Goal: Contribute content: Add original content to the website for others to see

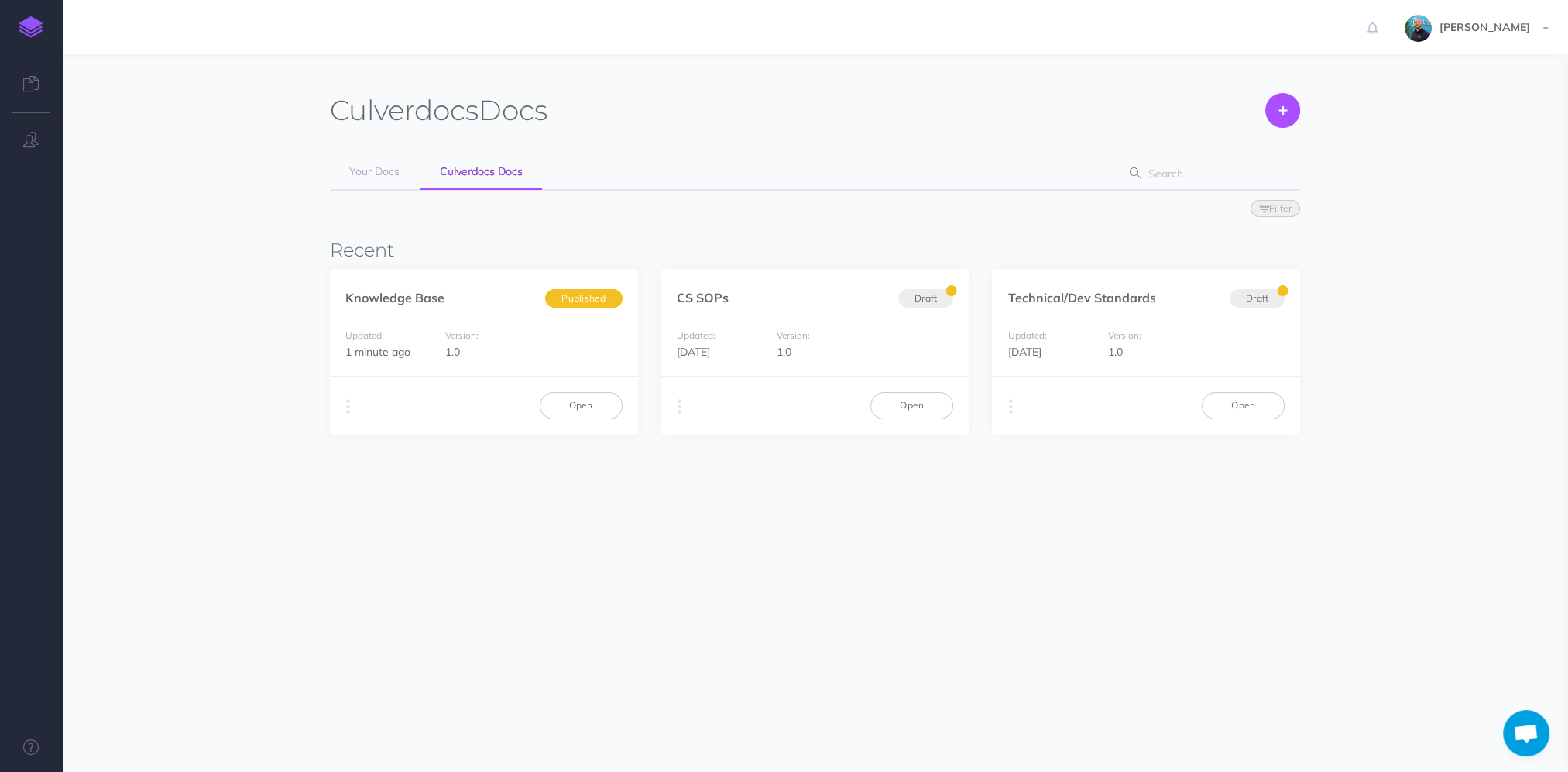
scroll to position [746, 0]
click at [602, 402] on link "Open" at bounding box center [581, 405] width 83 height 26
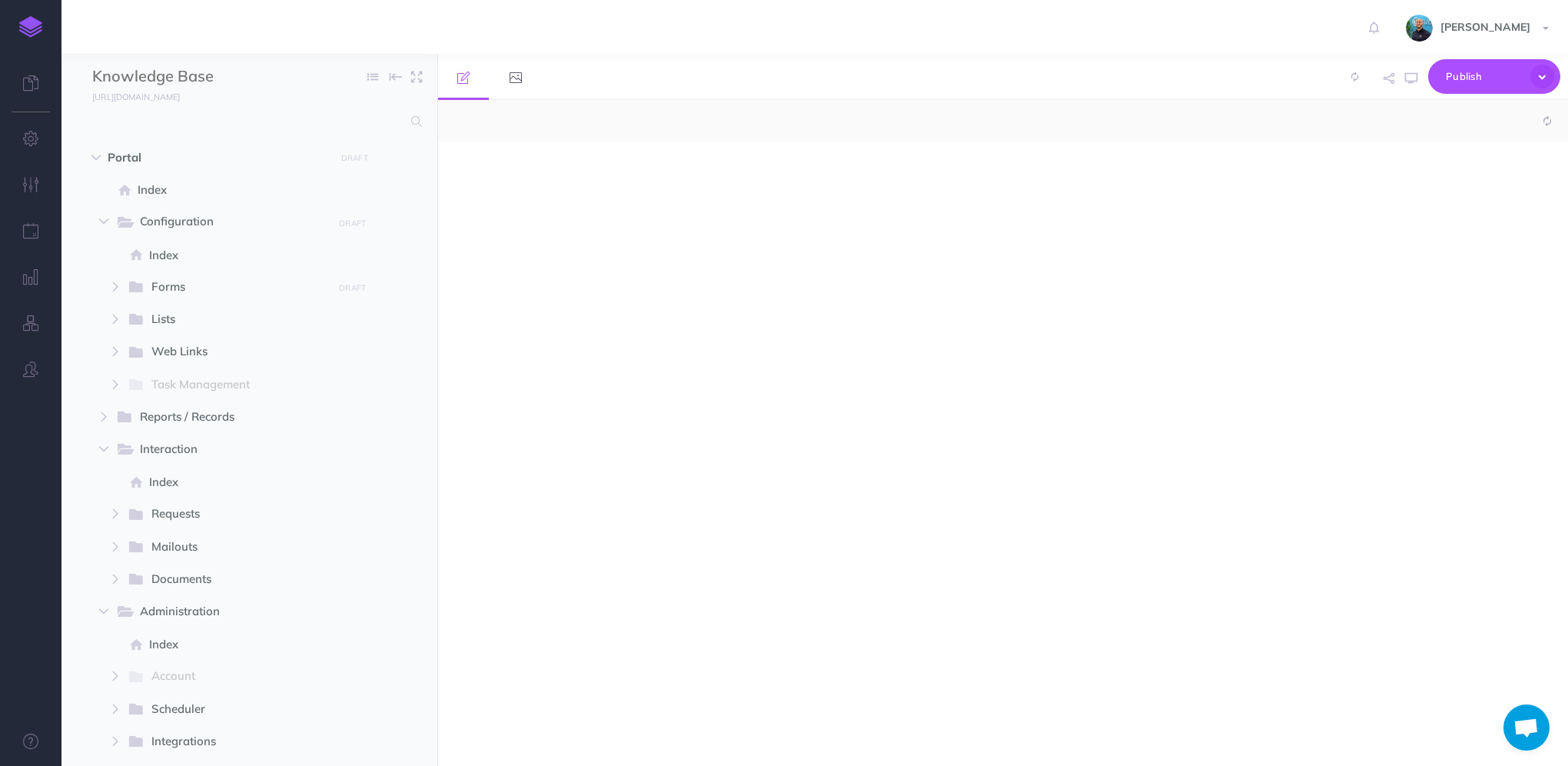
scroll to position [741, 0]
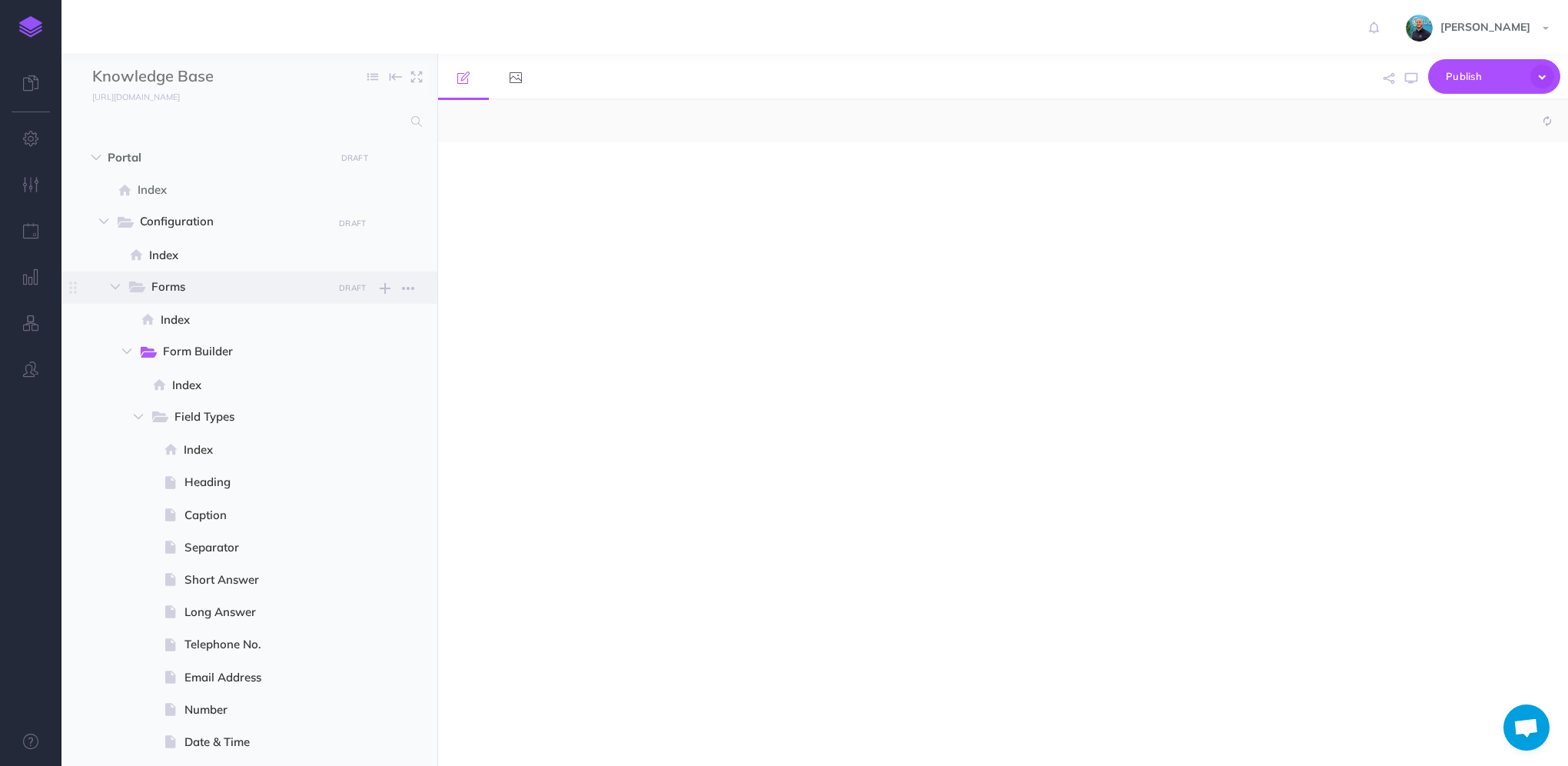
select select "null"
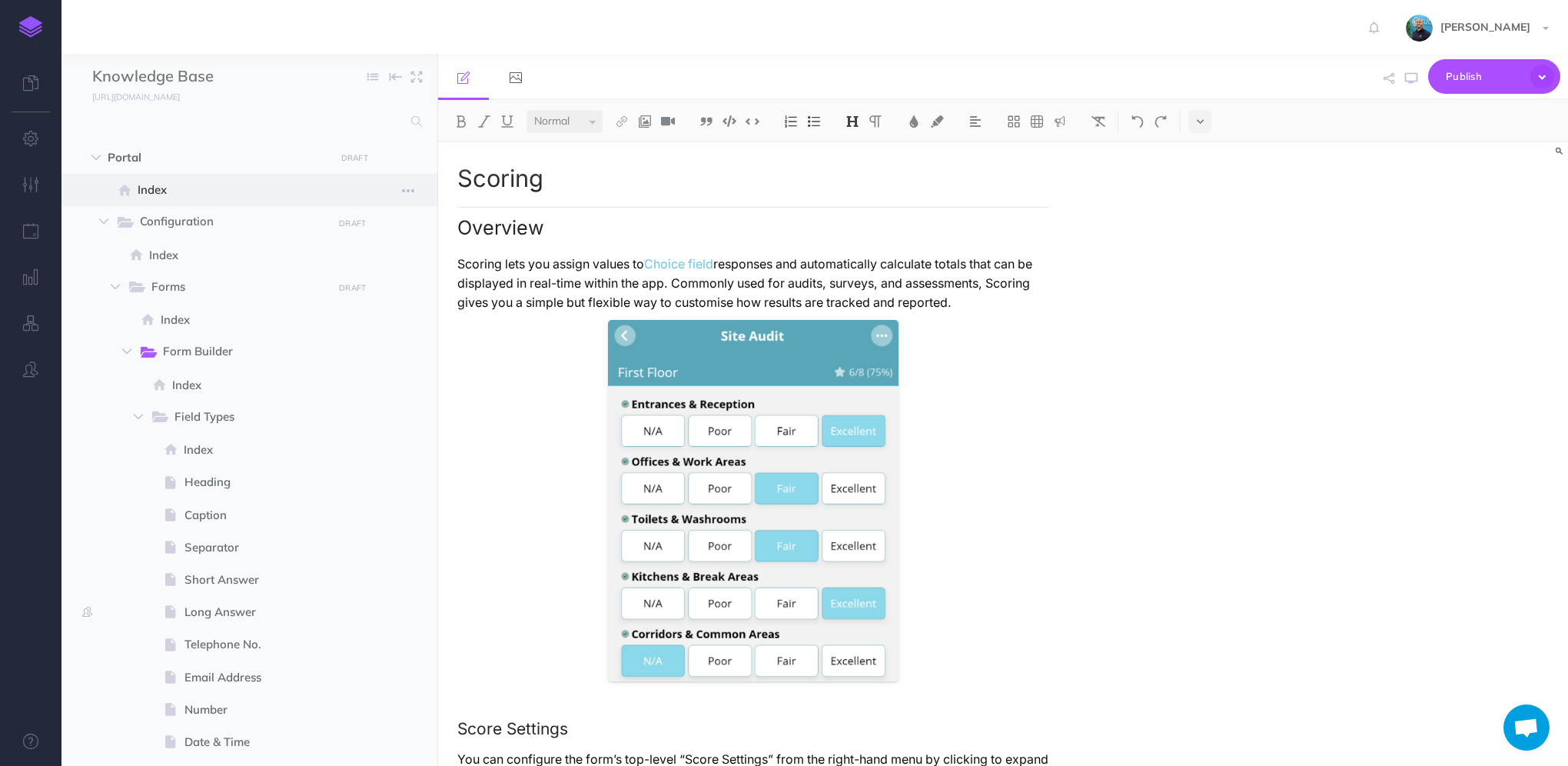
click at [169, 196] on span "Index" at bounding box center [241, 190] width 208 height 19
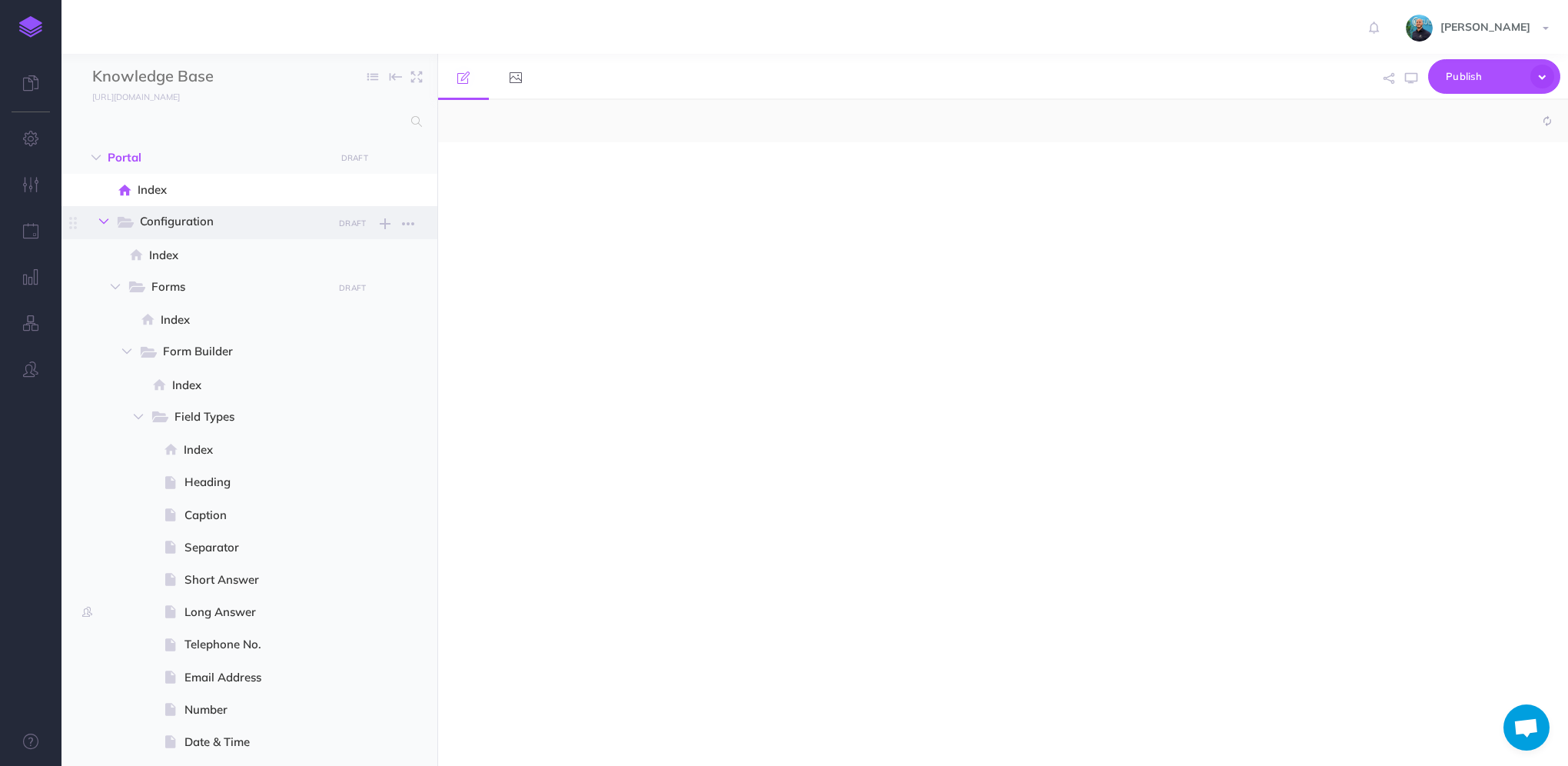
select select "null"
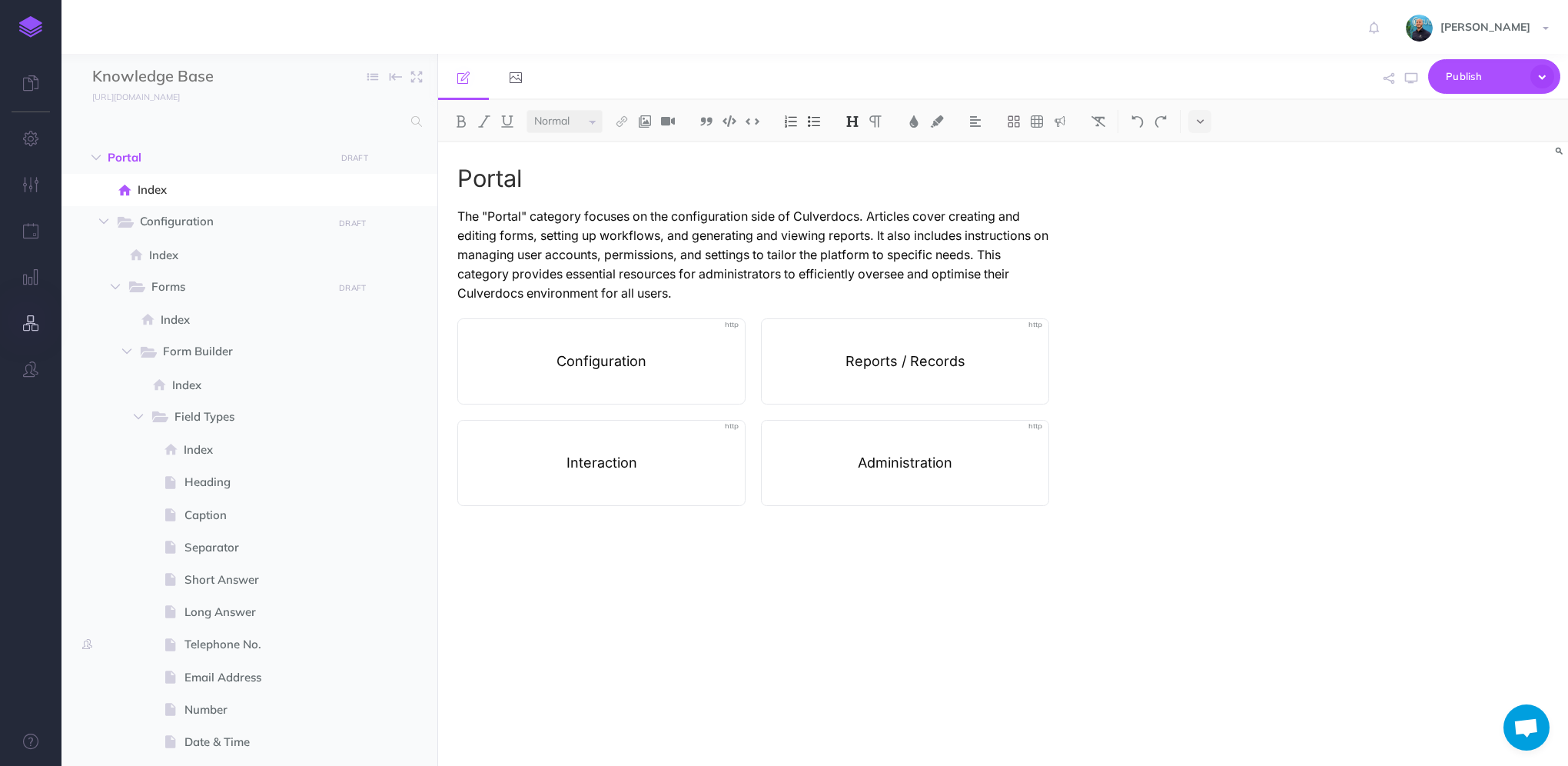
click at [28, 326] on icon "button" at bounding box center [31, 322] width 16 height 16
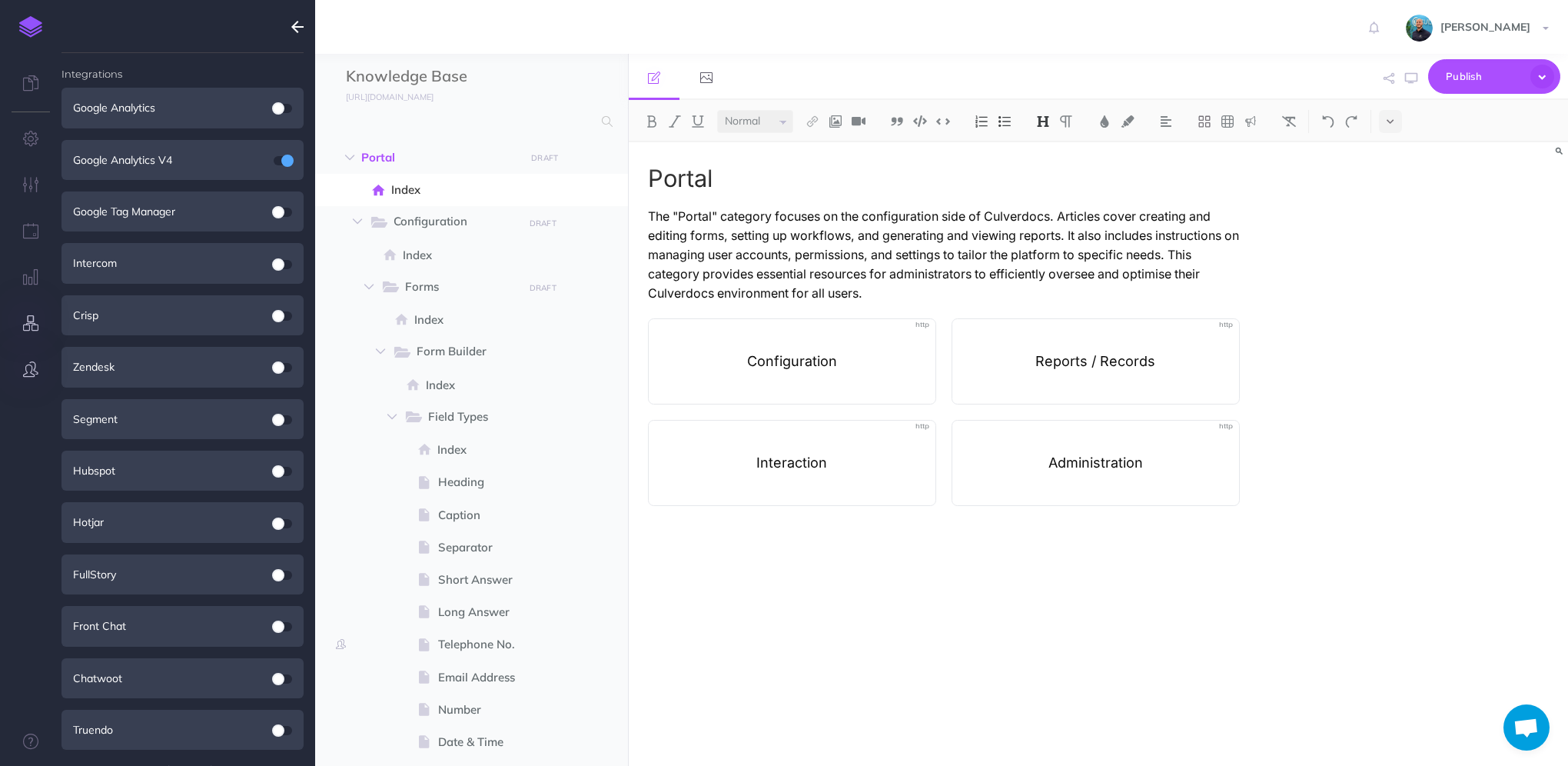
click at [30, 375] on icon "button" at bounding box center [30, 368] width 16 height 16
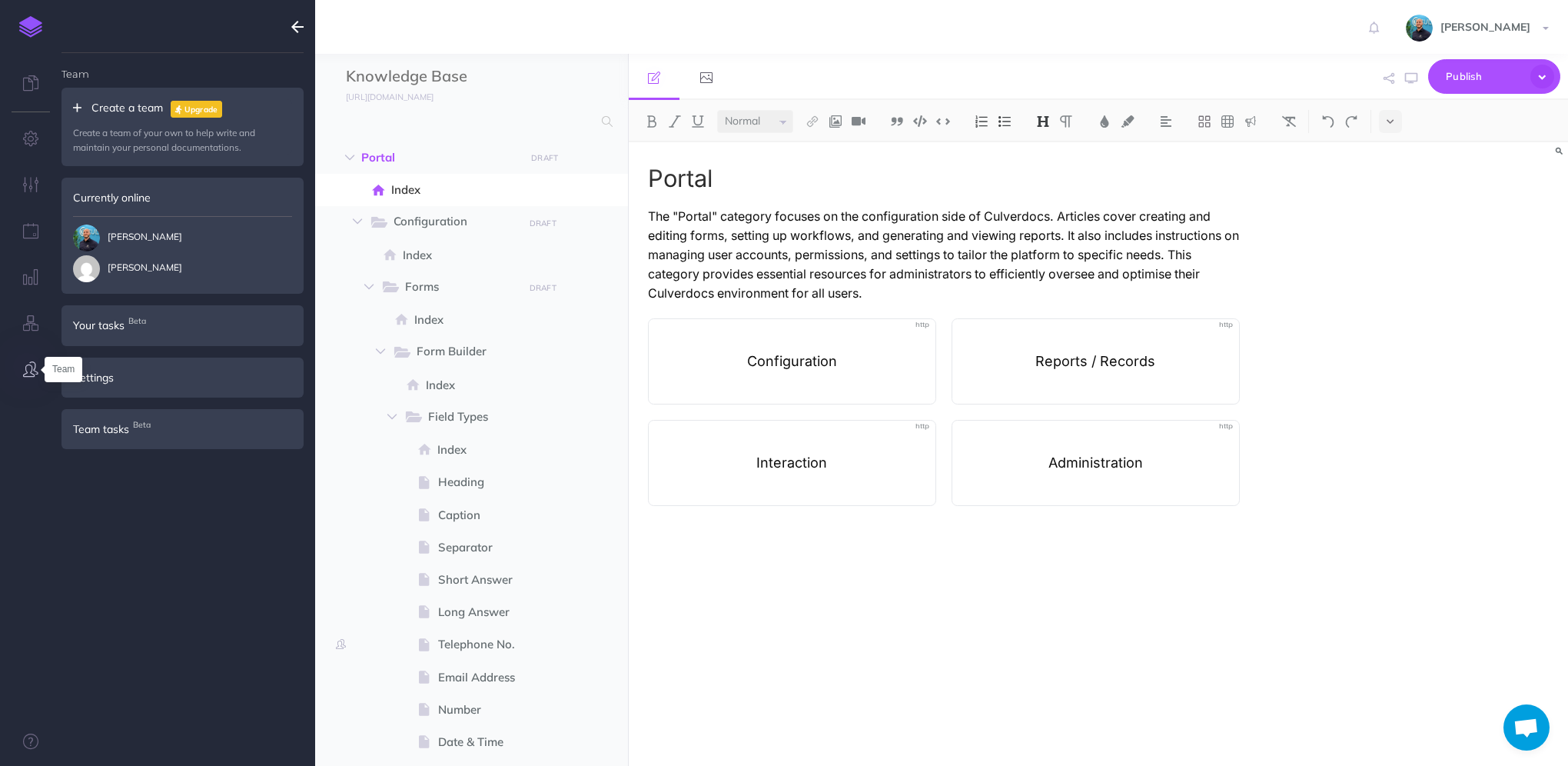
click at [29, 371] on icon "button" at bounding box center [30, 368] width 16 height 16
click at [20, 226] on button "button" at bounding box center [30, 232] width 61 height 46
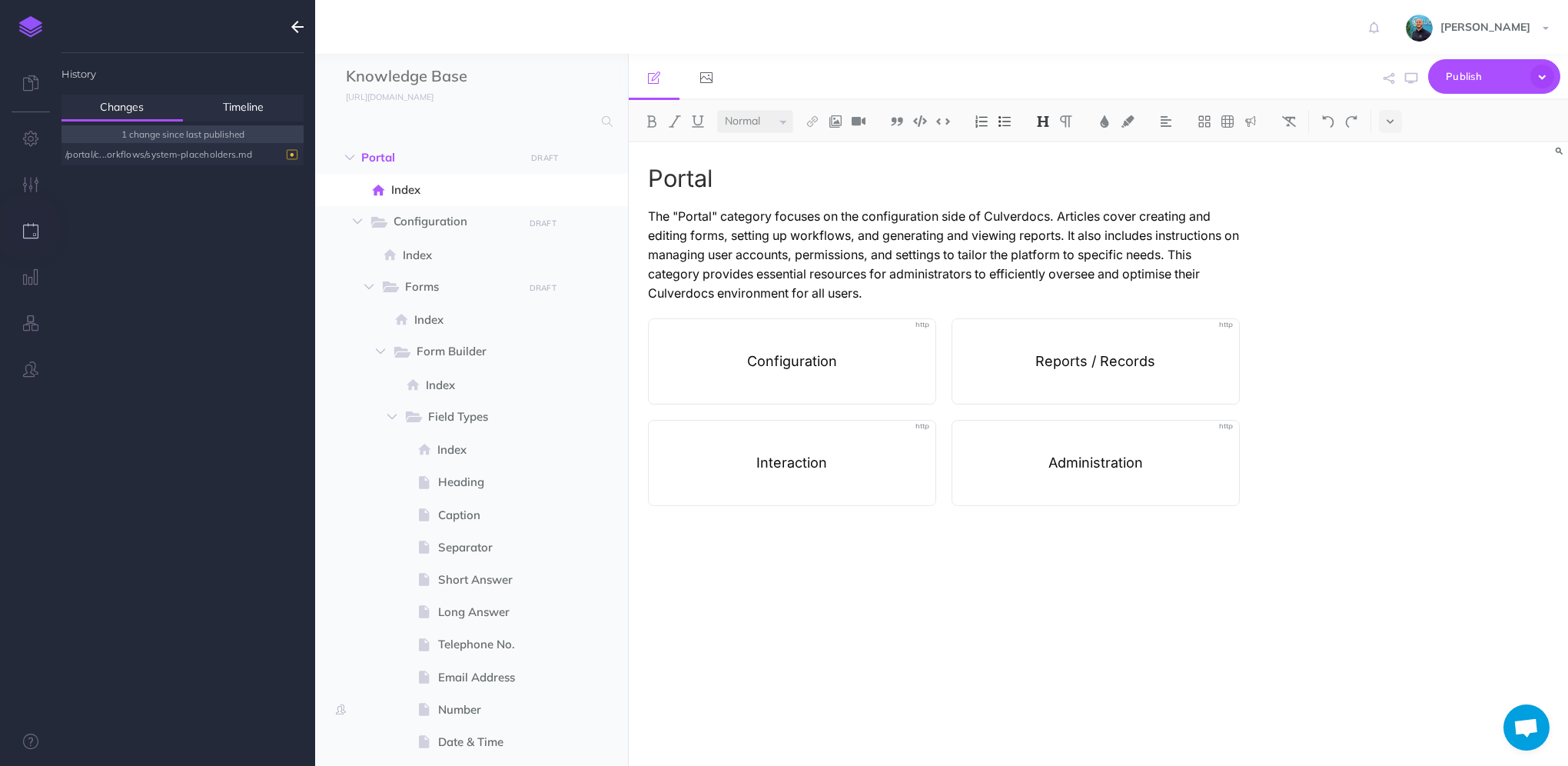
click at [179, 155] on div "/portal/c...orkflows/system-placeholders.md" at bounding box center [178, 154] width 227 height 20
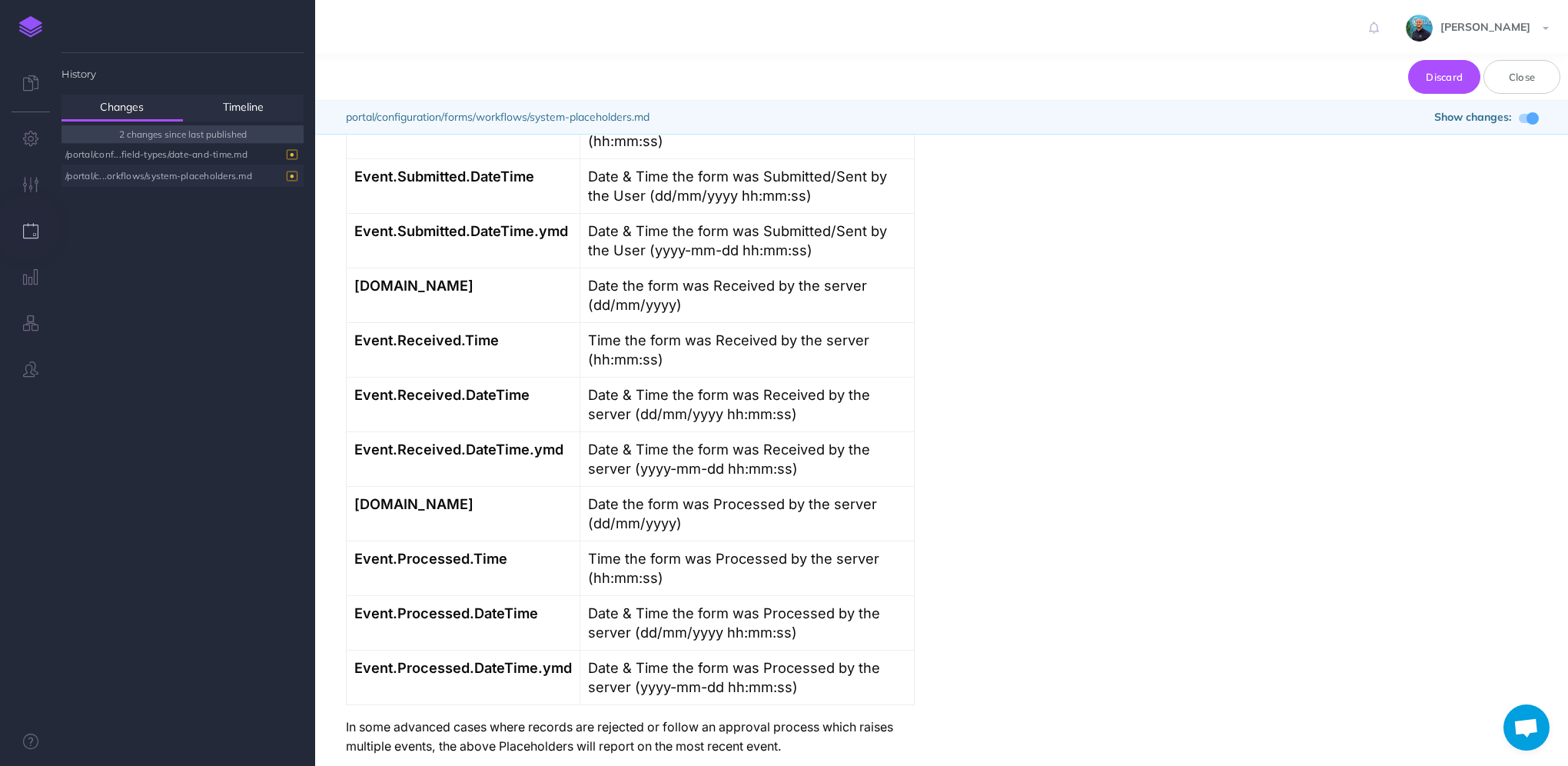
scroll to position [1991, 0]
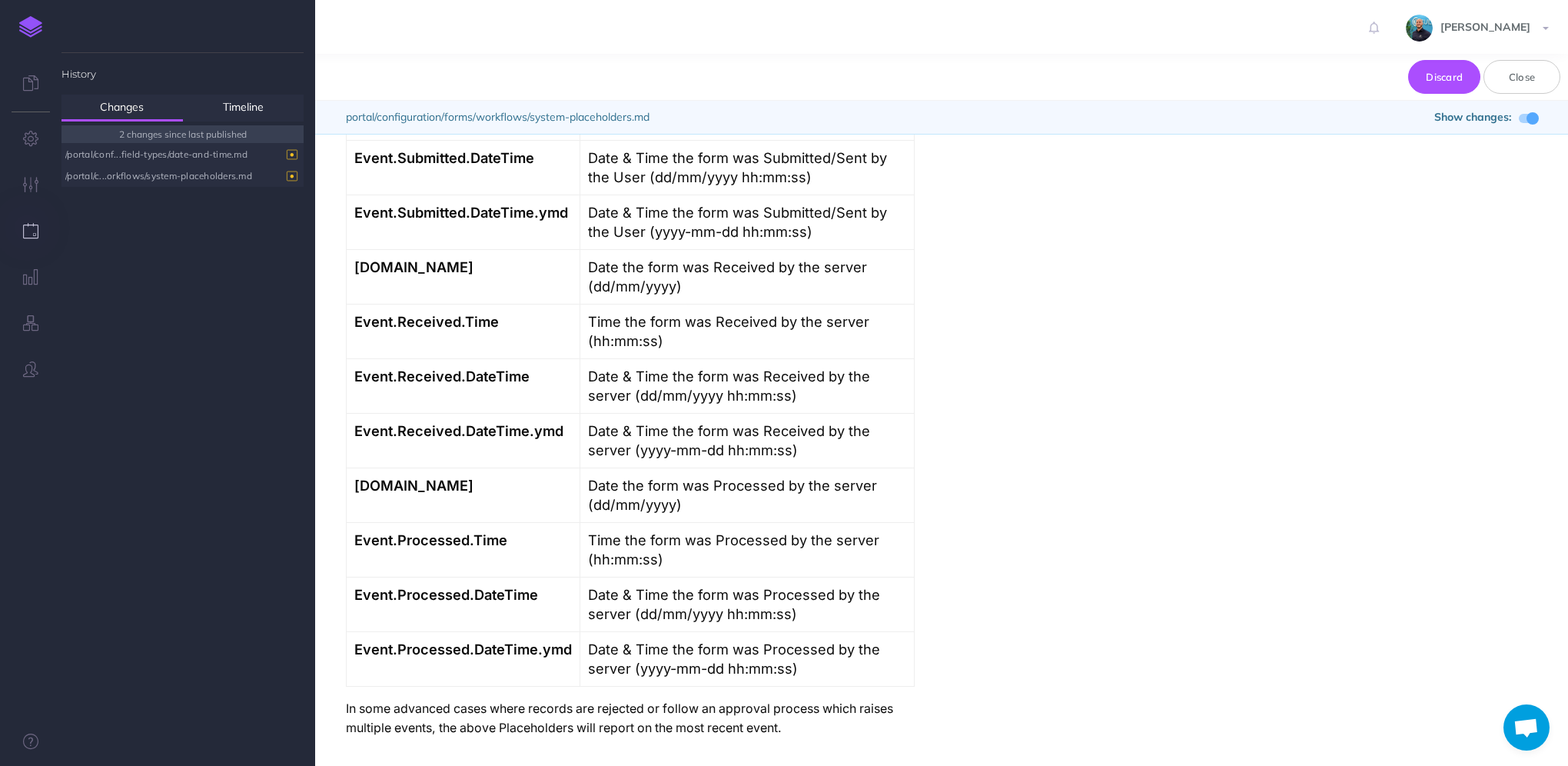
click at [188, 153] on div "/portal/conf...field-types/date-and-time.md" at bounding box center [178, 154] width 227 height 20
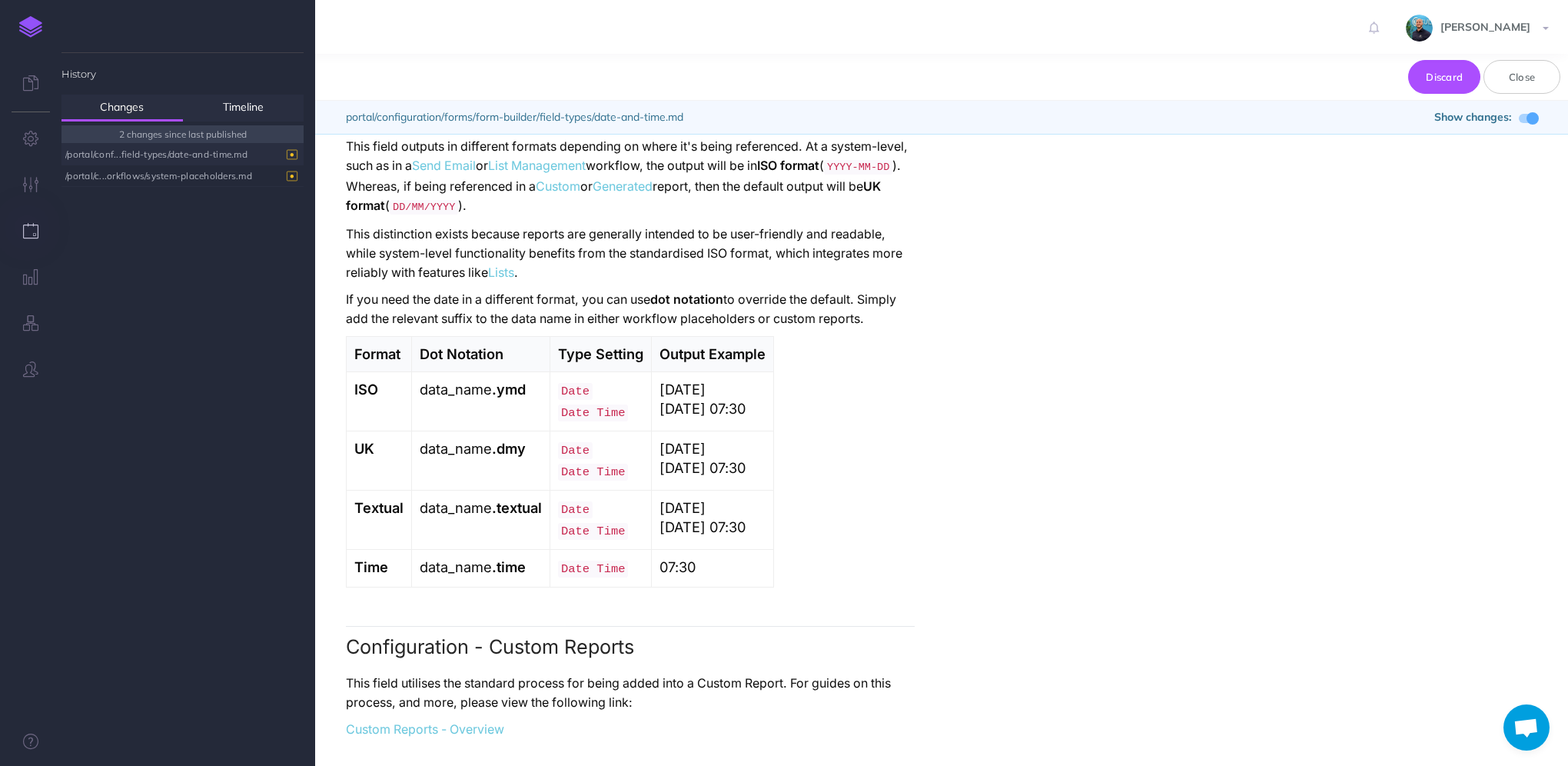
scroll to position [2706, 0]
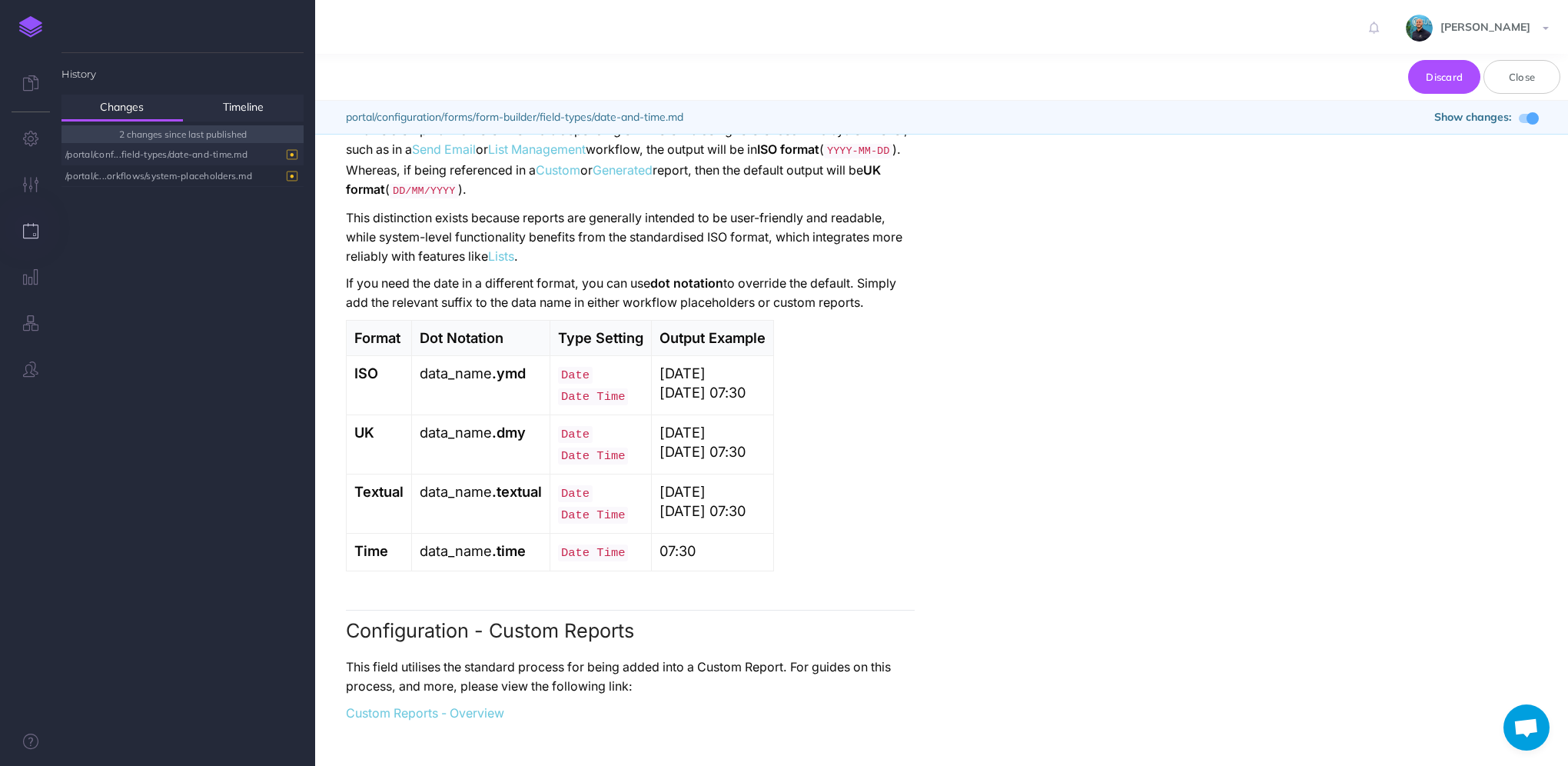
click at [1525, 119] on span at bounding box center [1528, 118] width 19 height 9
click at [1525, 118] on span at bounding box center [1523, 118] width 12 height 12
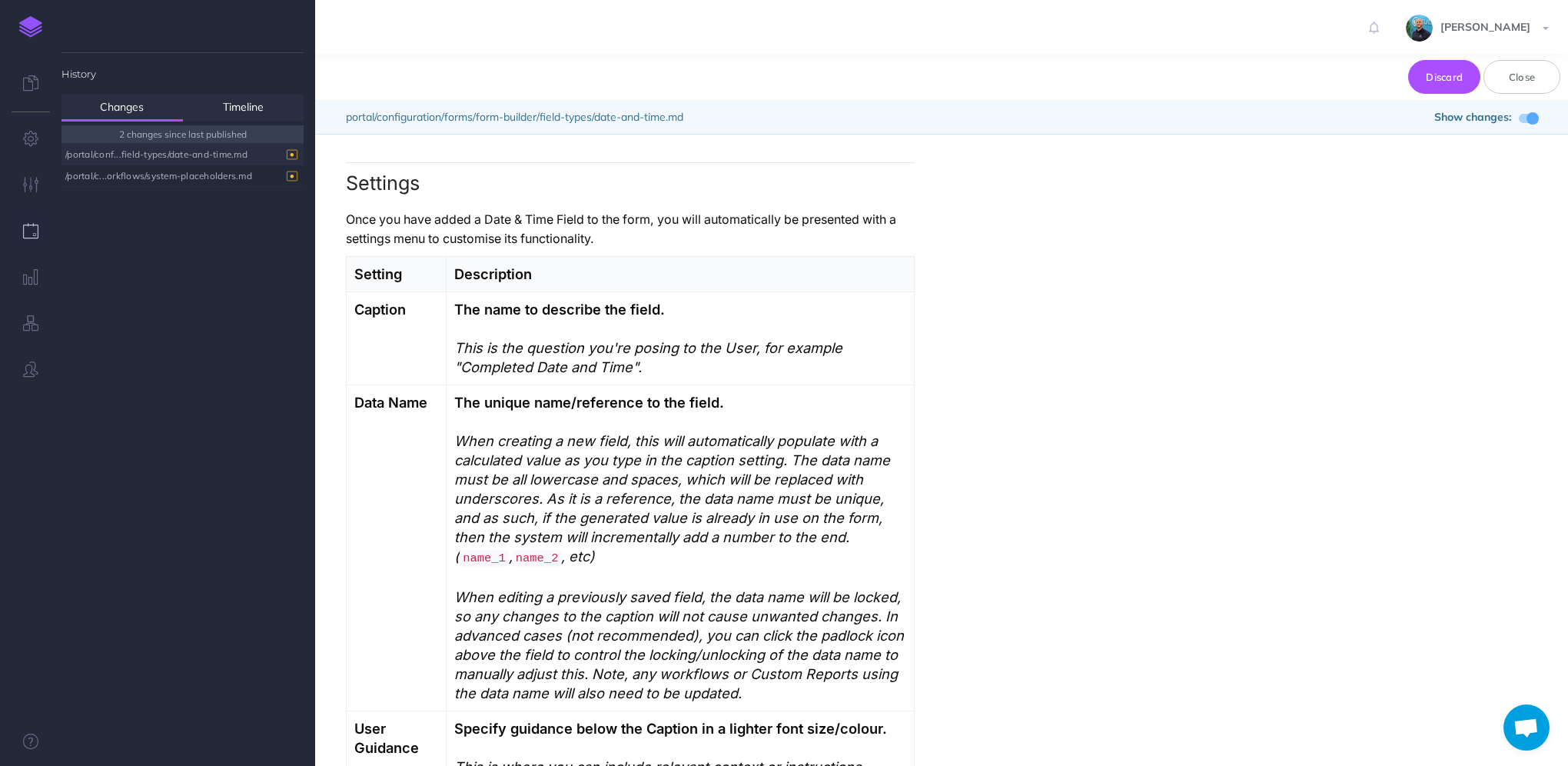
scroll to position [462, 0]
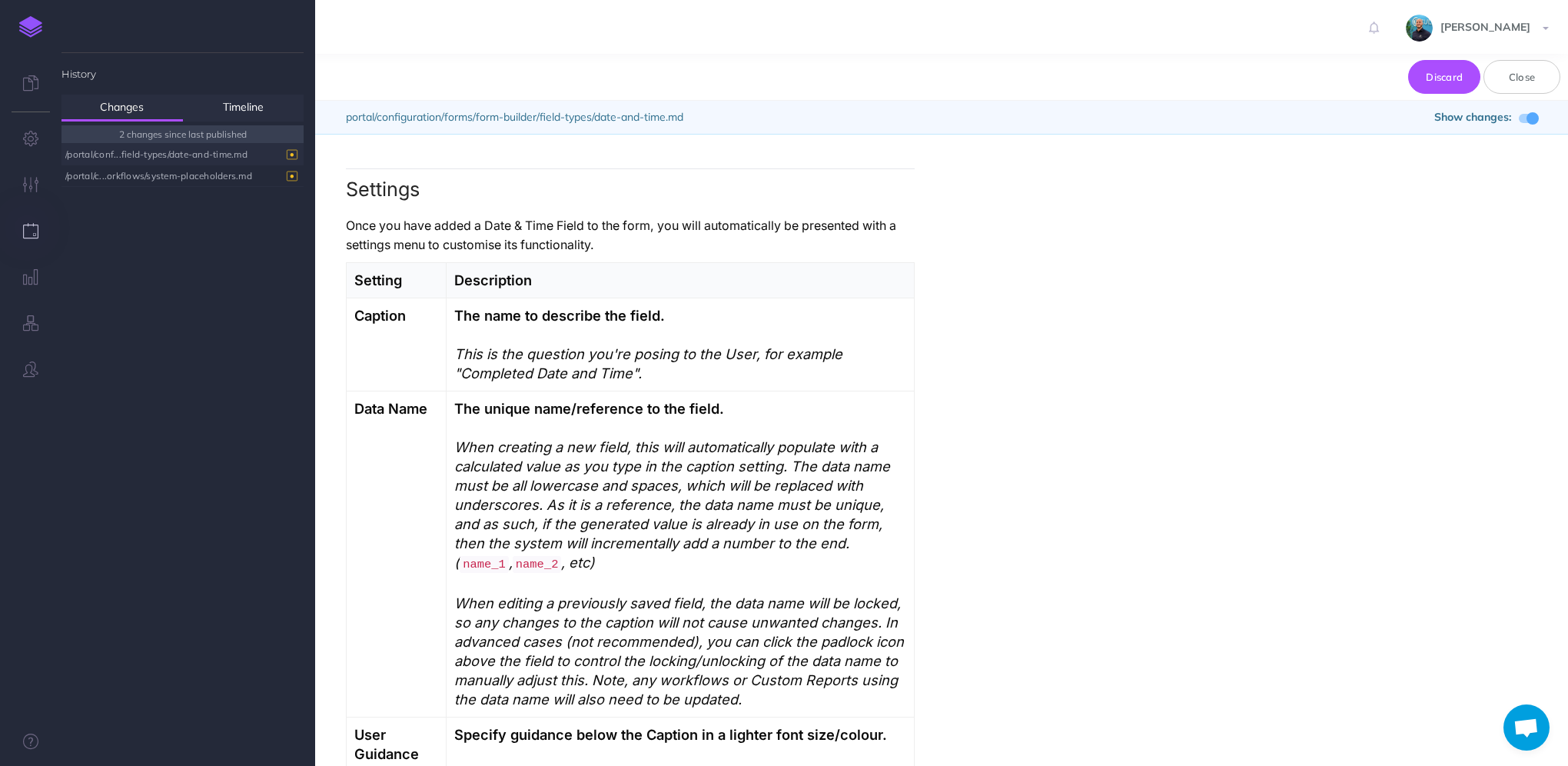
click at [1527, 117] on span at bounding box center [1532, 118] width 12 height 12
click at [1527, 117] on span at bounding box center [1523, 118] width 12 height 12
click at [1531, 80] on button "Close" at bounding box center [1522, 76] width 77 height 34
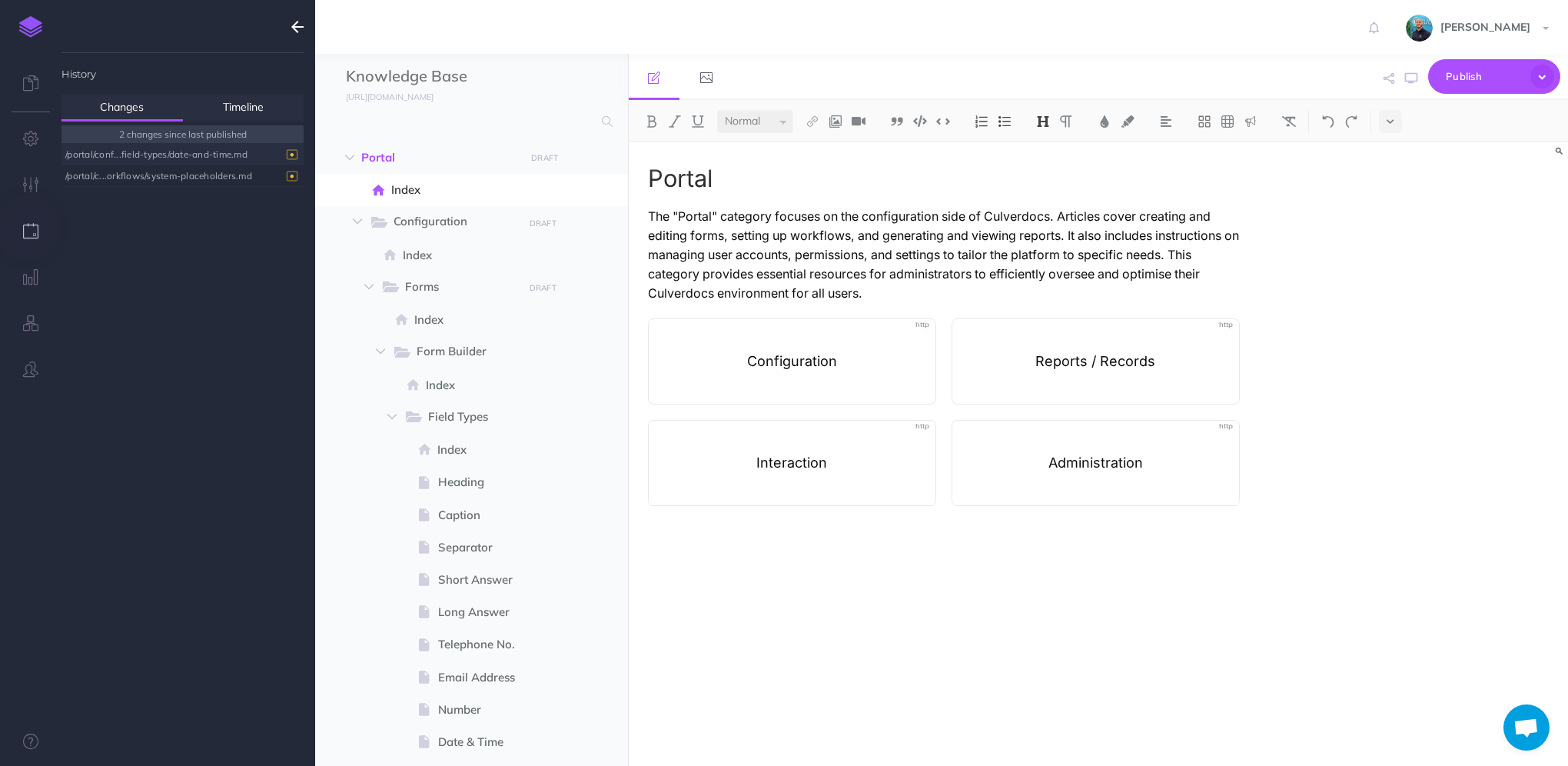
click at [26, 24] on img at bounding box center [30, 27] width 23 height 21
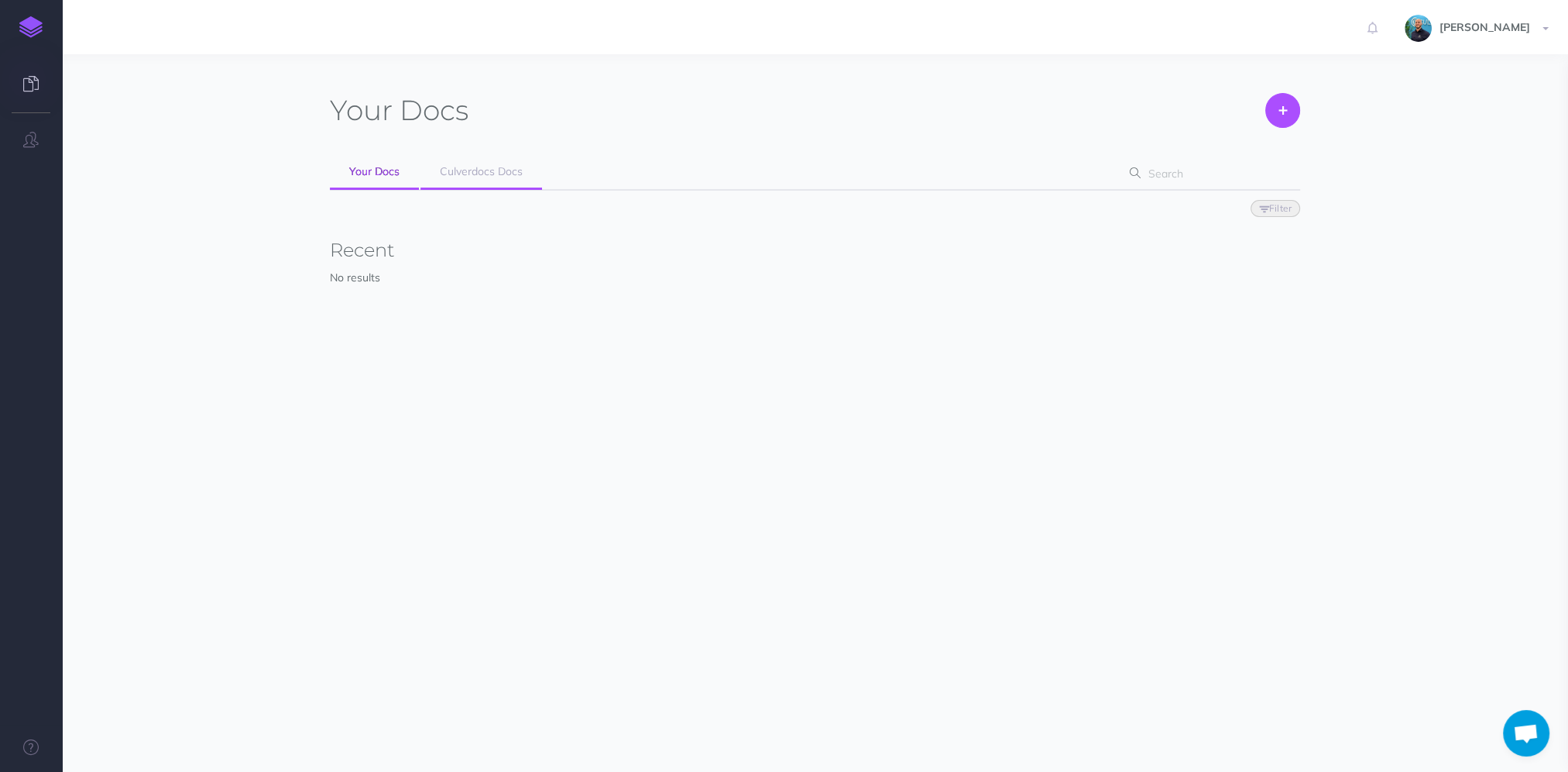
scroll to position [746, 0]
drag, startPoint x: 472, startPoint y: 172, endPoint x: 491, endPoint y: 172, distance: 19.0
click at [472, 172] on span "Culverdocs Docs" at bounding box center [481, 171] width 83 height 14
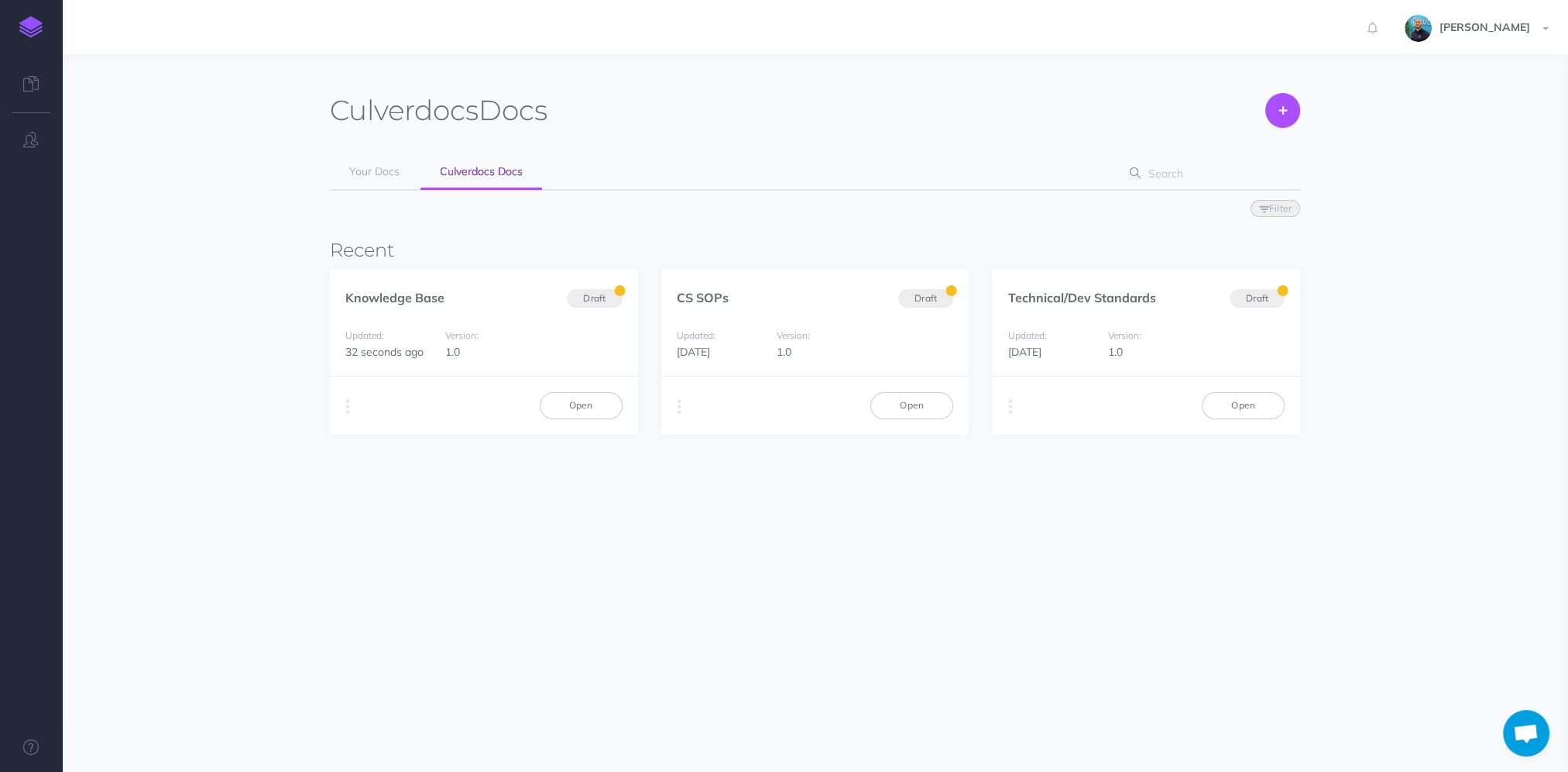
scroll to position [746, 0]
click at [589, 402] on link "Open" at bounding box center [581, 405] width 83 height 26
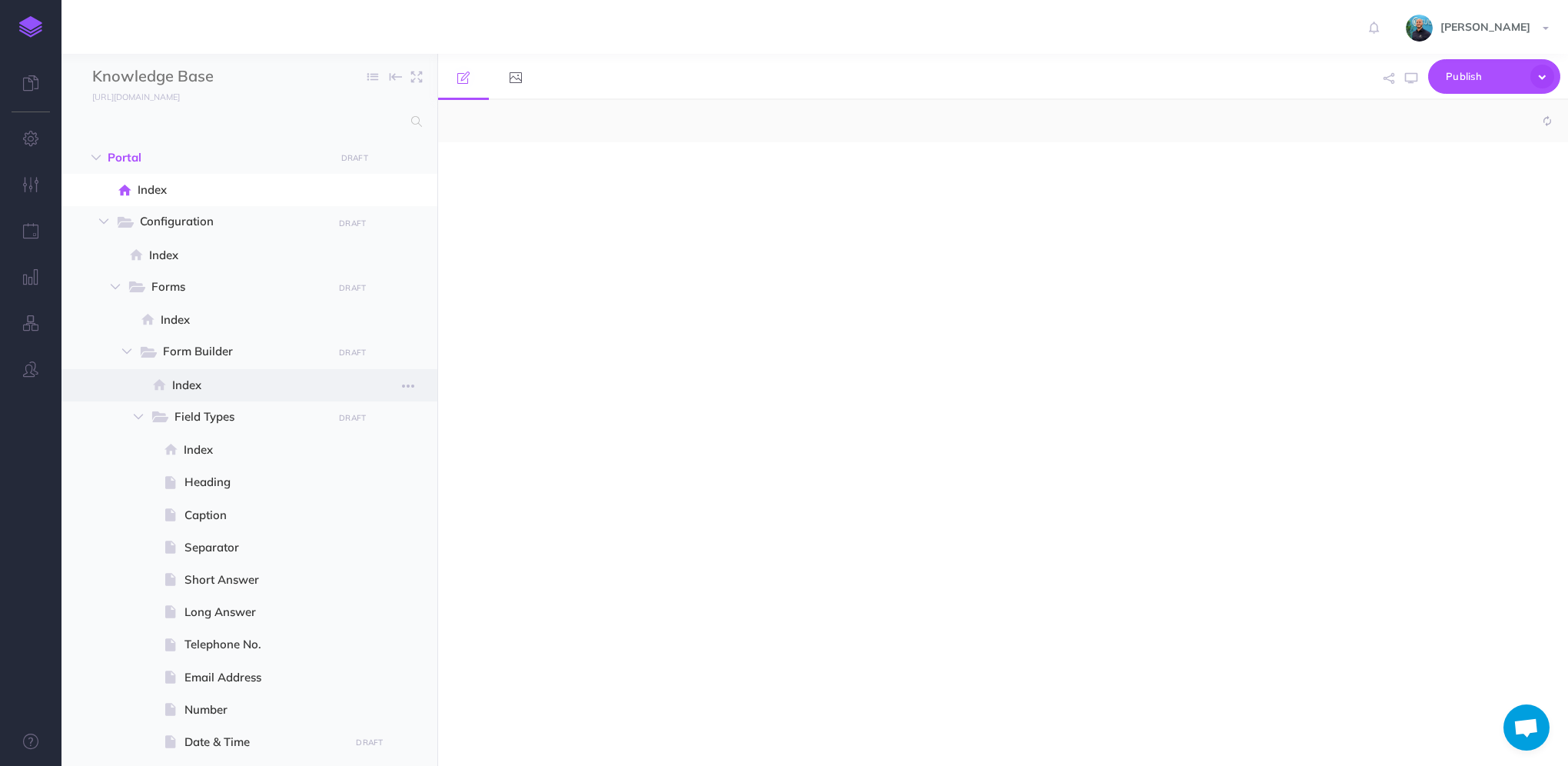
scroll to position [741, 0]
select select "null"
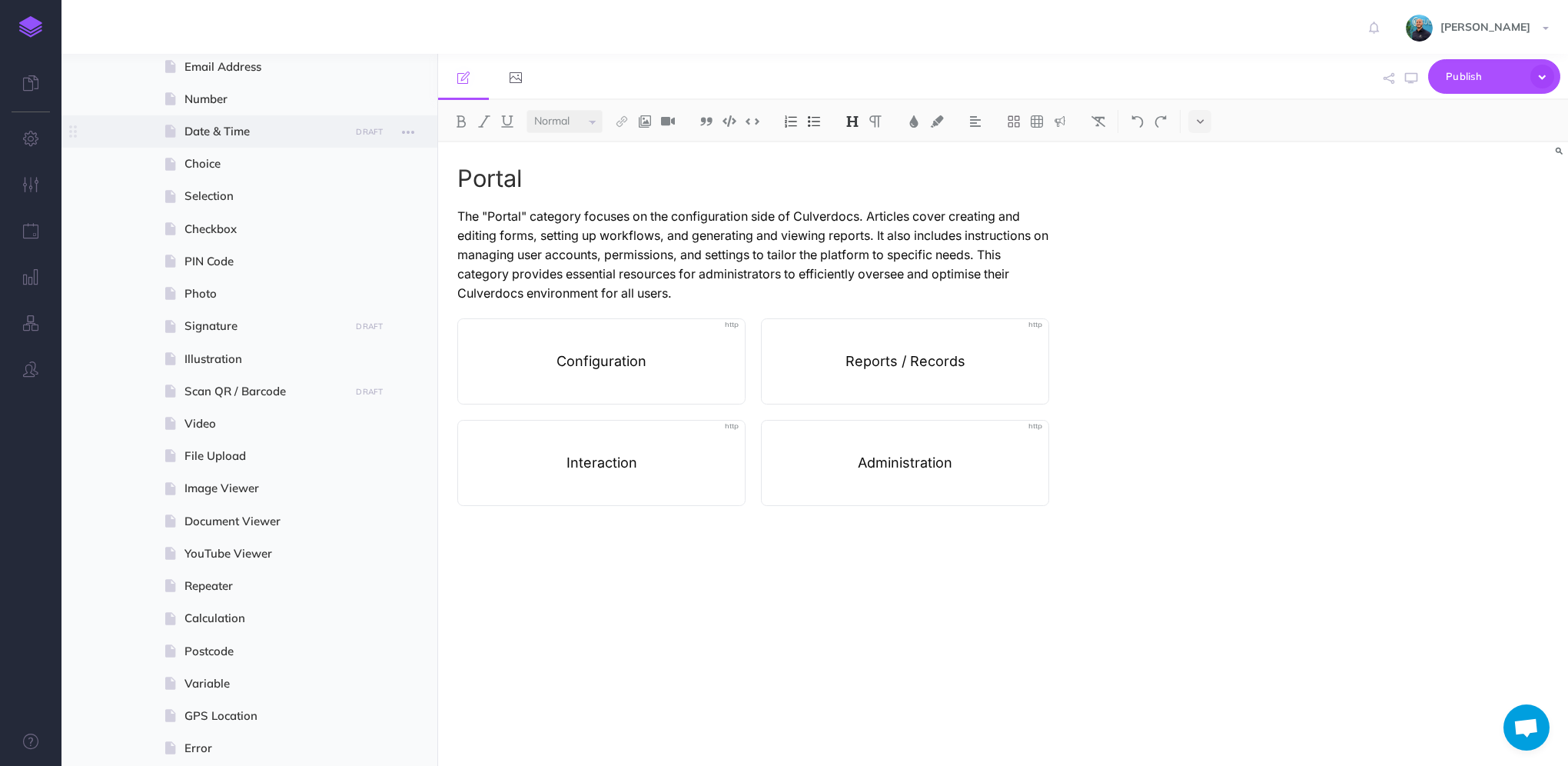
scroll to position [615, 0]
click at [32, 229] on icon "button" at bounding box center [31, 230] width 16 height 16
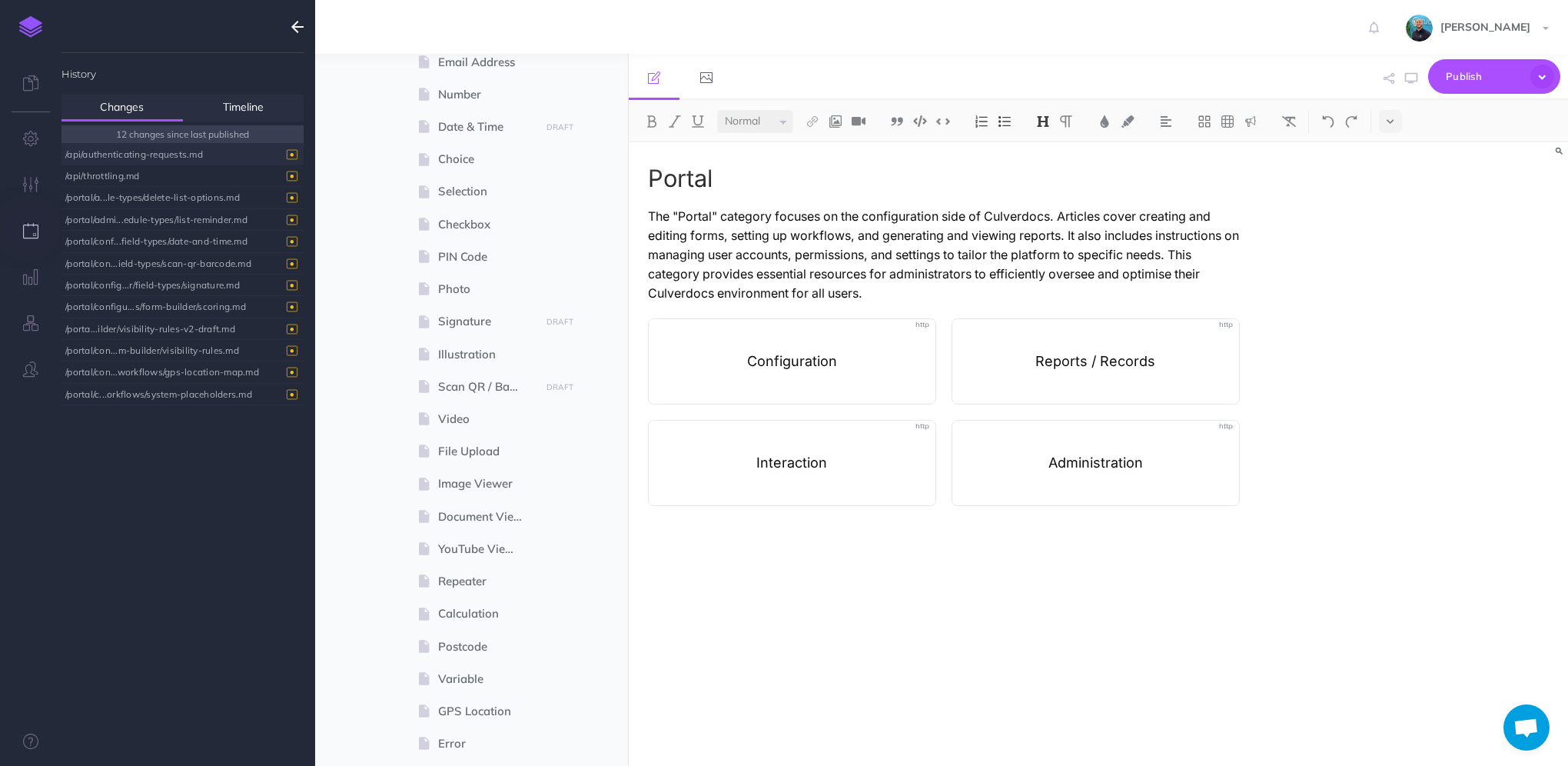
click at [212, 152] on div "/api/authenticating-requests.md" at bounding box center [178, 154] width 227 height 20
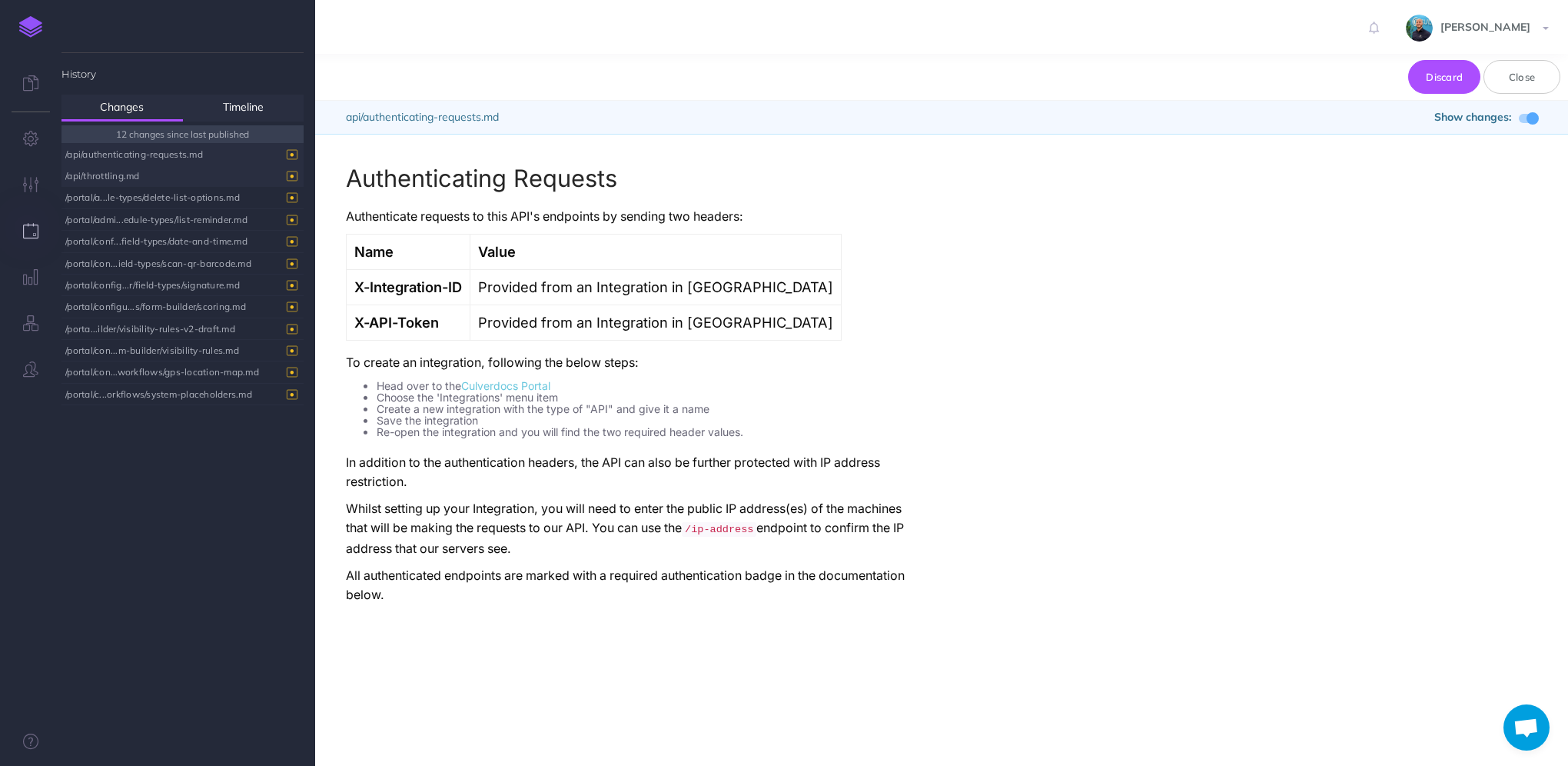
click at [205, 172] on div "/api/throttling.md" at bounding box center [178, 175] width 227 height 20
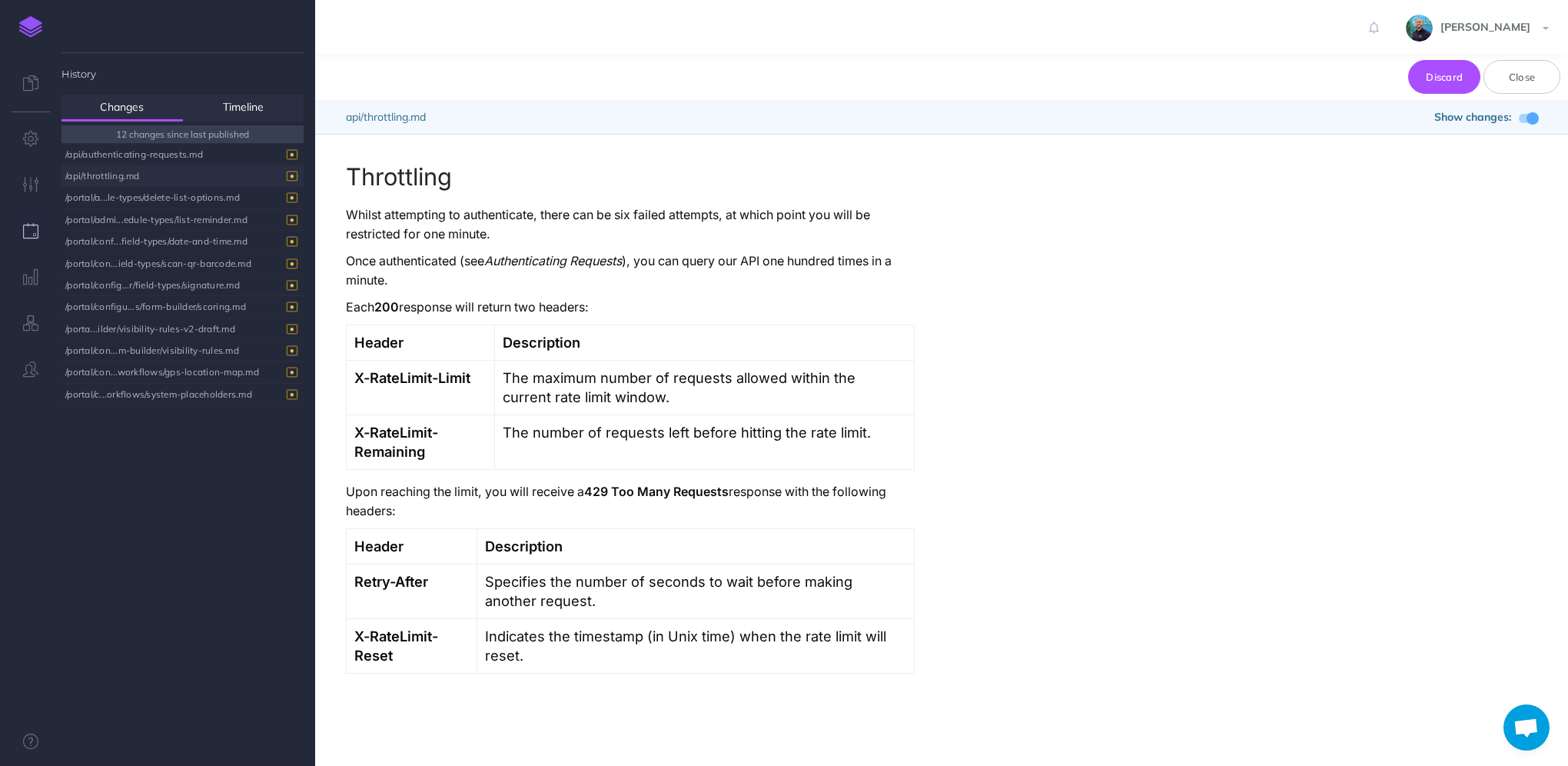
scroll to position [0, 0]
click at [119, 193] on div "/portal/a...le-types/delete-list-options.md" at bounding box center [178, 196] width 227 height 20
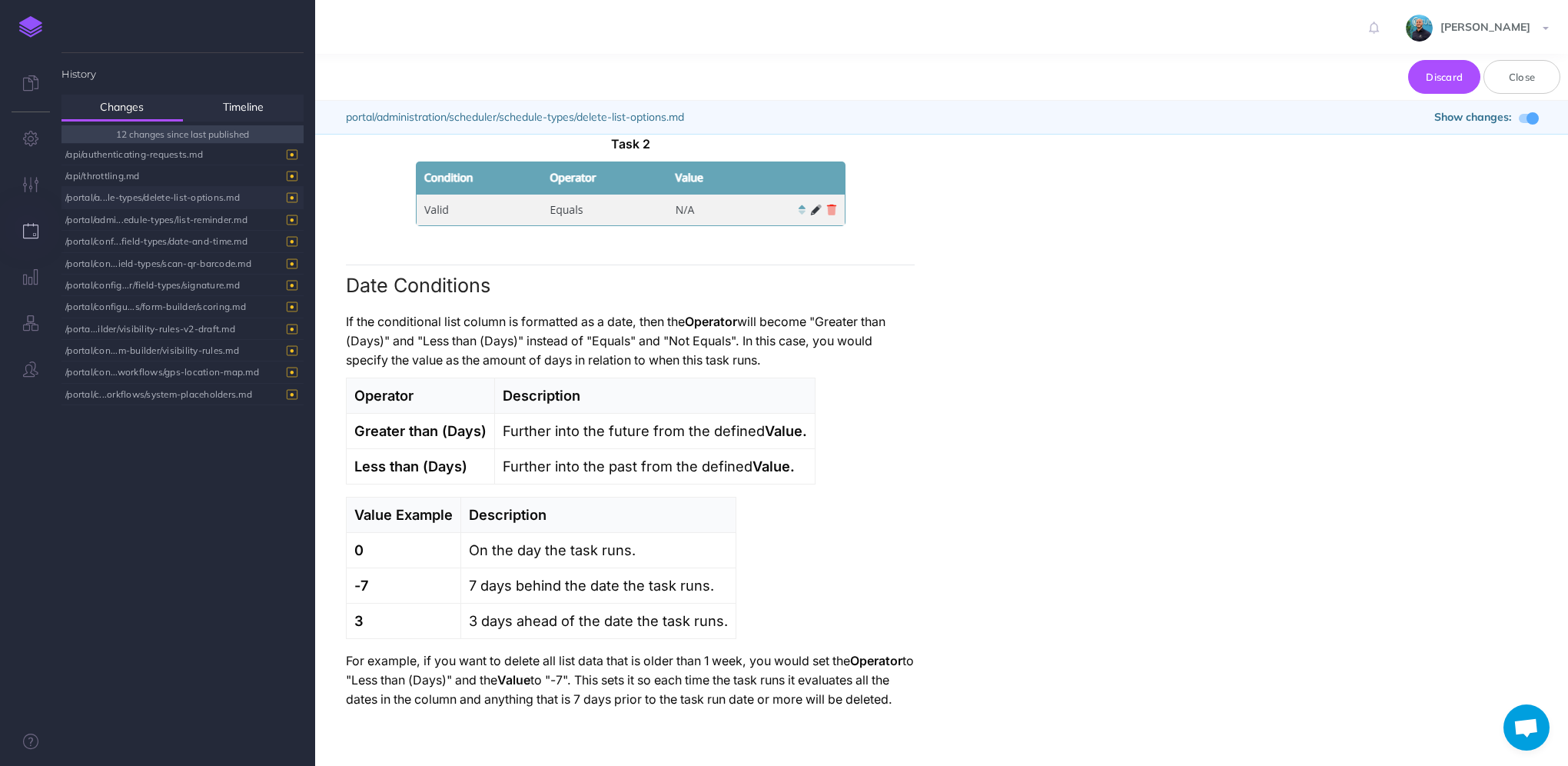
scroll to position [2571, 0]
click at [123, 216] on div "/portal/admi...edule-types/list-reminder.md" at bounding box center [178, 219] width 227 height 20
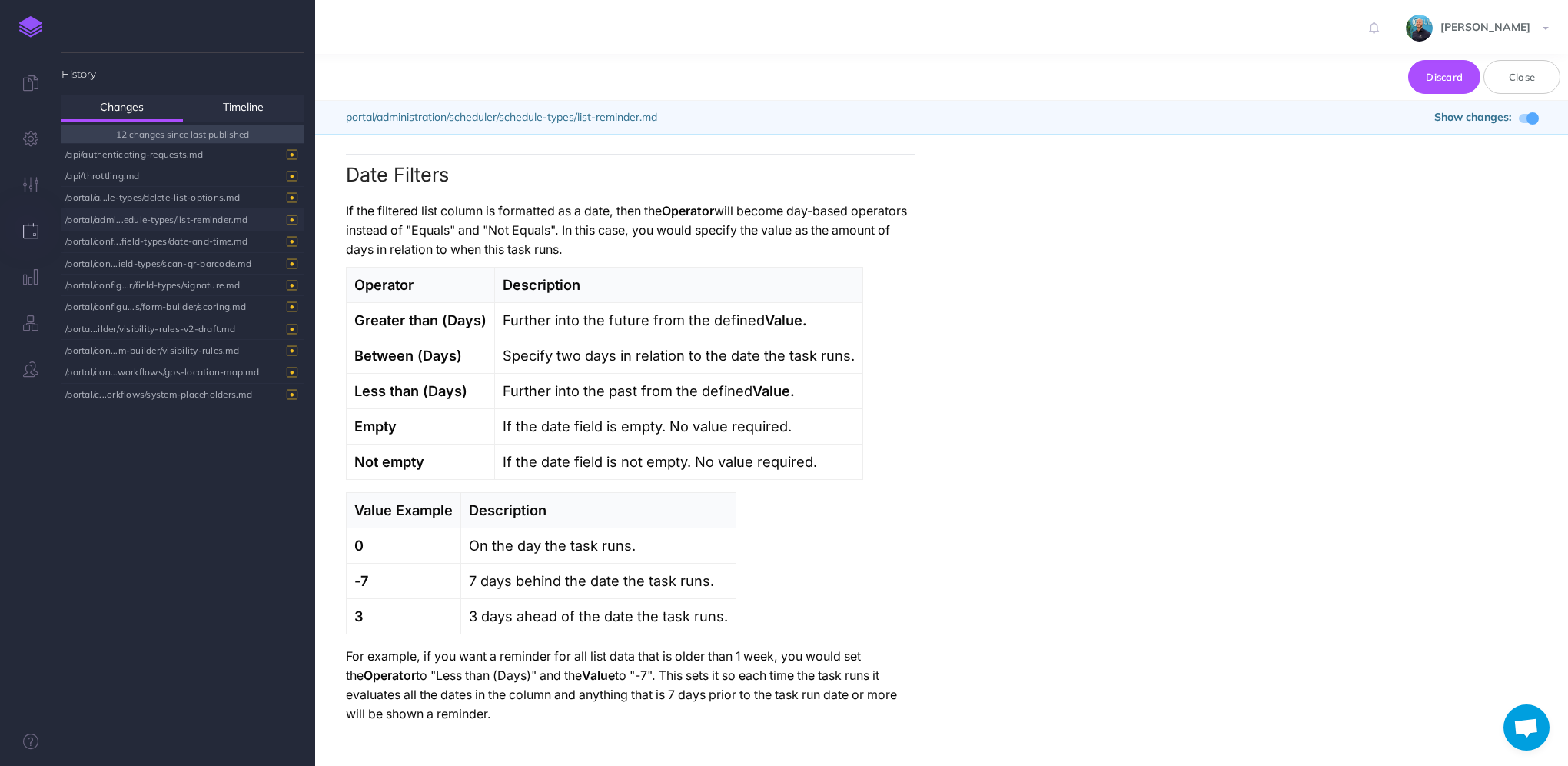
scroll to position [3041, 0]
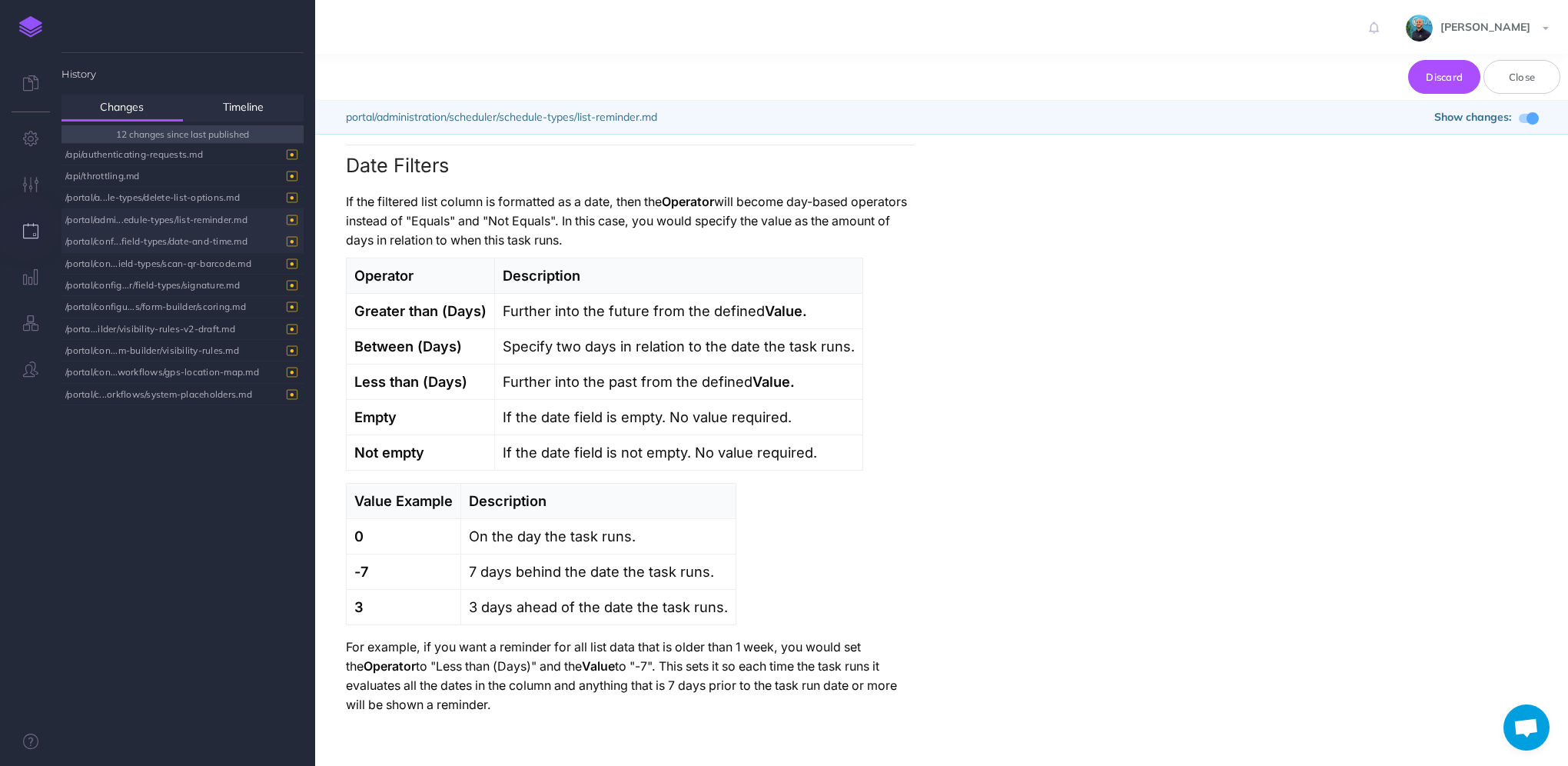
click at [126, 237] on div "/portal/conf...field-types/date-and-time.md" at bounding box center [178, 241] width 227 height 20
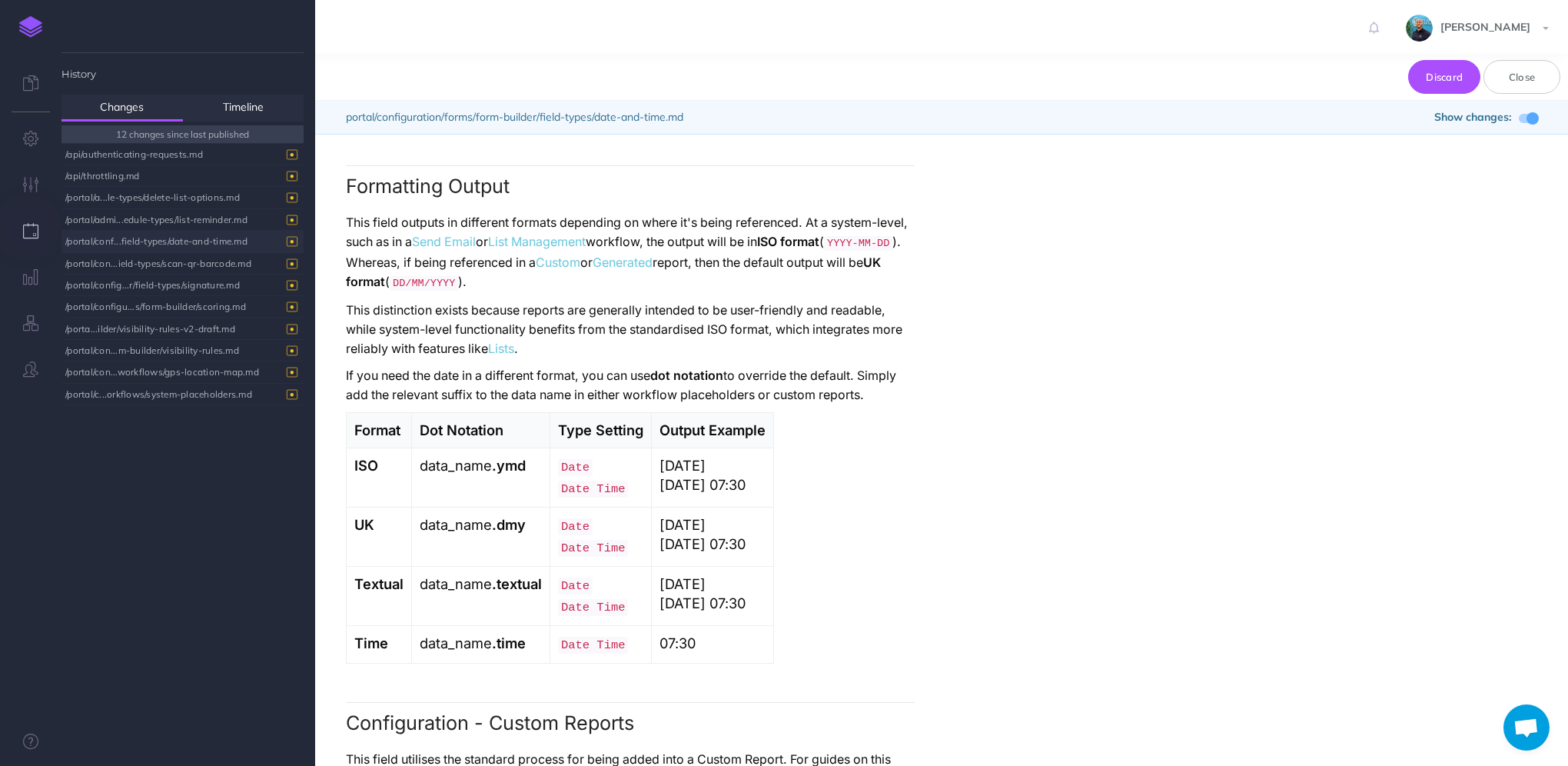
scroll to position [2706, 0]
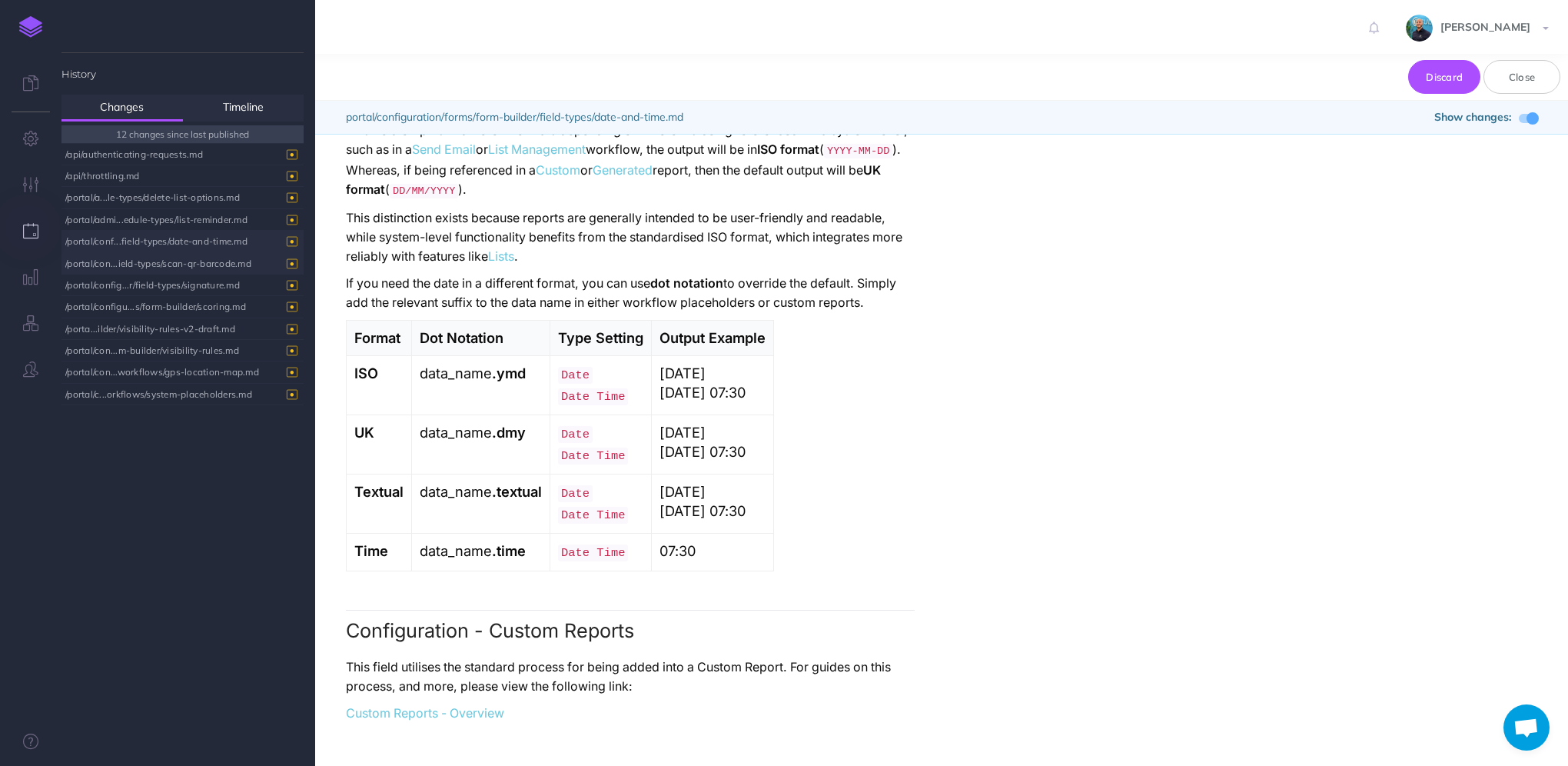
click at [134, 257] on div "/portal/con...ield-types/scan-qr-barcode.md" at bounding box center [178, 263] width 227 height 20
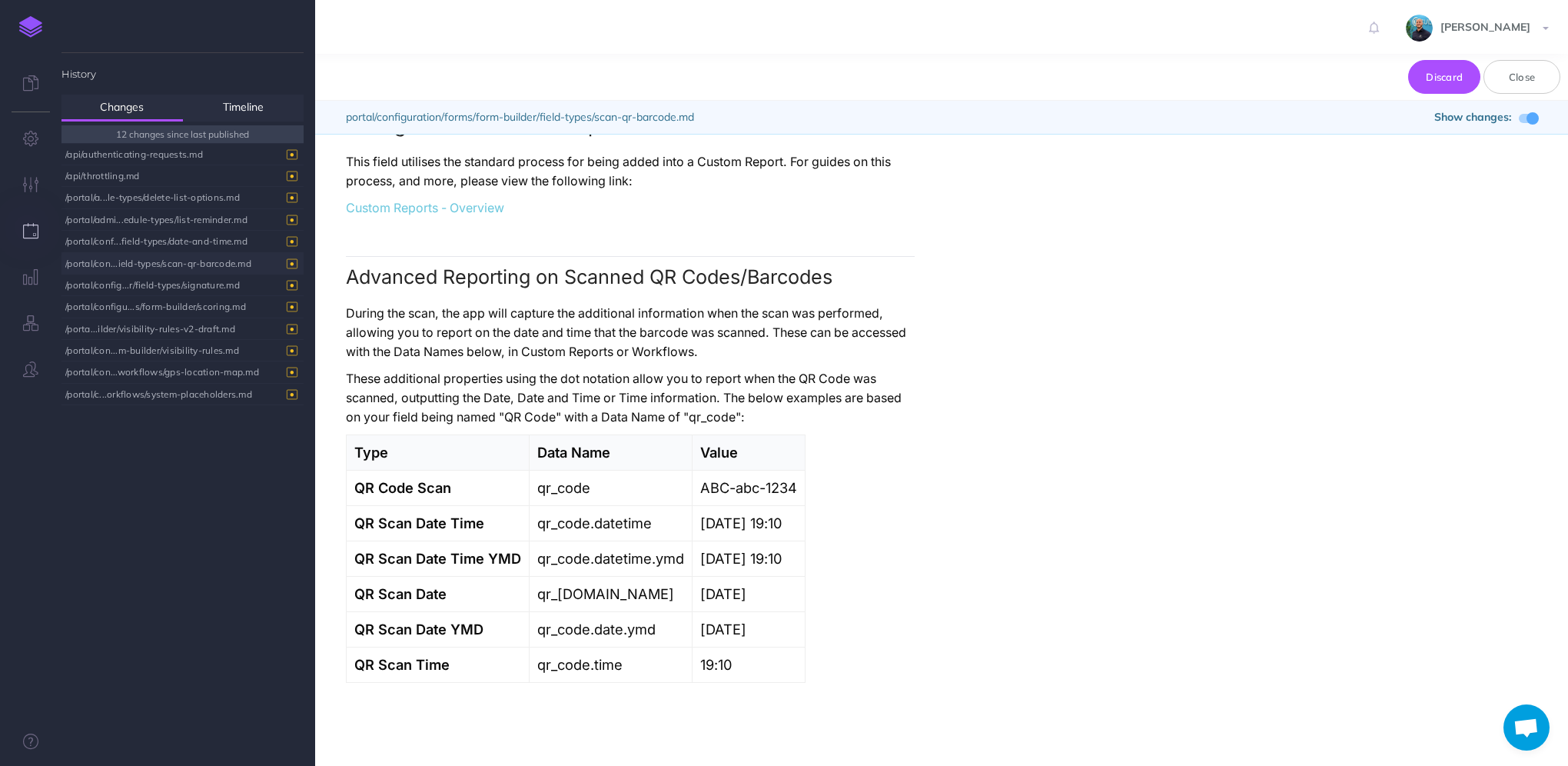
scroll to position [6115, 0]
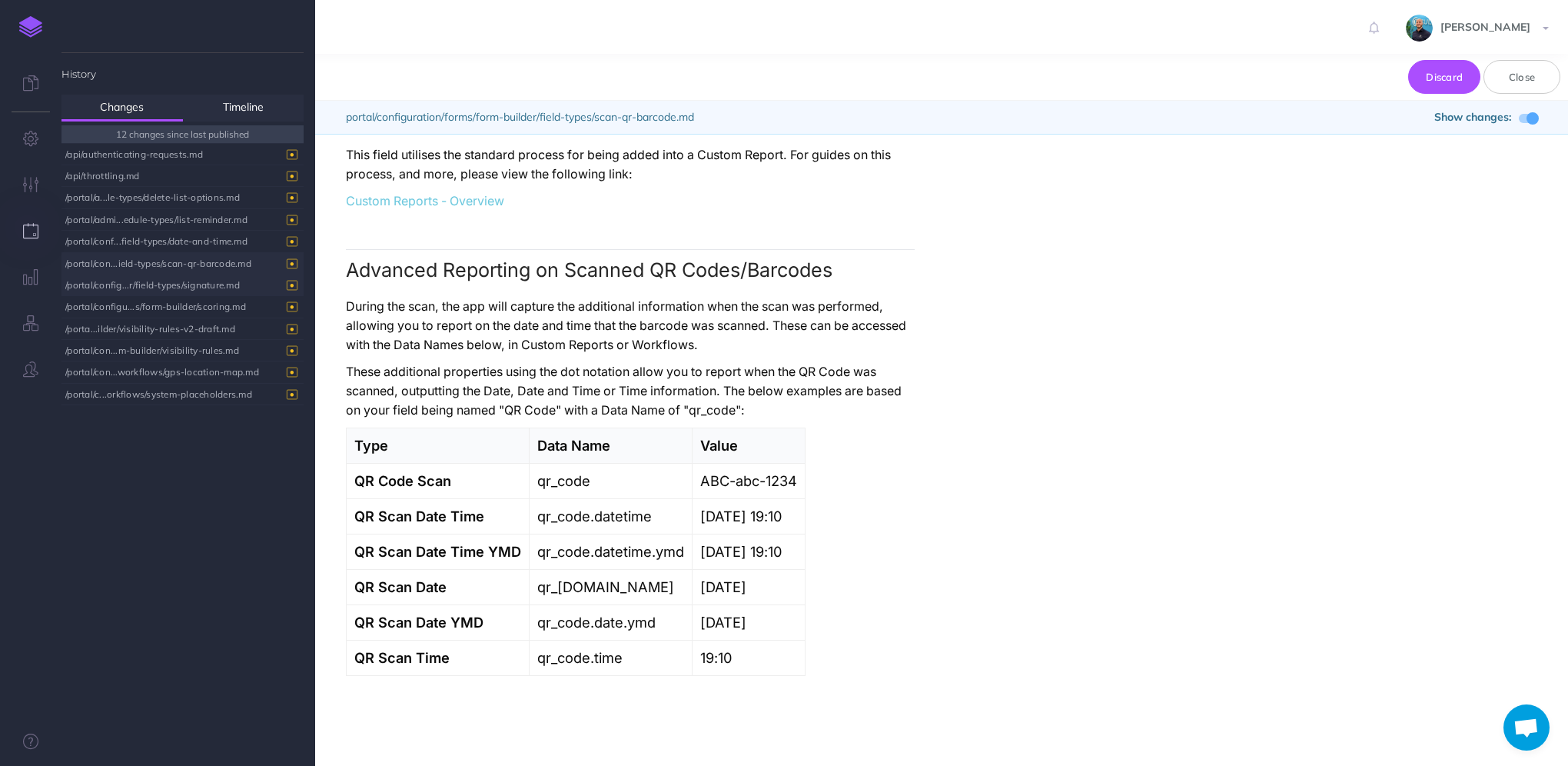
click at [142, 286] on div "/portal/config...r/field-types/signature.md" at bounding box center [178, 284] width 227 height 20
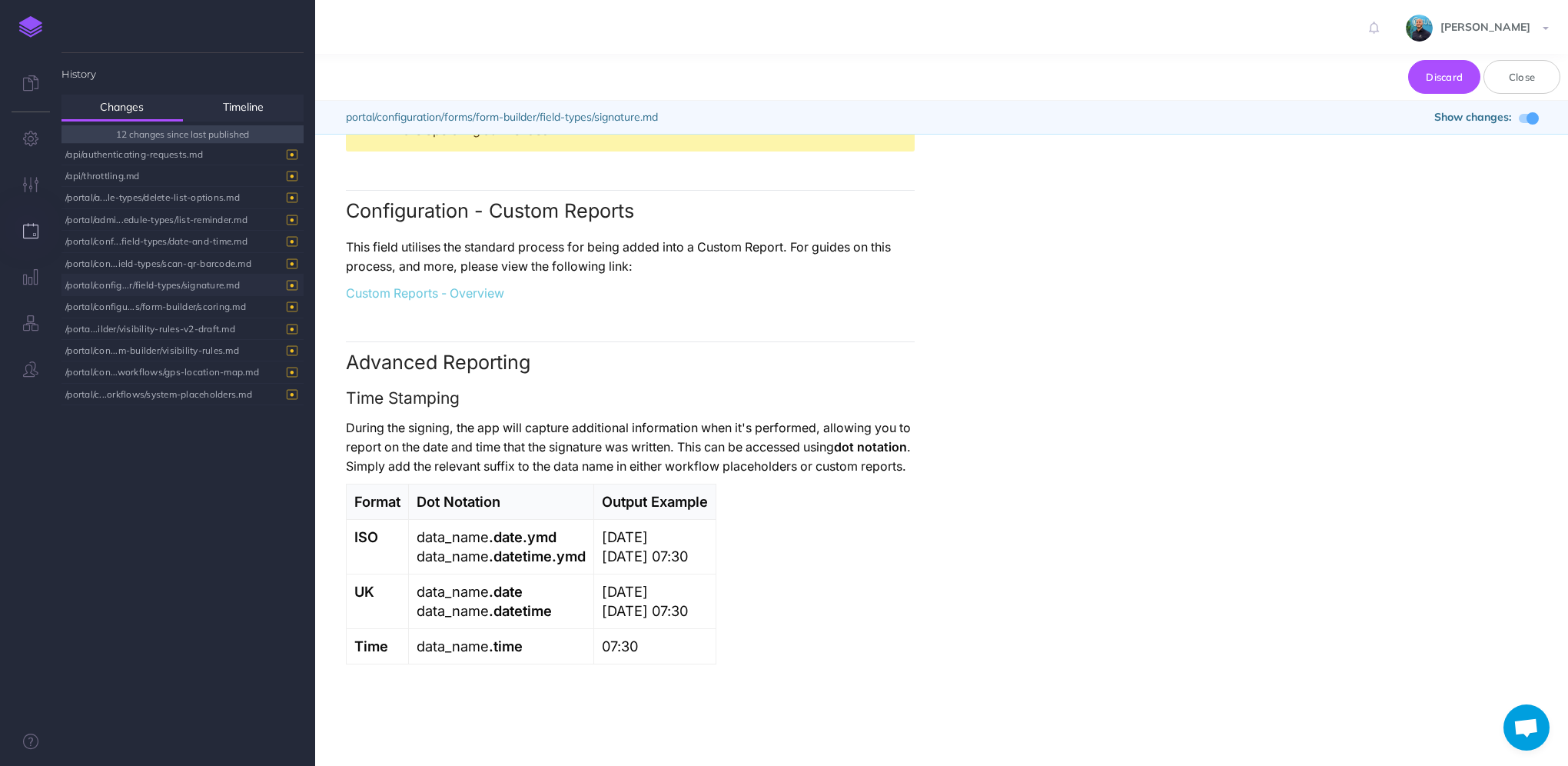
scroll to position [2201, 0]
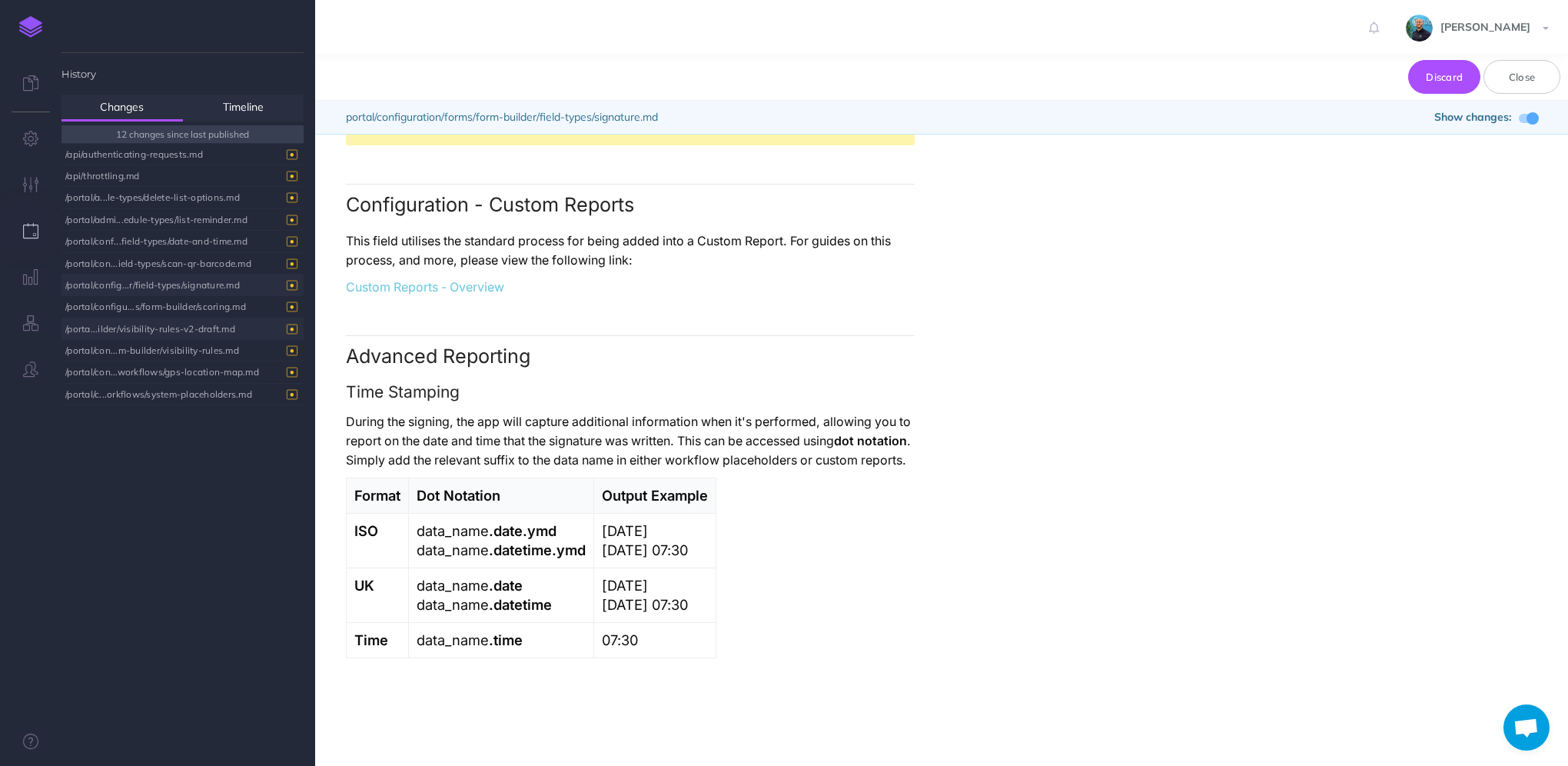
click at [183, 330] on div "/porta...ilder/visibility-rules-v2-draft.md" at bounding box center [178, 328] width 227 height 20
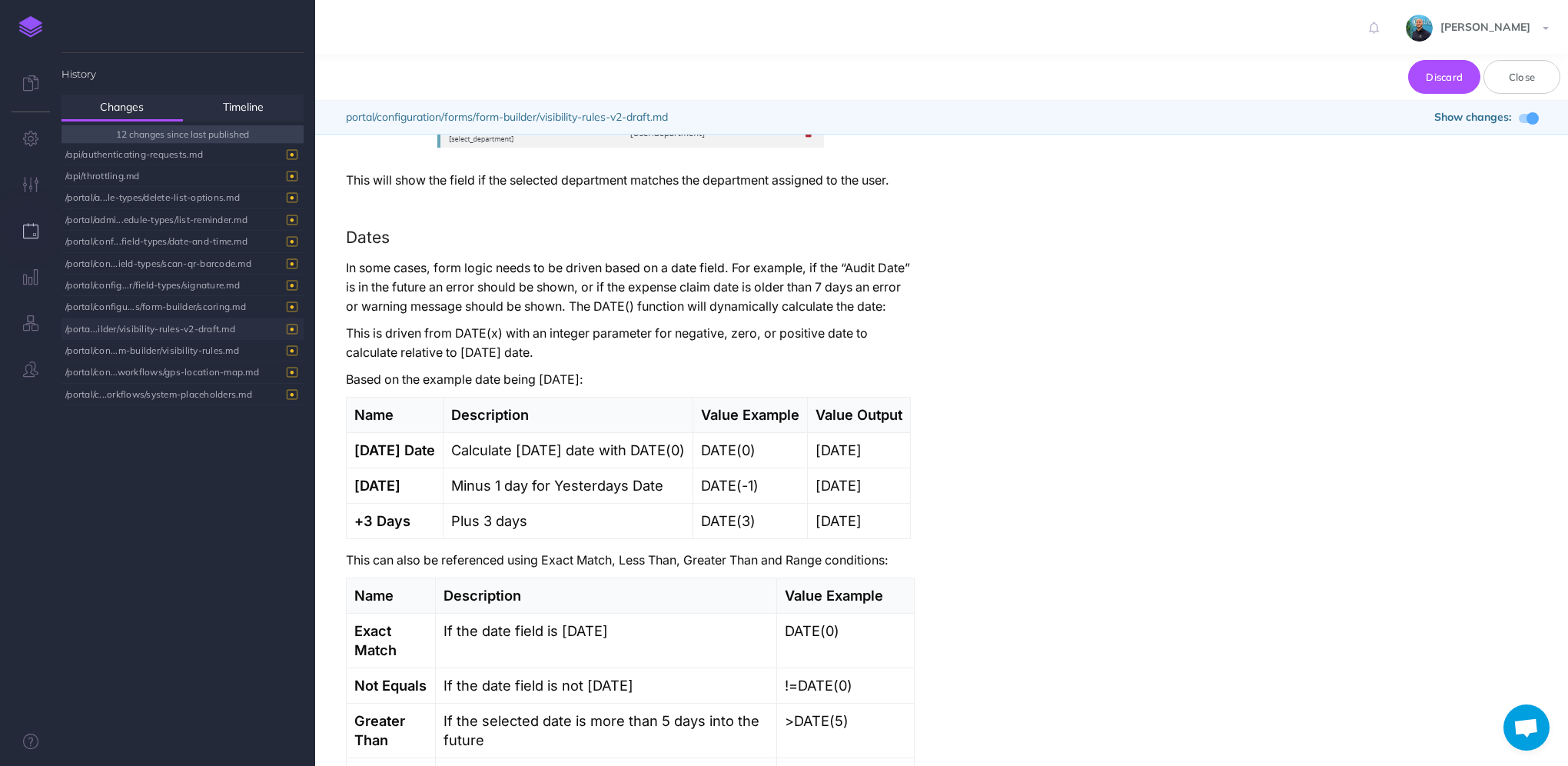
scroll to position [6222, 0]
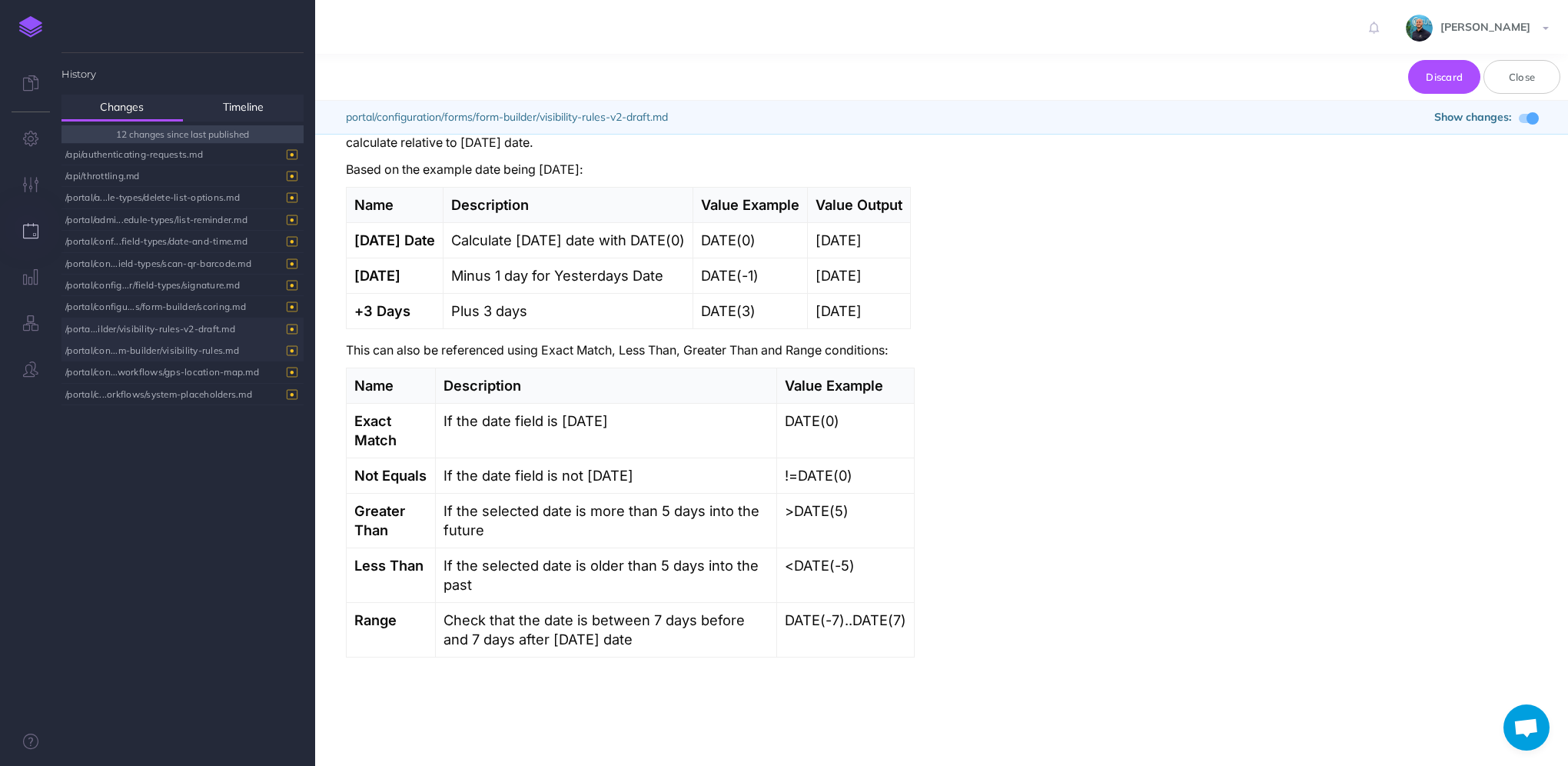
click at [193, 349] on div "/portal/con...m-builder/visibility-rules.md" at bounding box center [178, 349] width 227 height 20
click at [196, 374] on div "/portal/con...workflows/gps-location-map.md" at bounding box center [178, 371] width 227 height 20
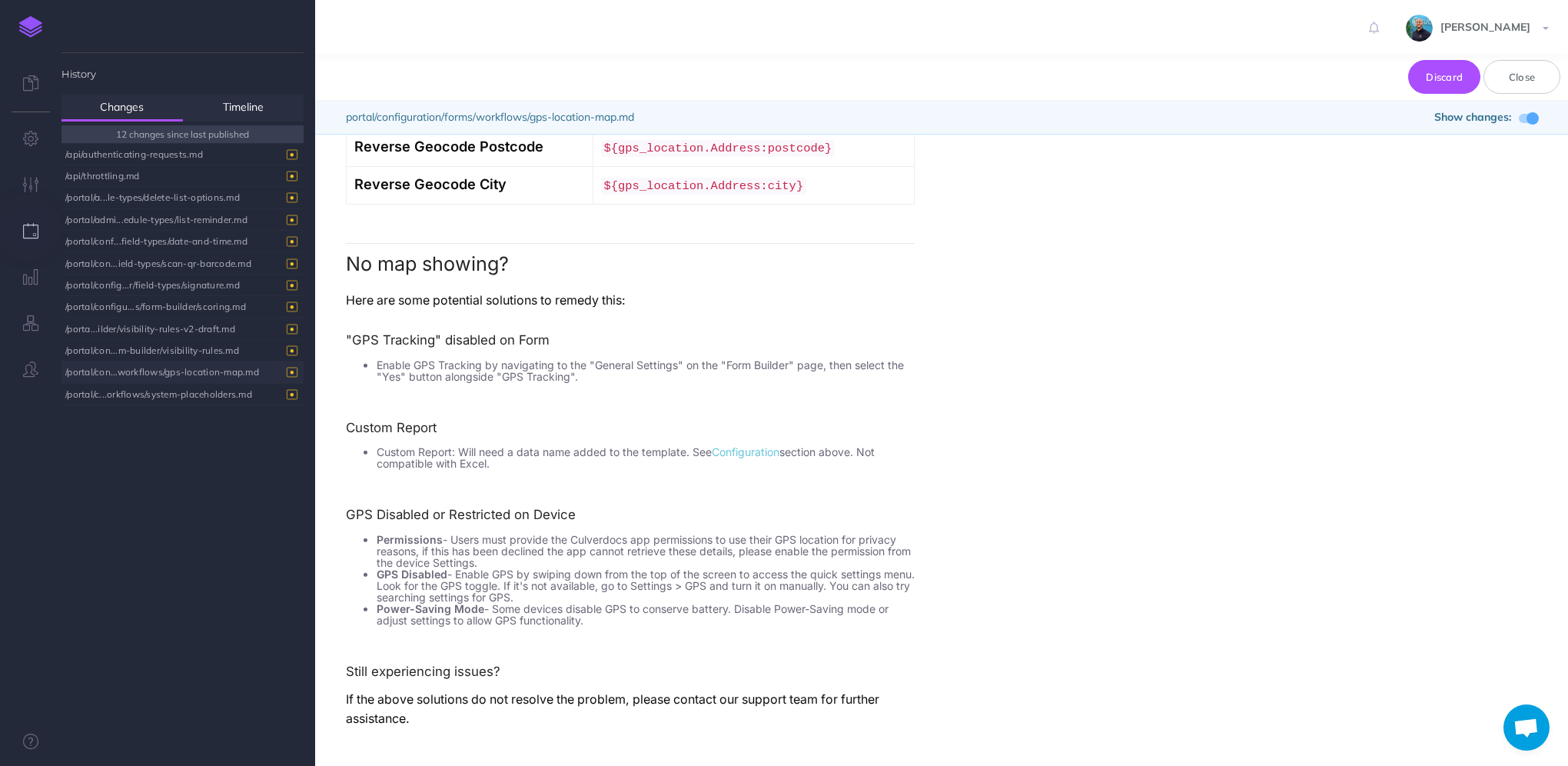
scroll to position [1710, 0]
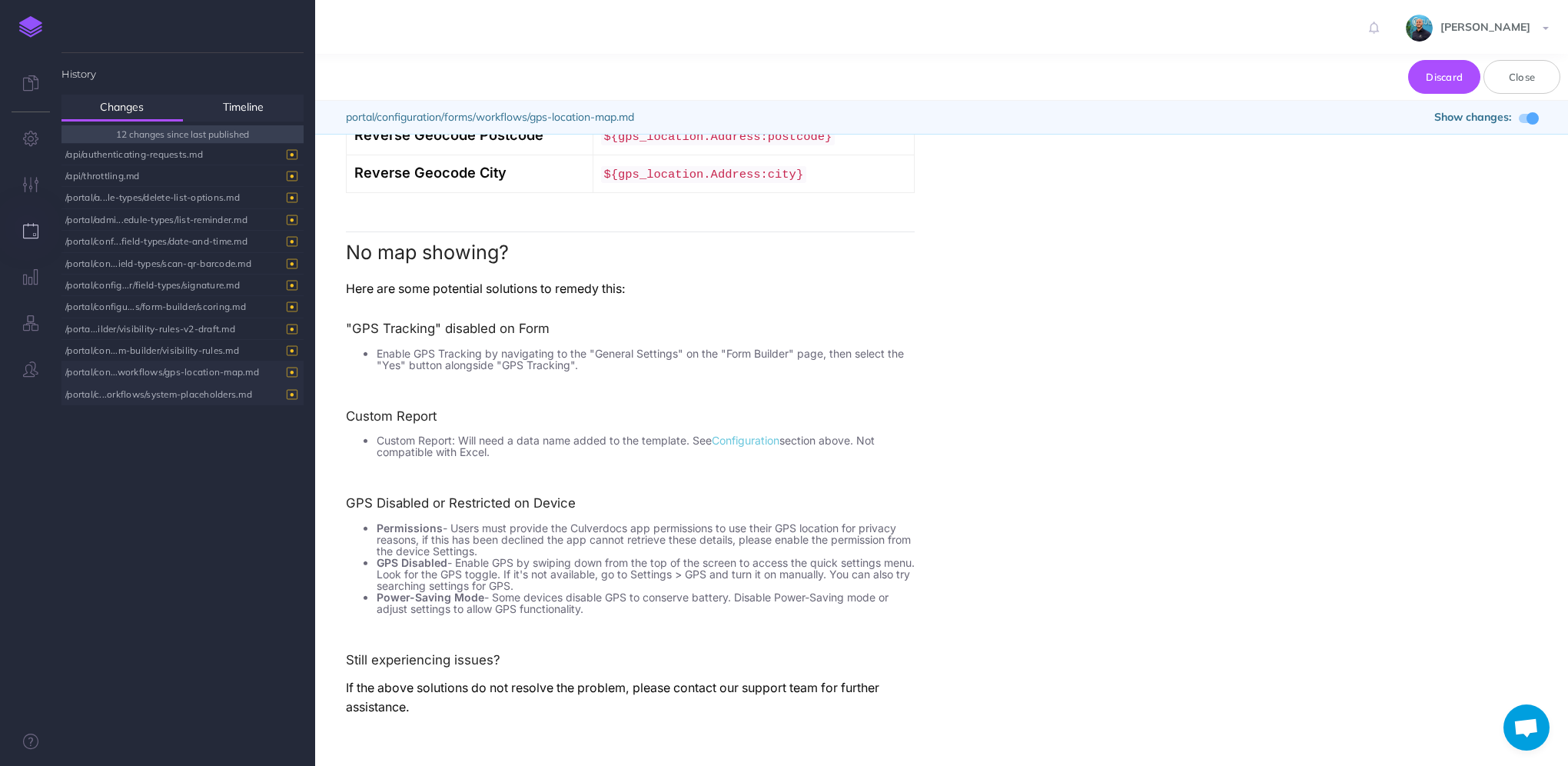
click at [205, 391] on div "/portal/c...orkflows/system-placeholders.md" at bounding box center [178, 394] width 227 height 20
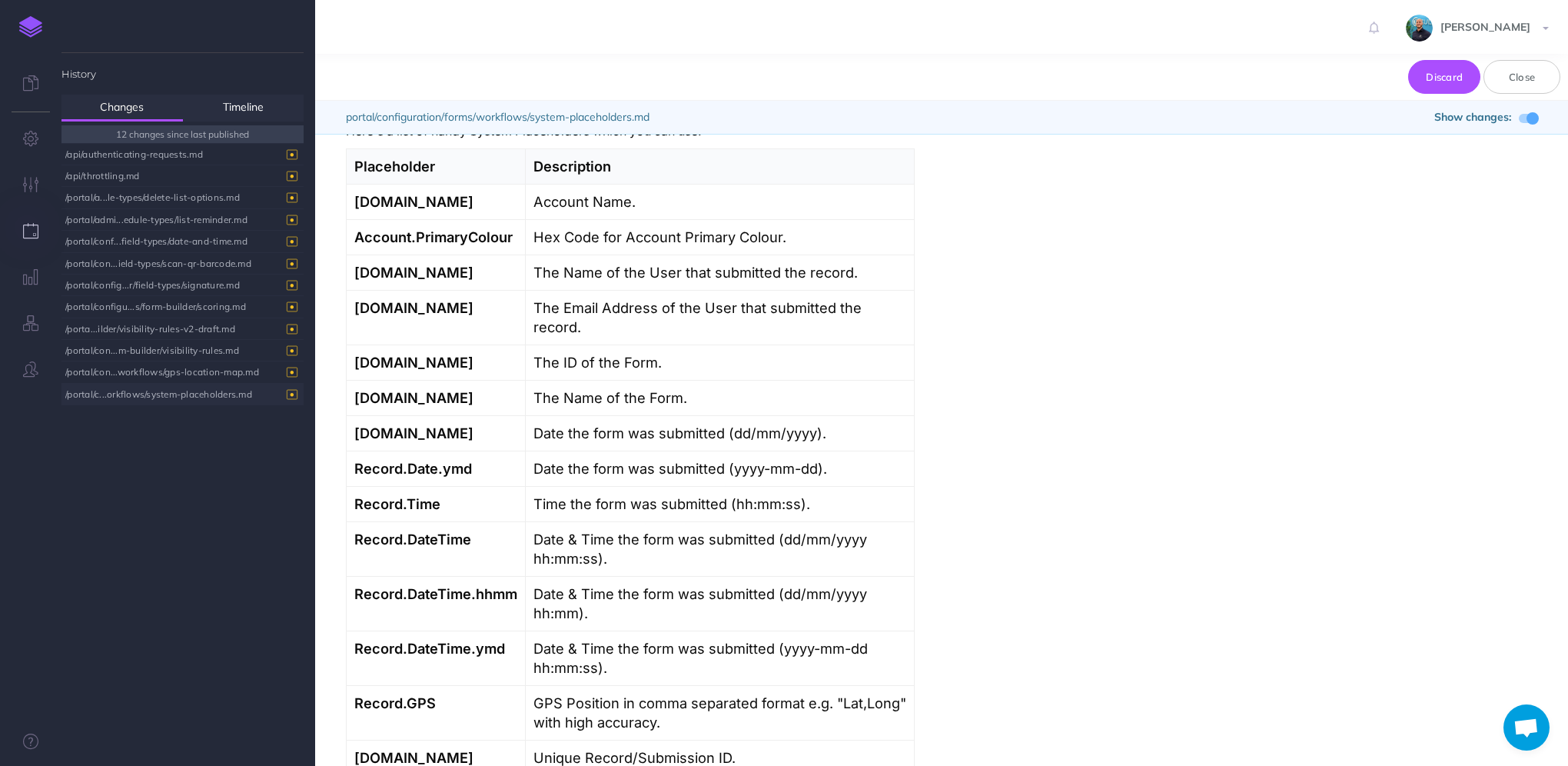
scroll to position [0, 0]
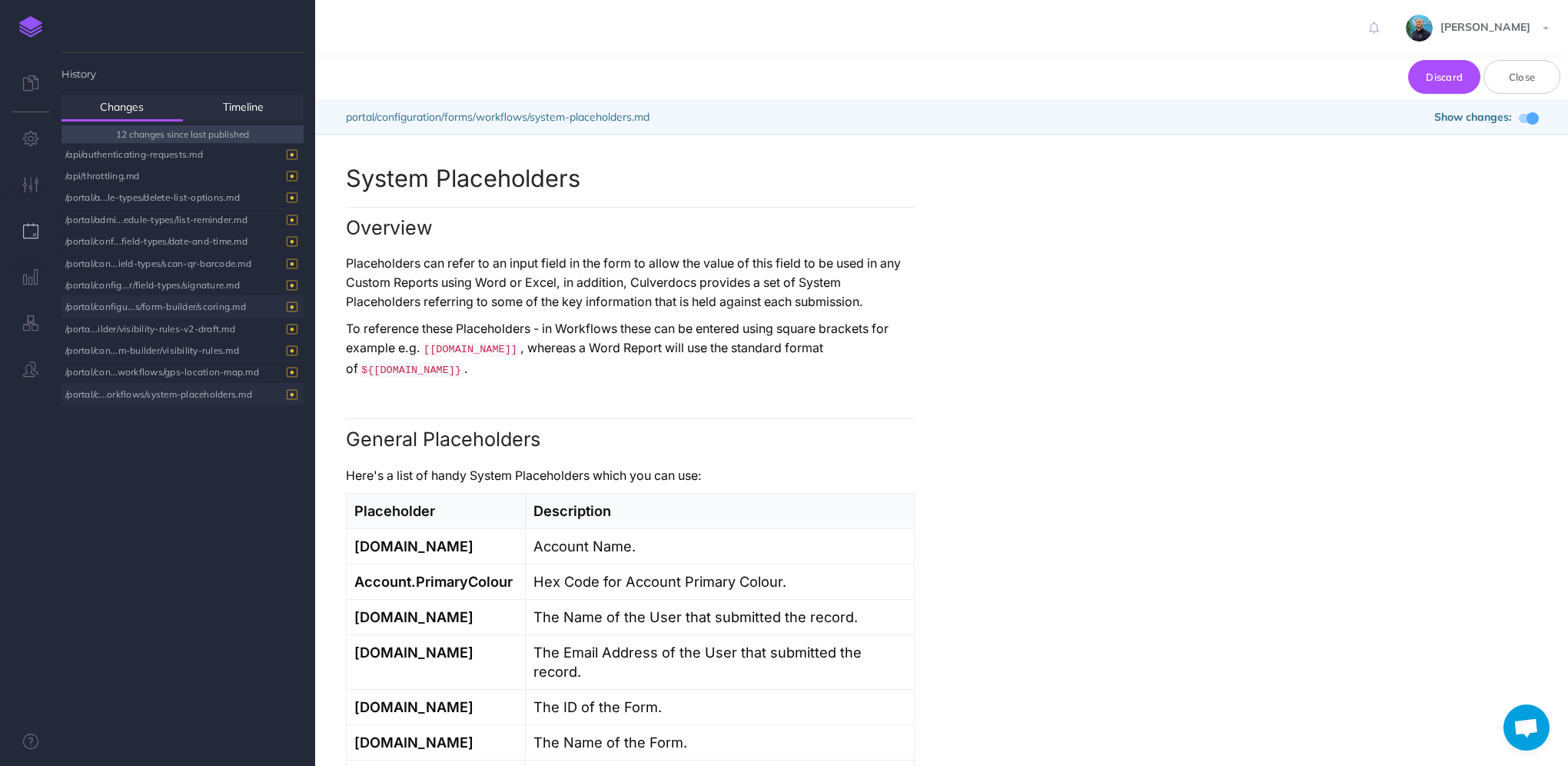
click at [171, 306] on div "/portal/configu...s/form-builder/scoring.md" at bounding box center [178, 306] width 227 height 20
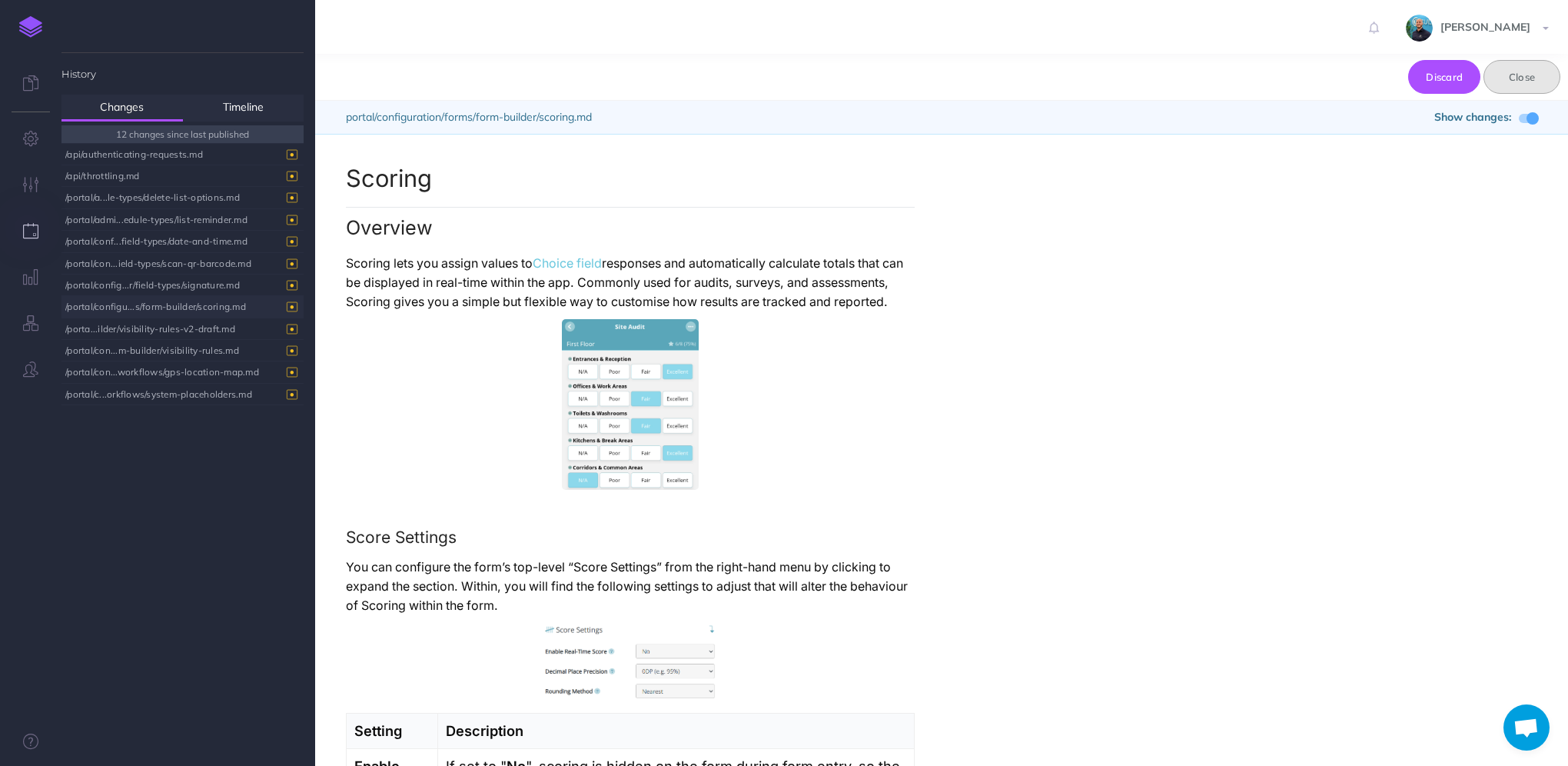
click at [1547, 74] on button "Close" at bounding box center [1522, 76] width 77 height 34
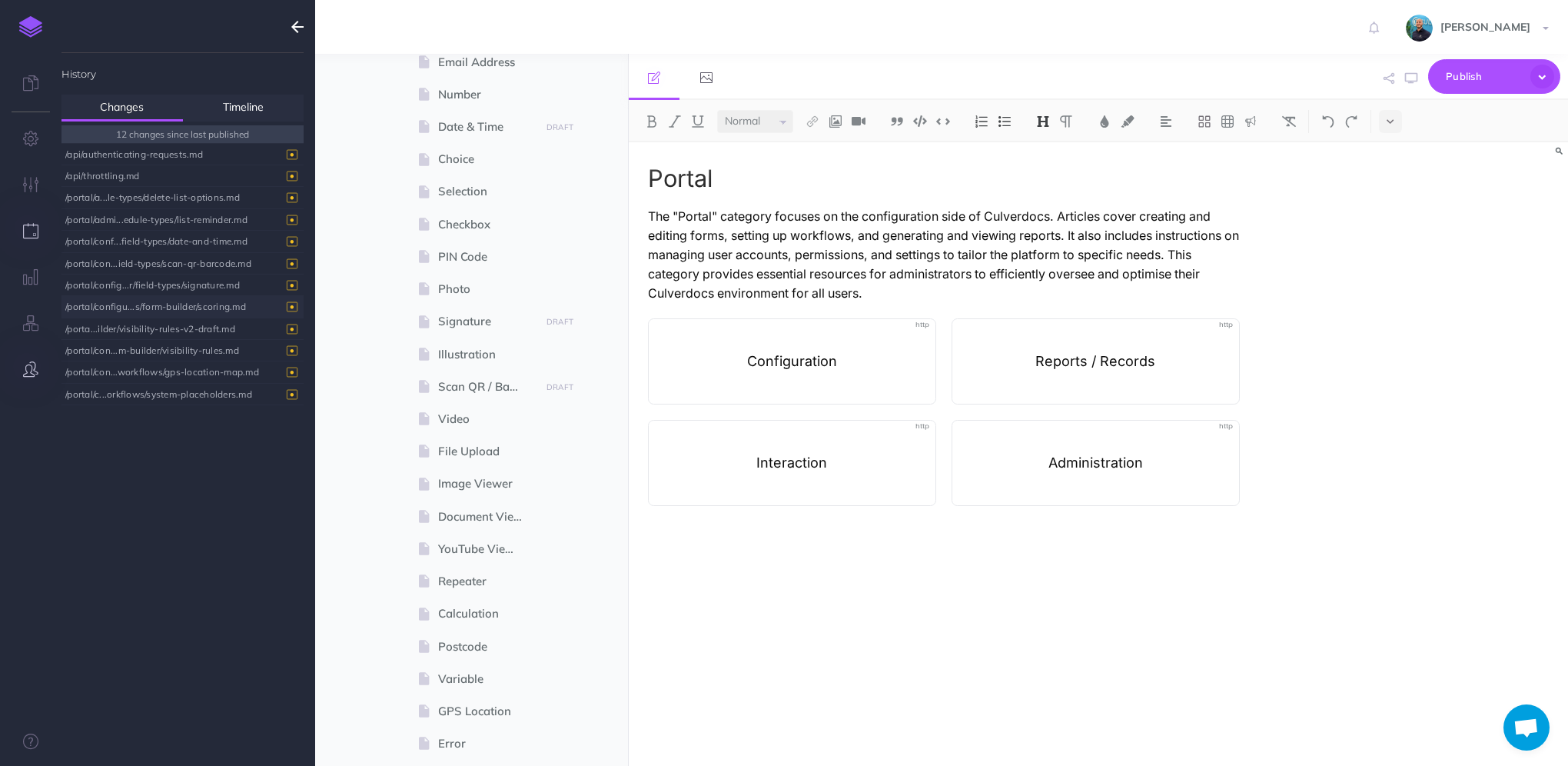
click at [22, 366] on button "button" at bounding box center [30, 370] width 61 height 46
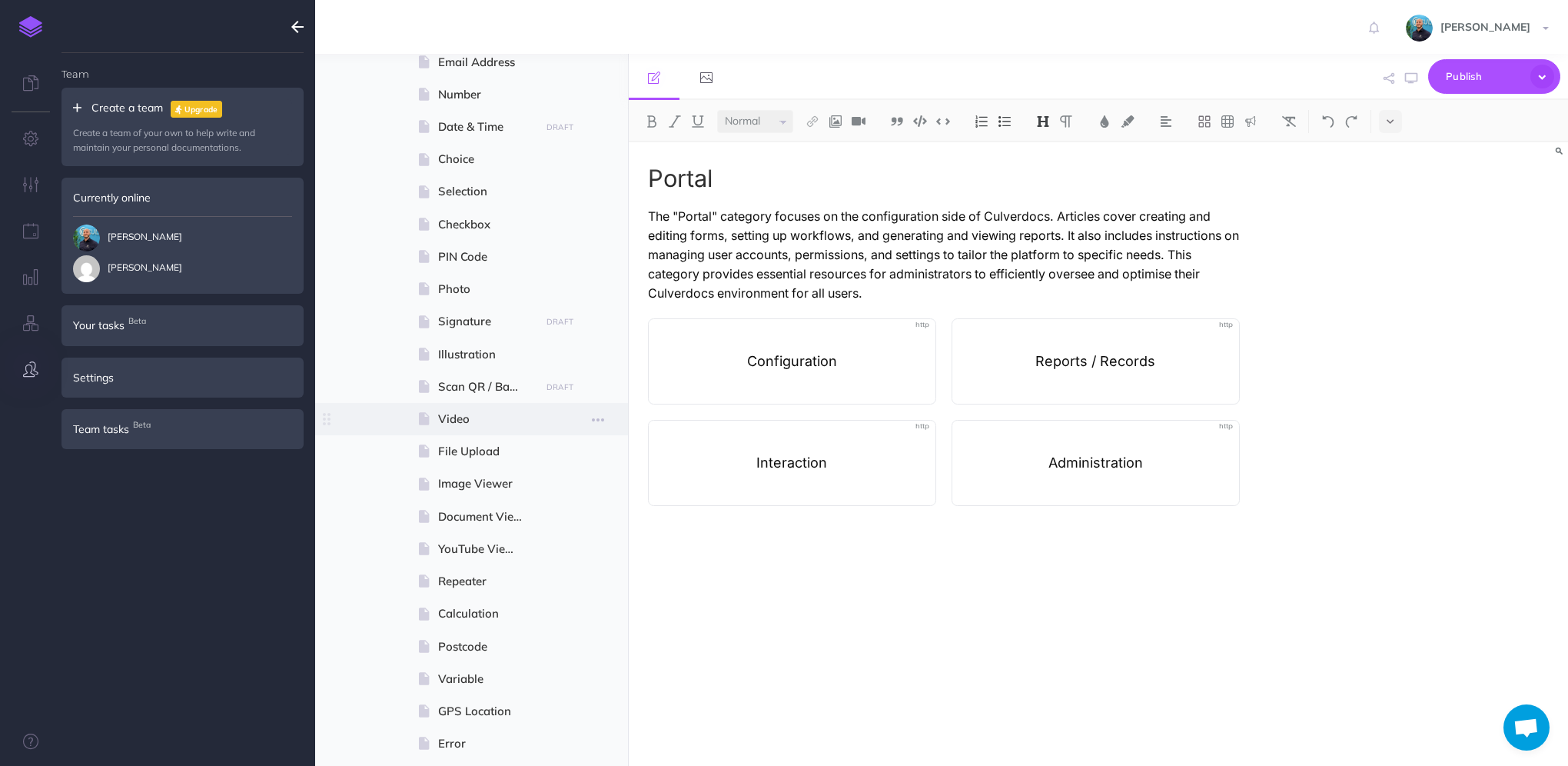
scroll to position [77, 0]
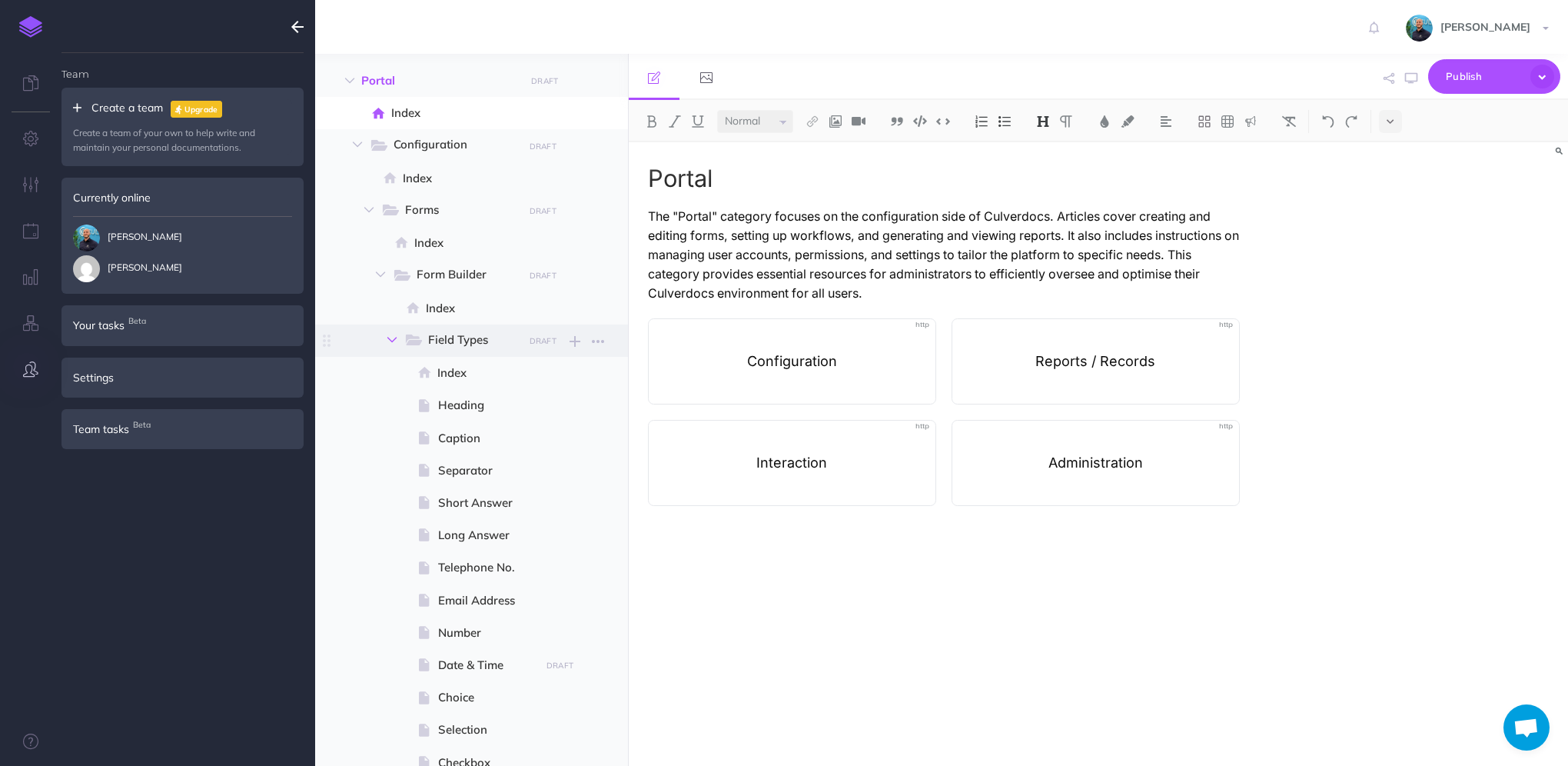
click at [390, 340] on icon "button" at bounding box center [391, 340] width 9 height 9
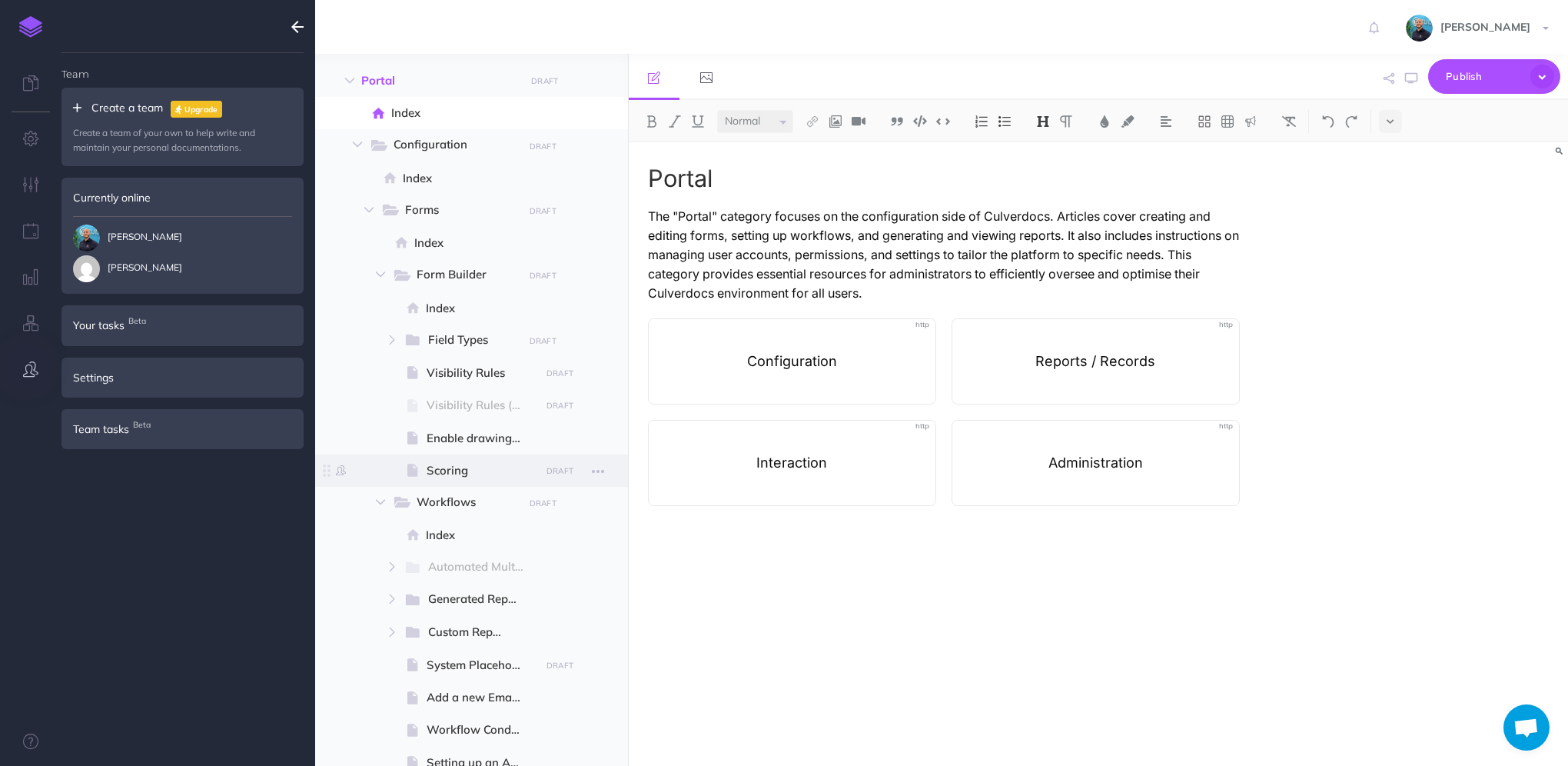
click at [448, 472] on span "Scoring" at bounding box center [480, 471] width 109 height 19
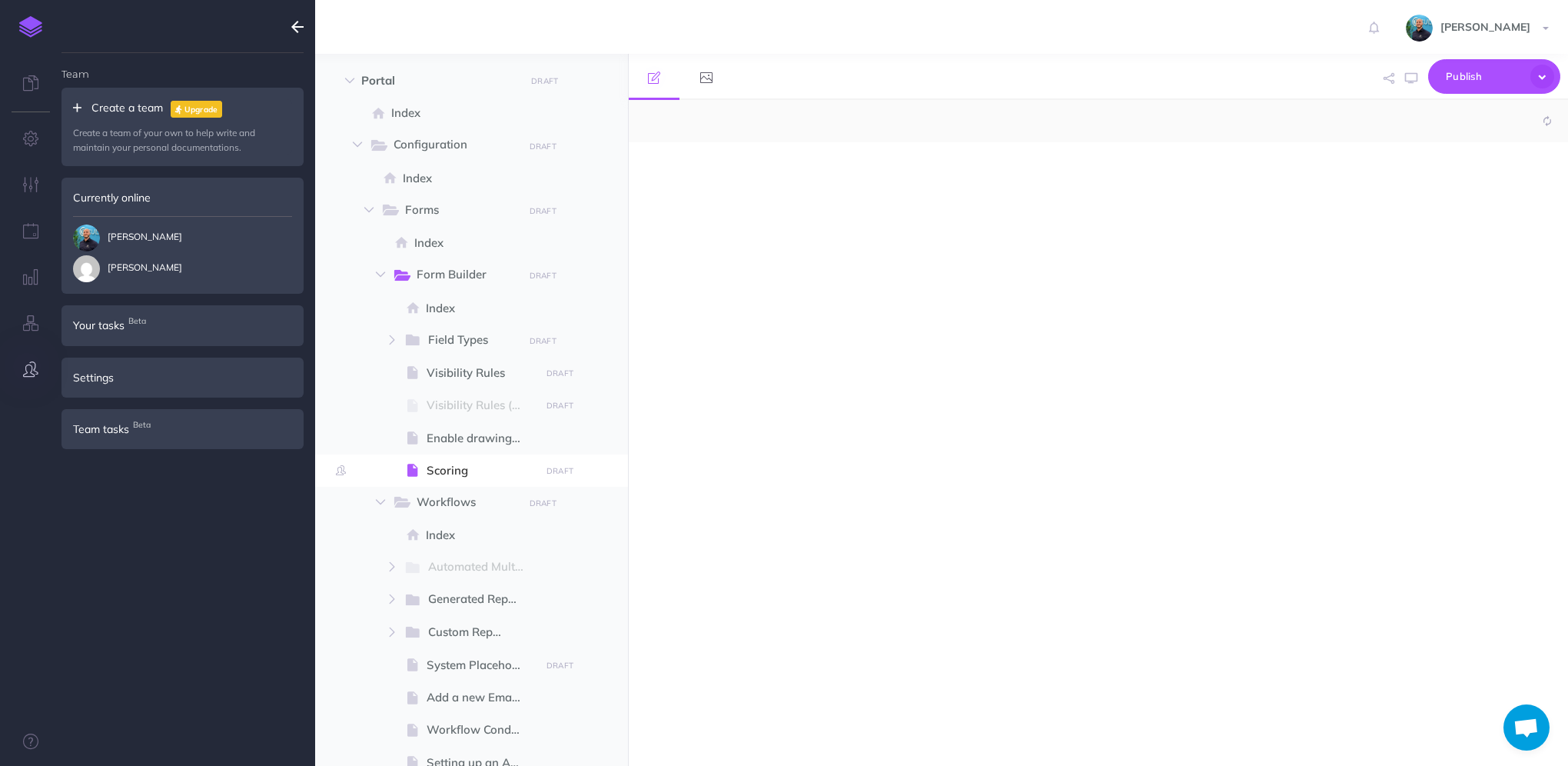
select select "null"
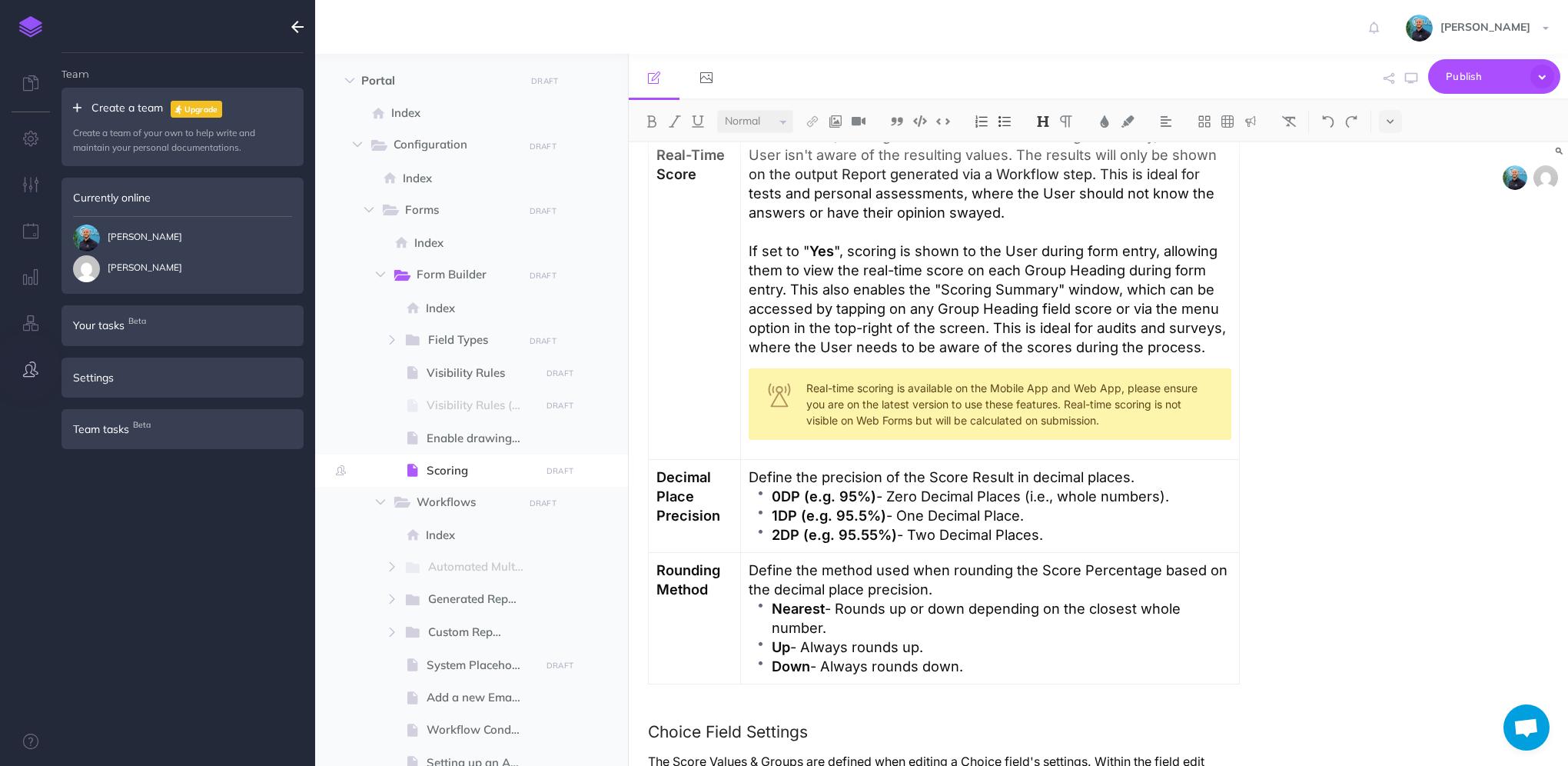
scroll to position [1076, 0]
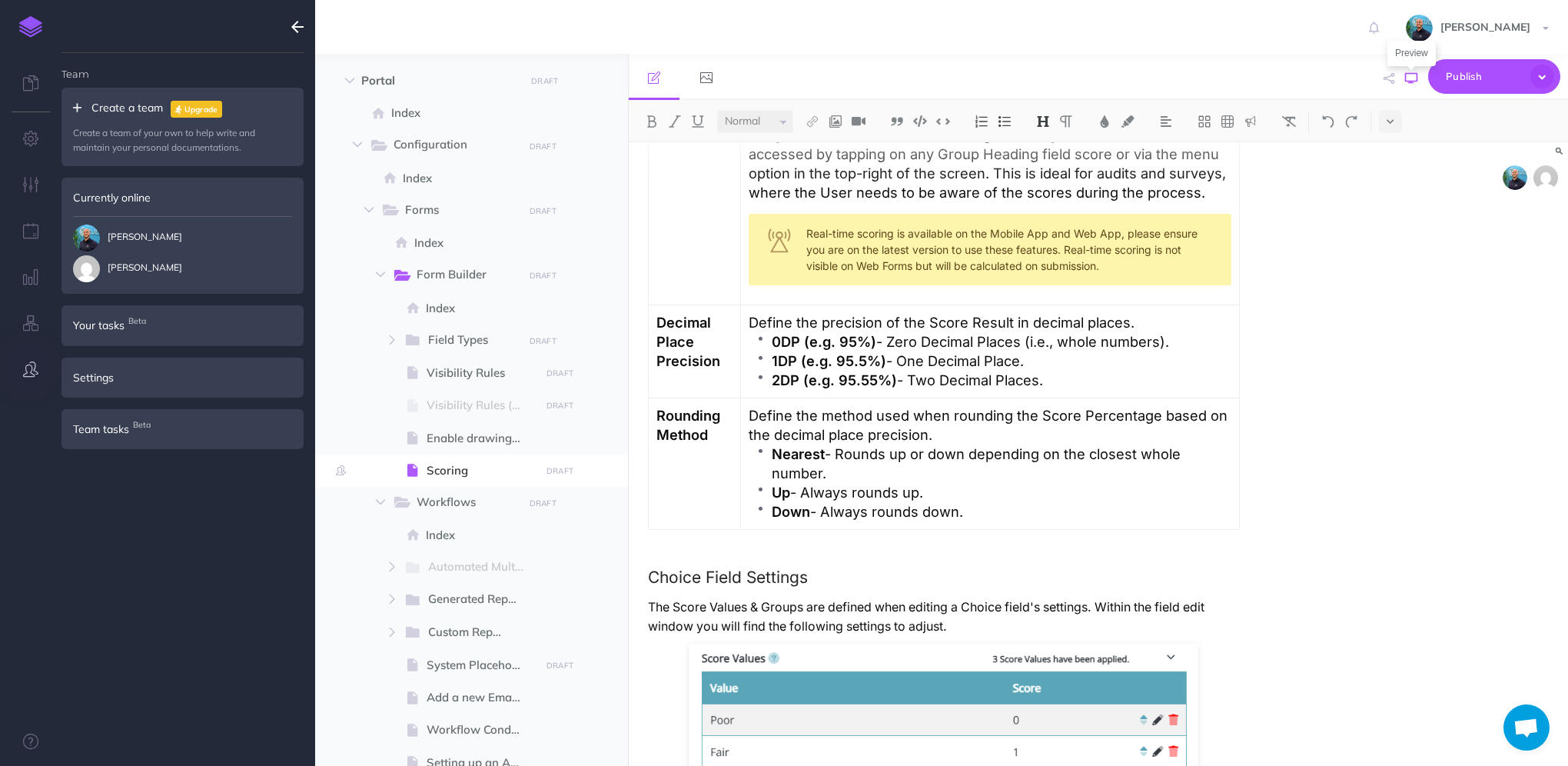
click at [1408, 79] on icon "button" at bounding box center [1411, 78] width 12 height 12
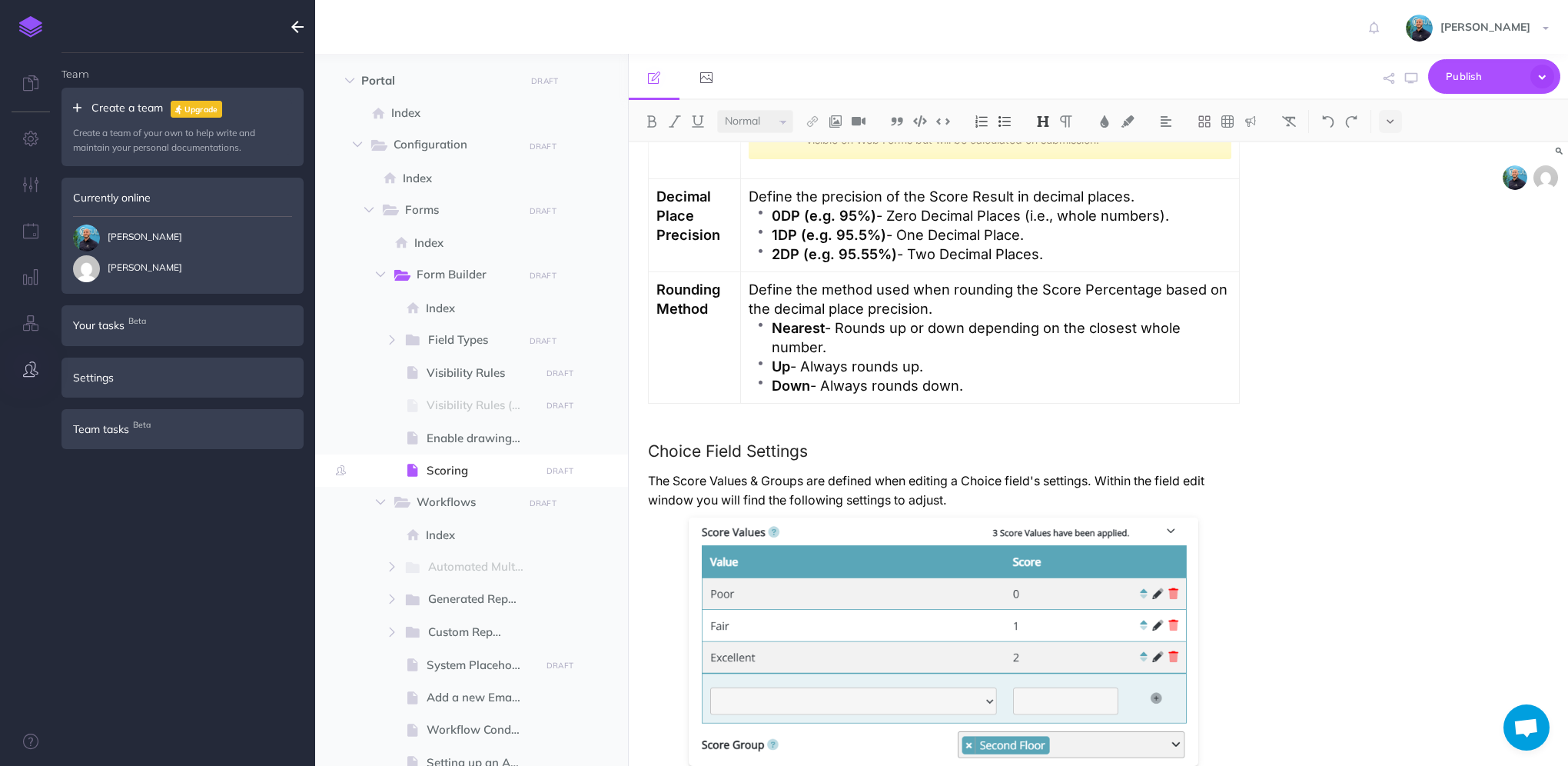
scroll to position [1045, 0]
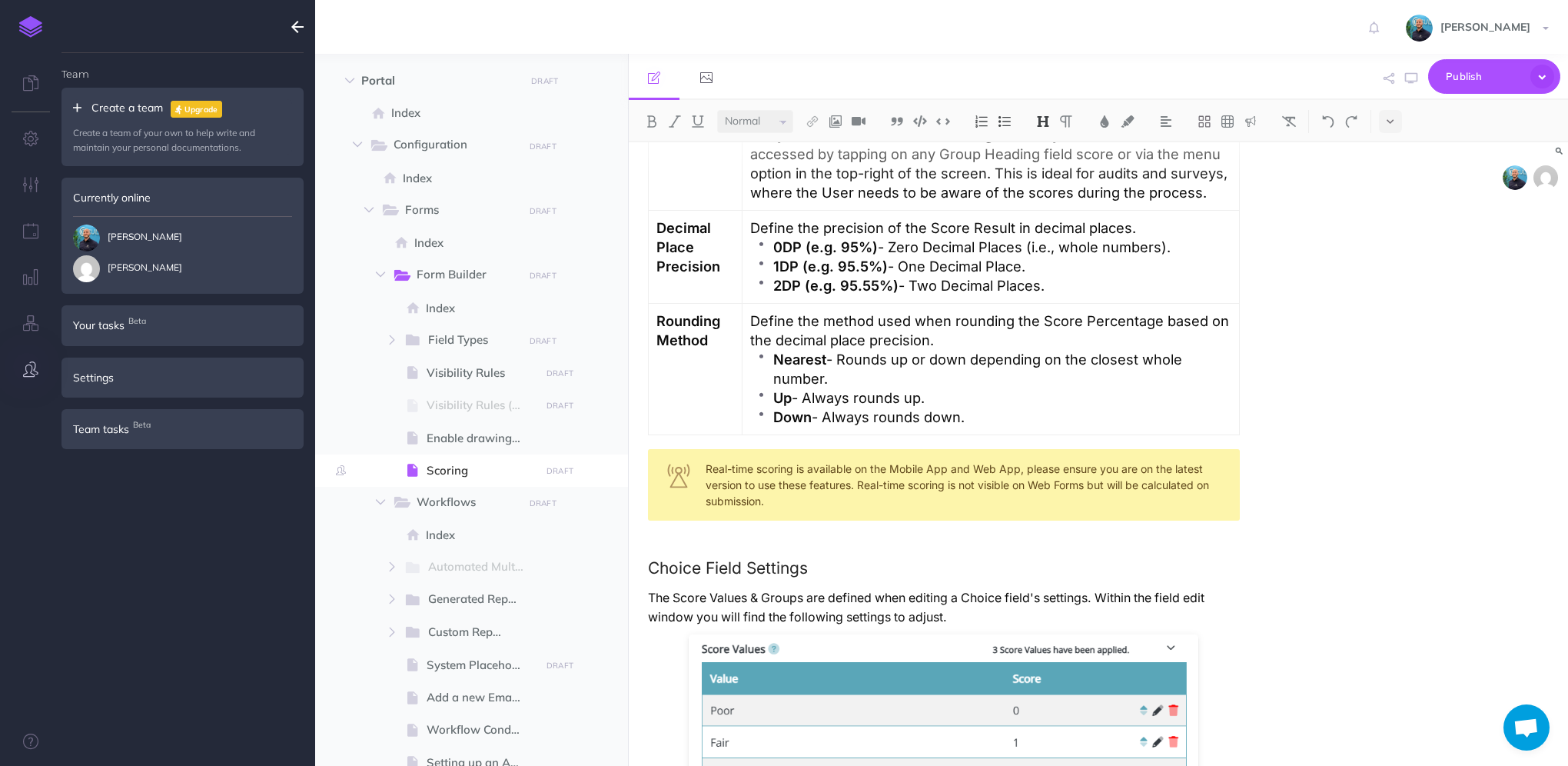
click at [1546, 385] on div "Scoring Overview Scoring lets you assign values to Choice field responses and a…" at bounding box center [1098, 454] width 940 height 624
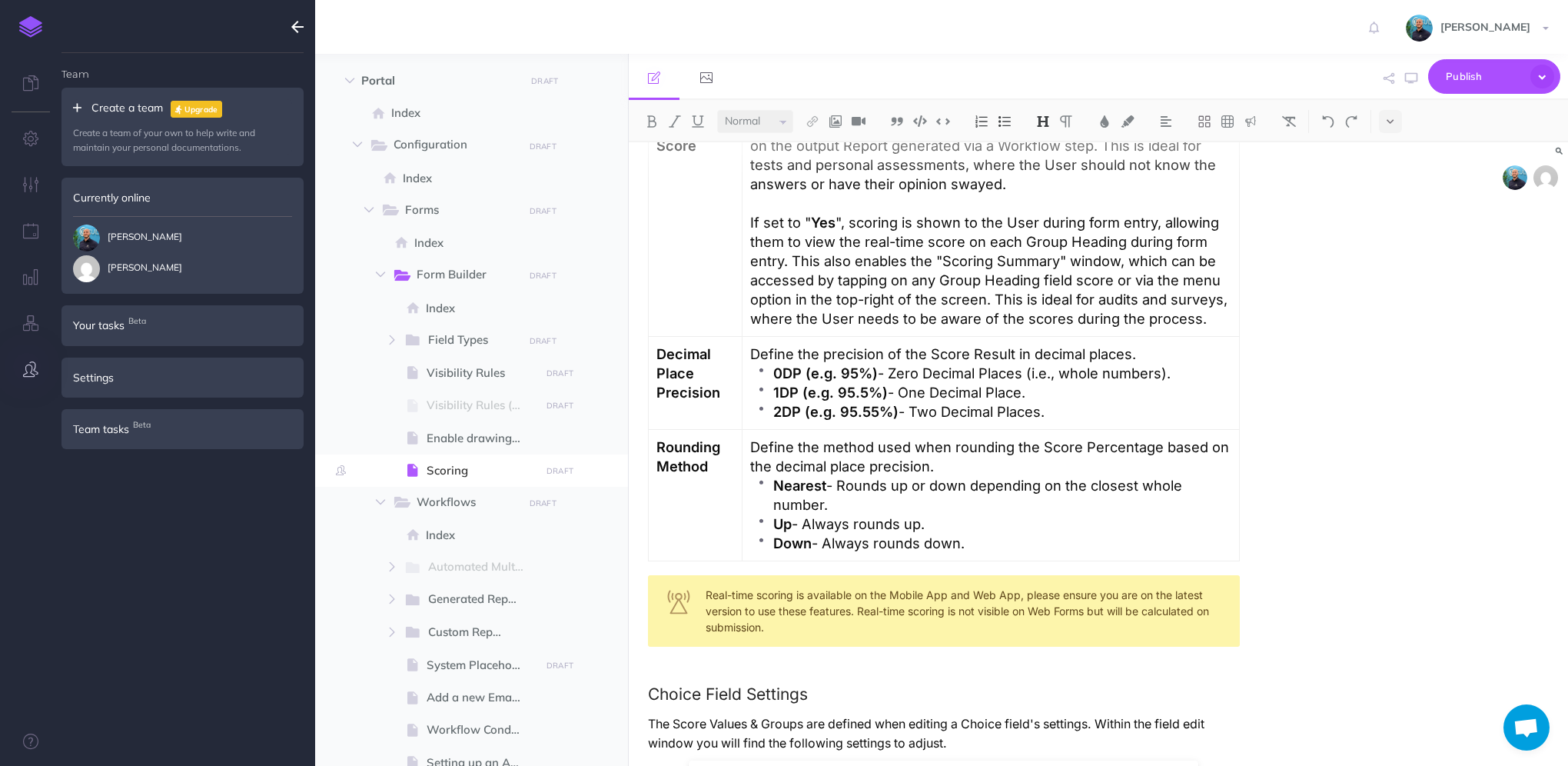
scroll to position [892, 0]
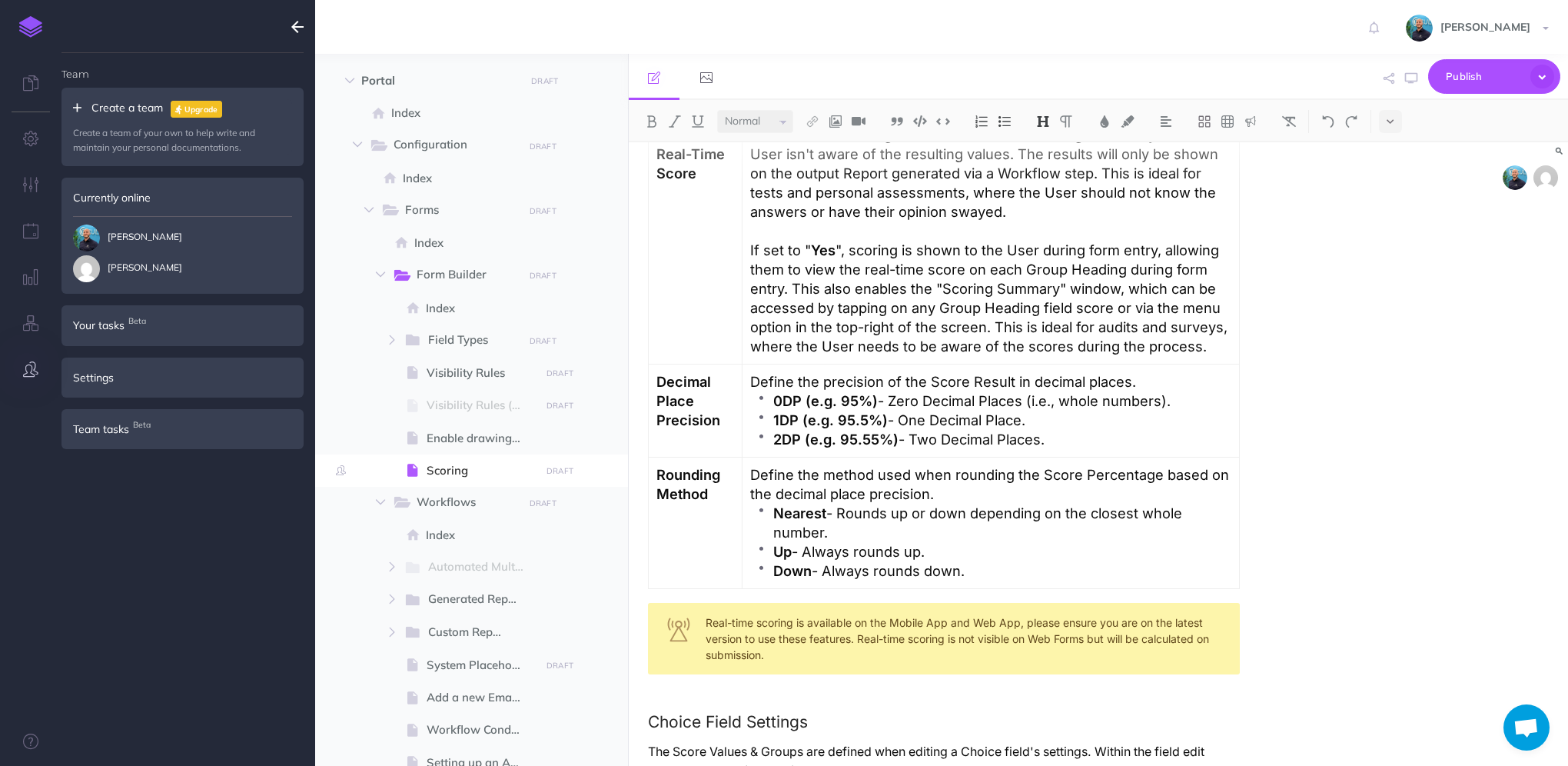
click at [292, 28] on icon "button" at bounding box center [297, 27] width 12 height 19
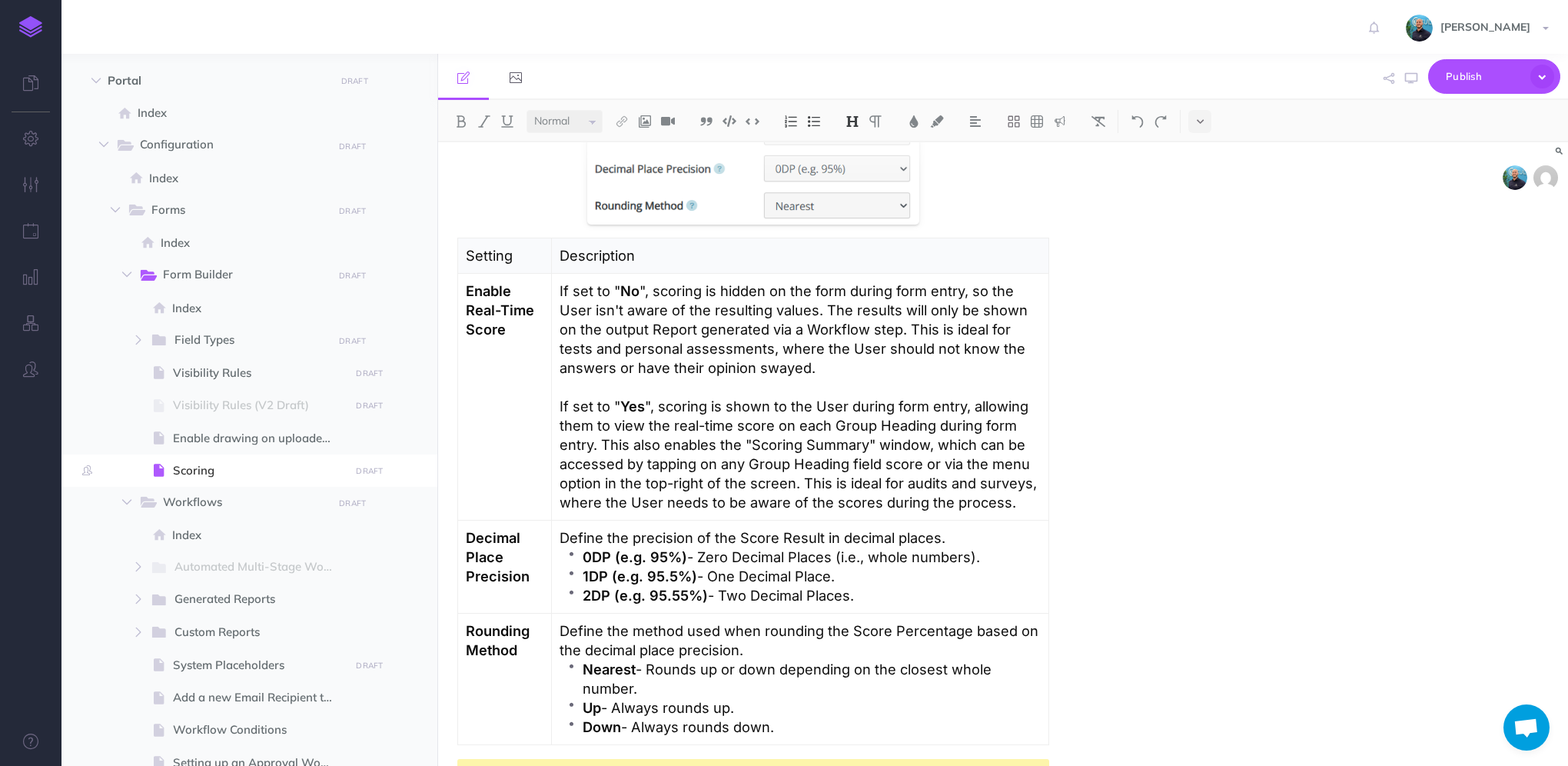
scroll to position [815, 0]
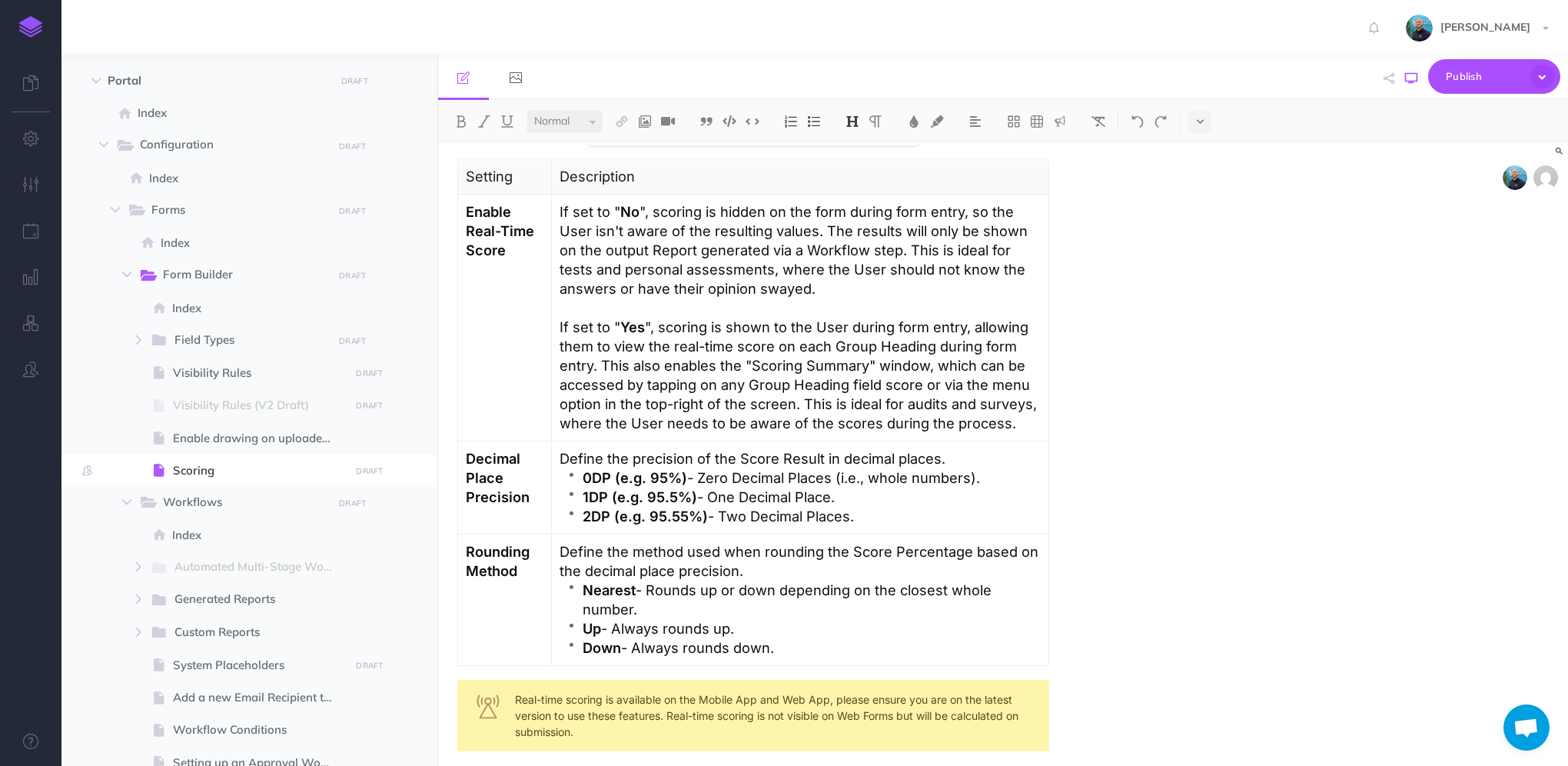
click at [1412, 75] on icon "button" at bounding box center [1411, 78] width 12 height 12
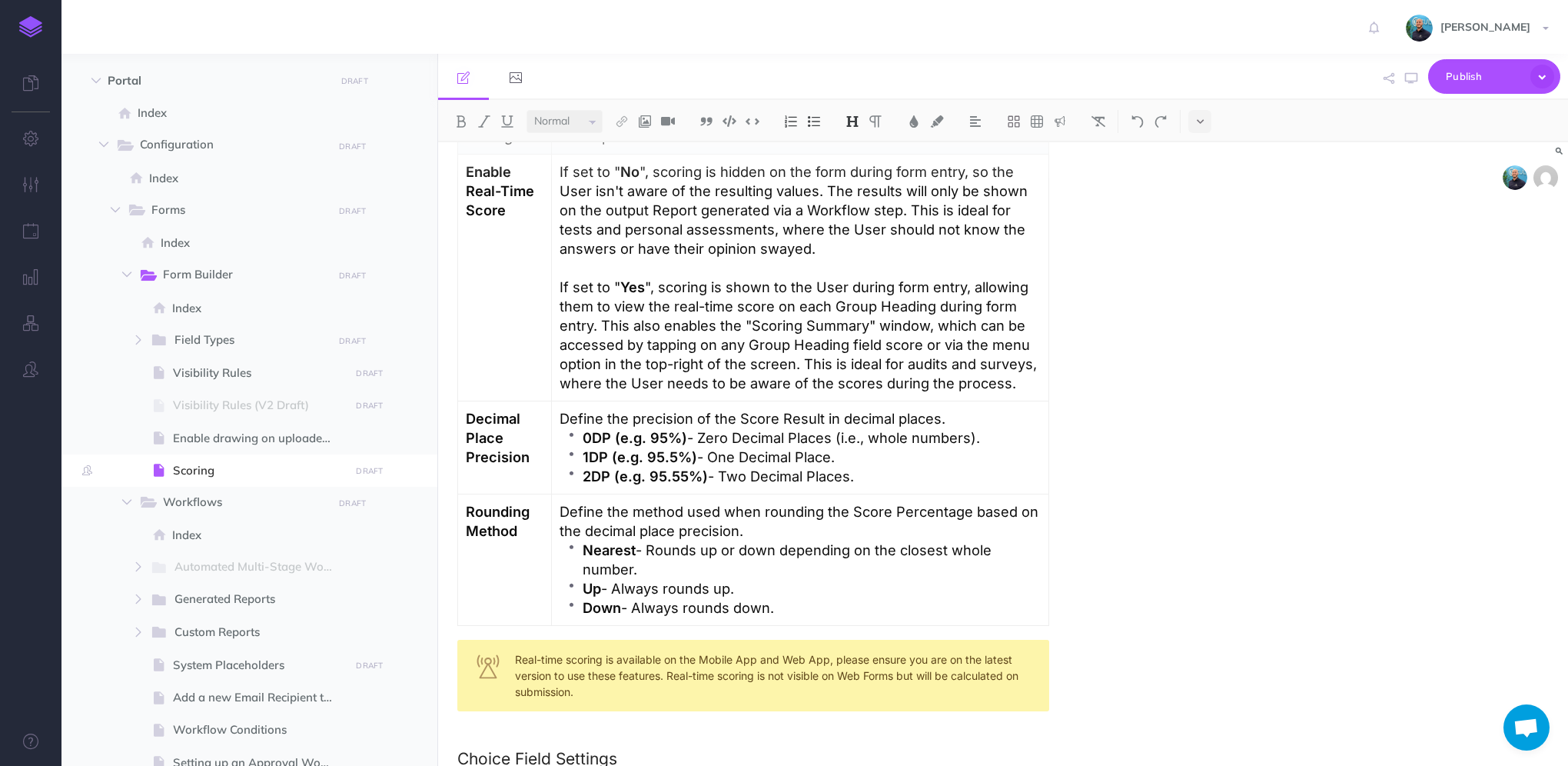
scroll to position [892, 0]
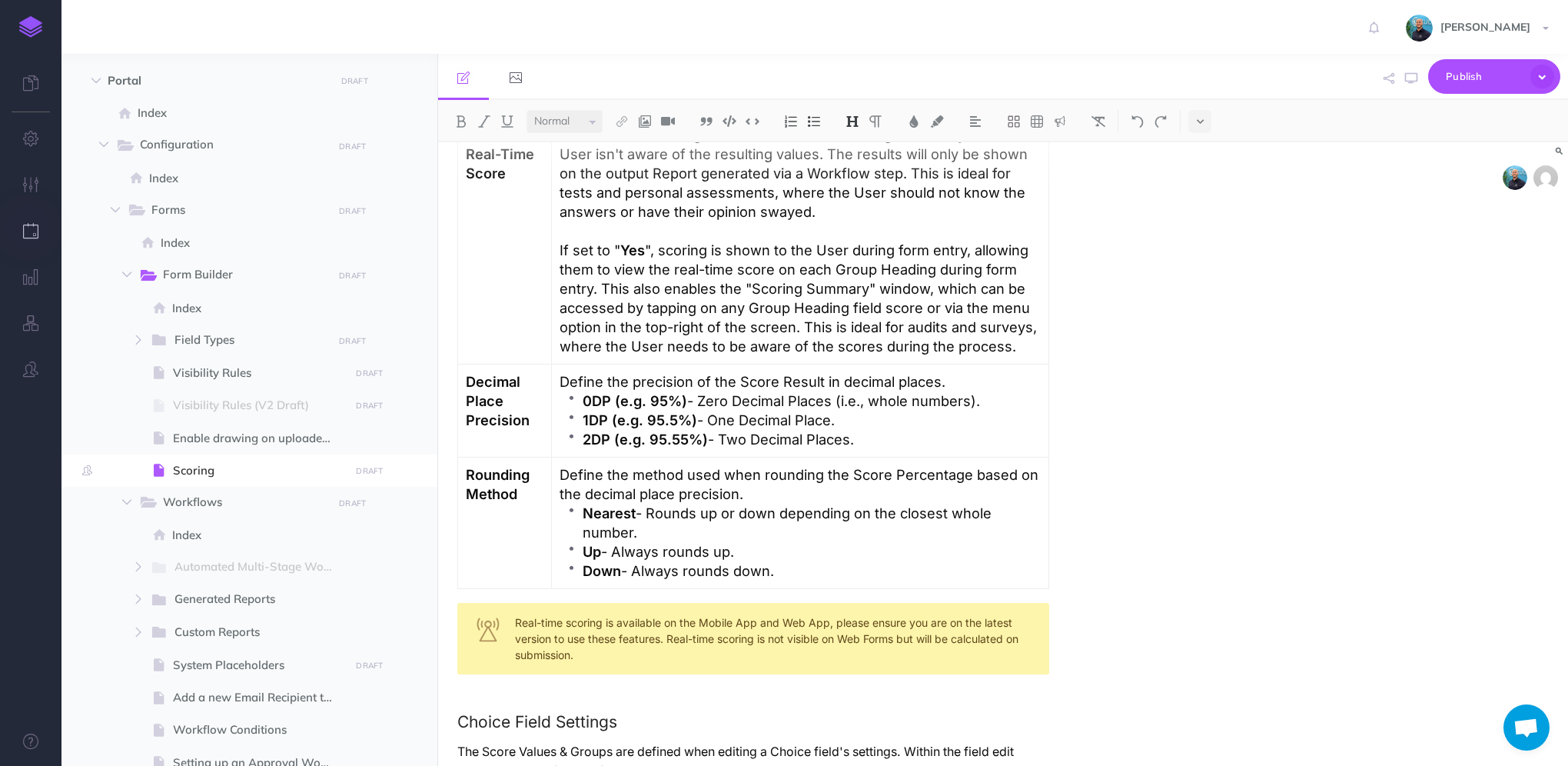
click at [29, 232] on icon "button" at bounding box center [31, 230] width 16 height 16
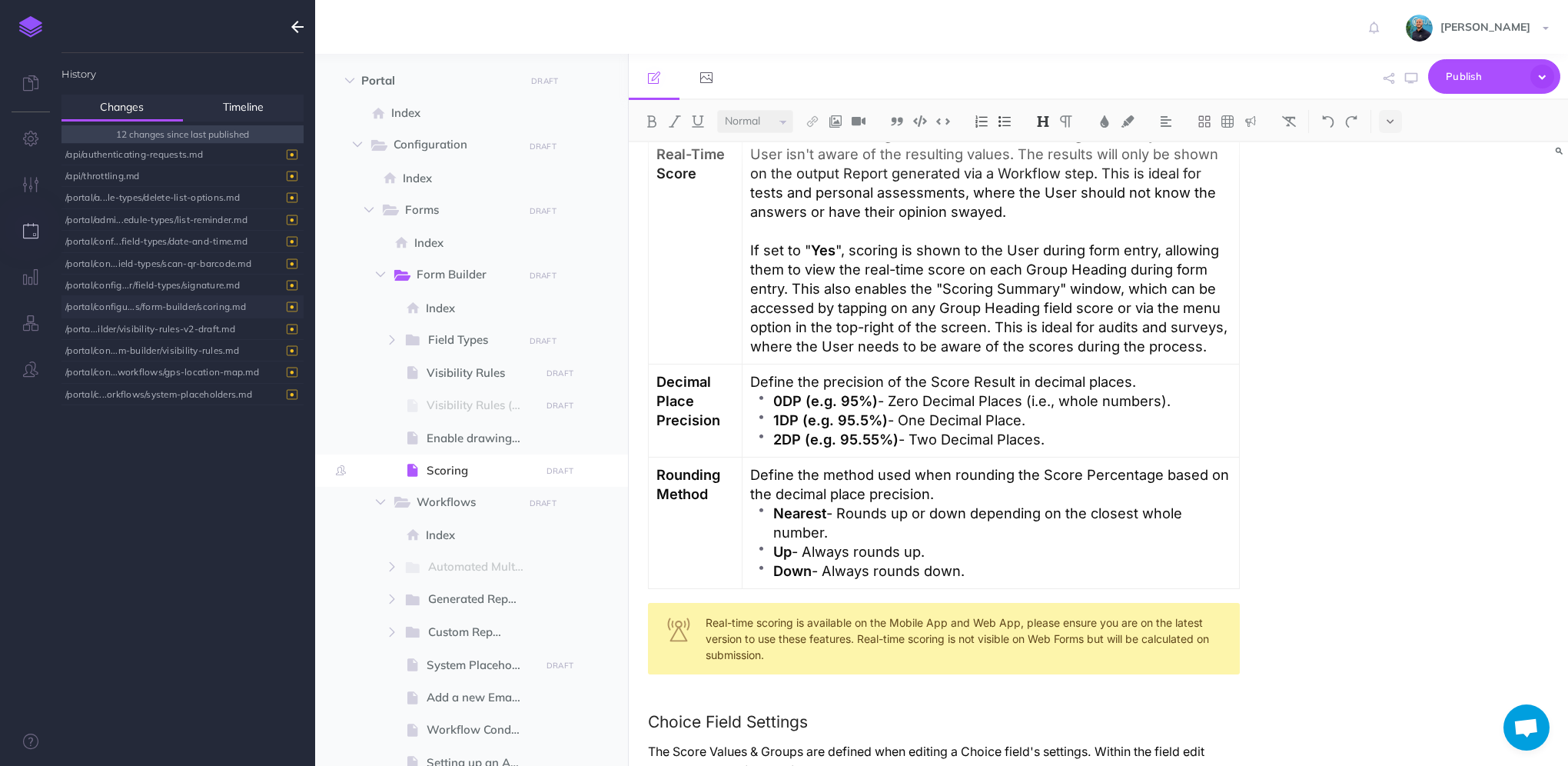
click at [298, 29] on icon "button" at bounding box center [297, 27] width 12 height 19
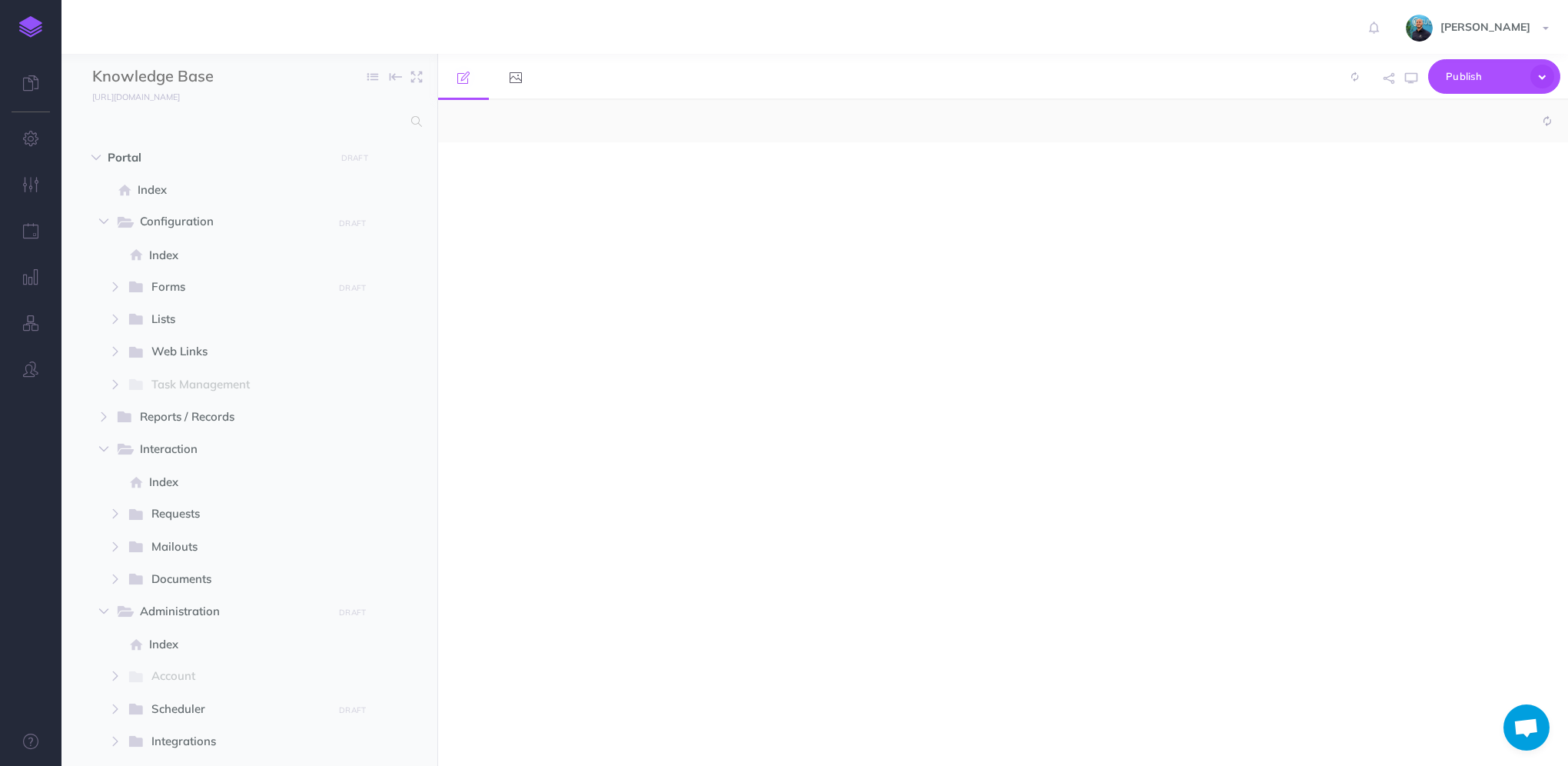
scroll to position [741, 0]
select select "null"
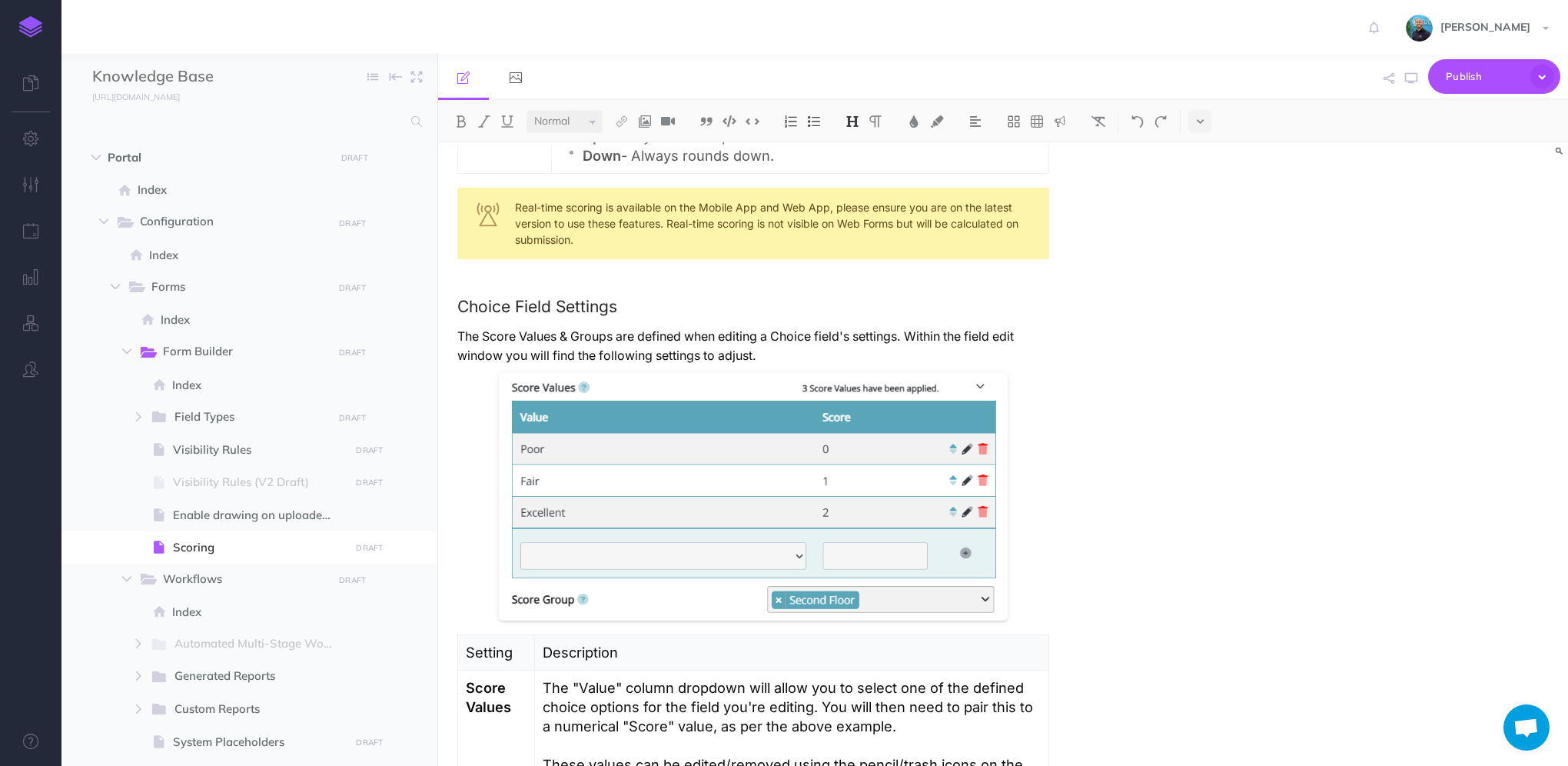
scroll to position [1230, 0]
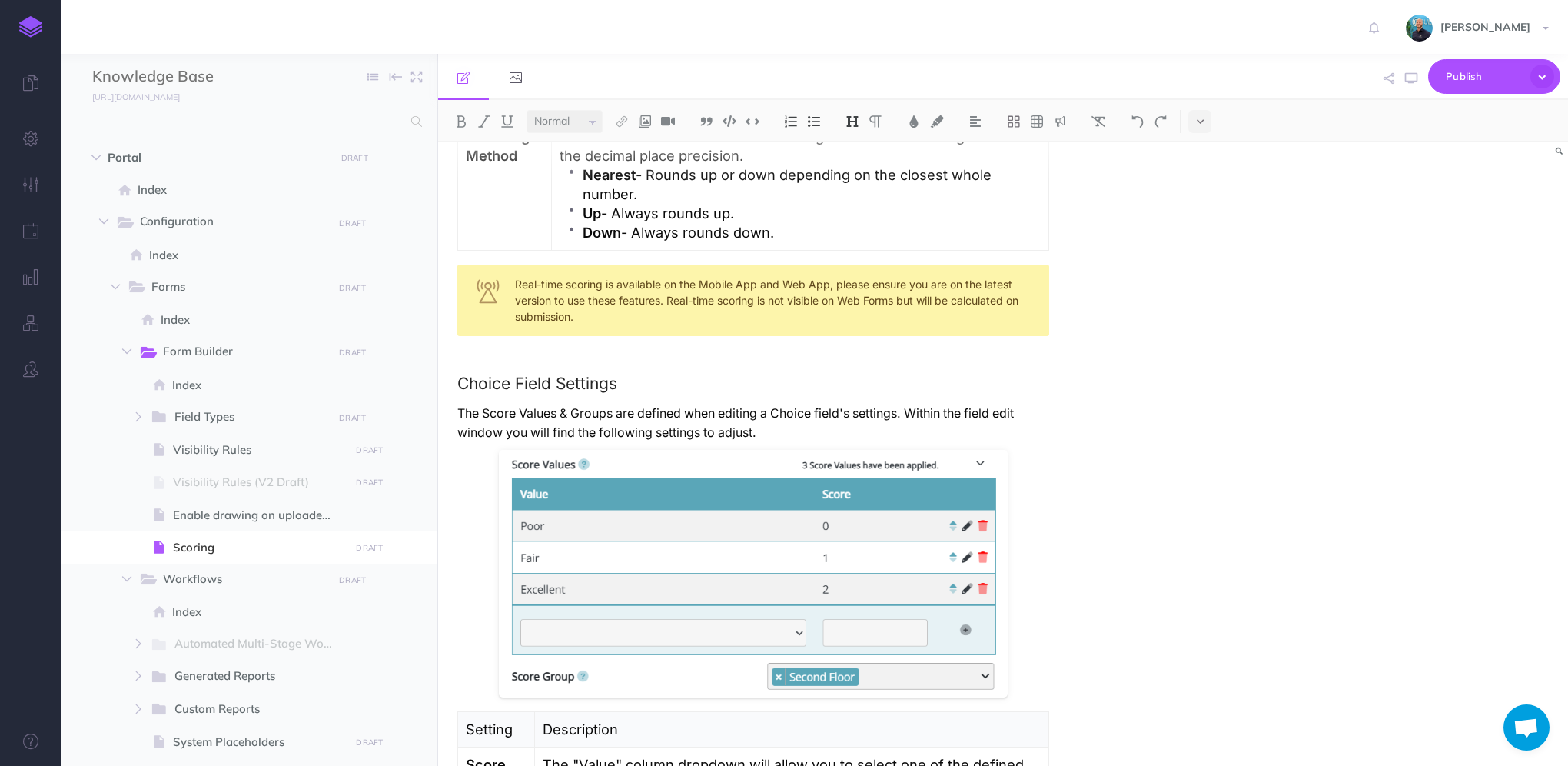
click at [29, 375] on icon "button" at bounding box center [30, 368] width 16 height 16
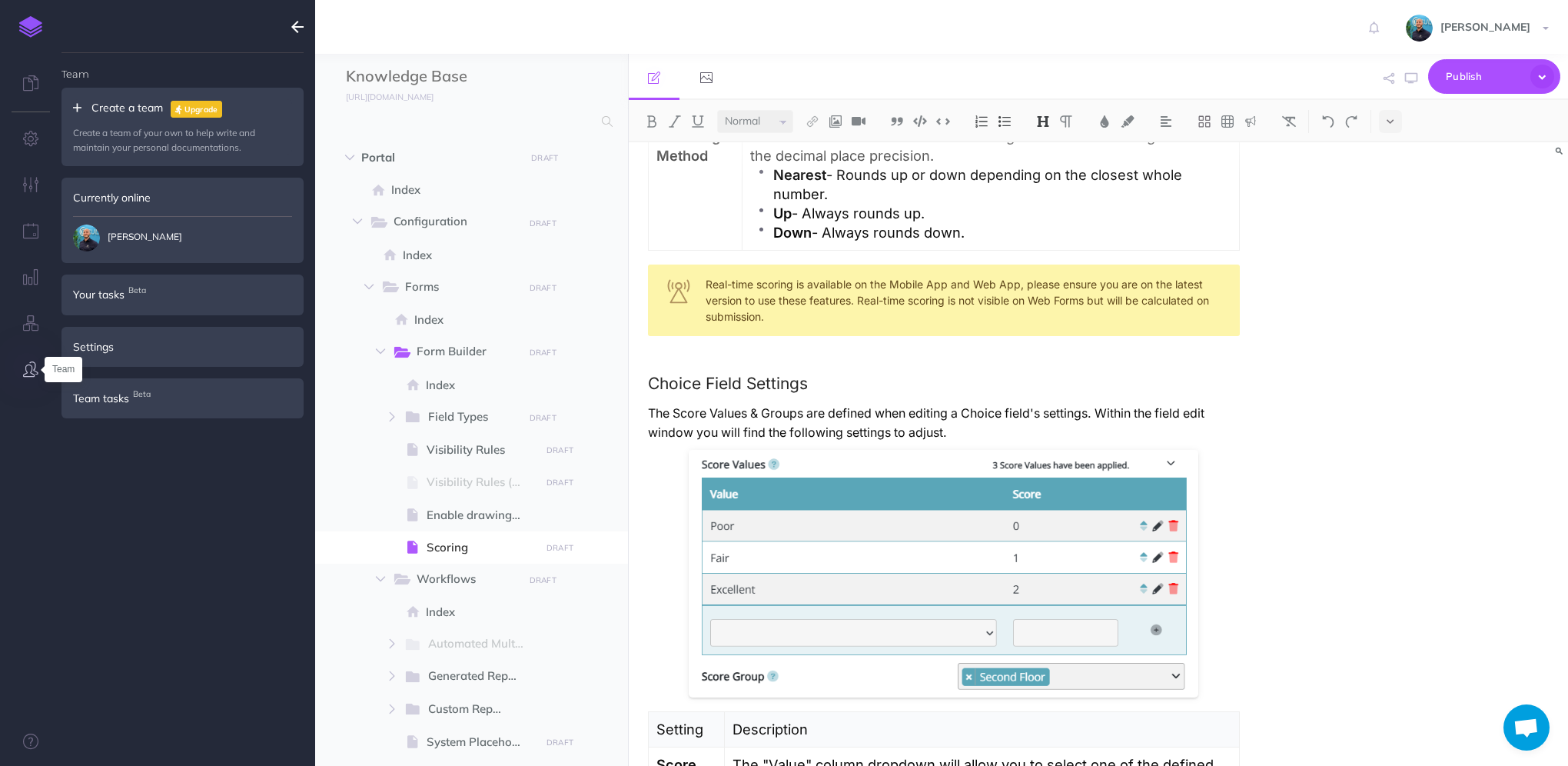
click at [26, 372] on icon "button" at bounding box center [30, 368] width 16 height 16
click at [26, 219] on button "button" at bounding box center [30, 232] width 61 height 46
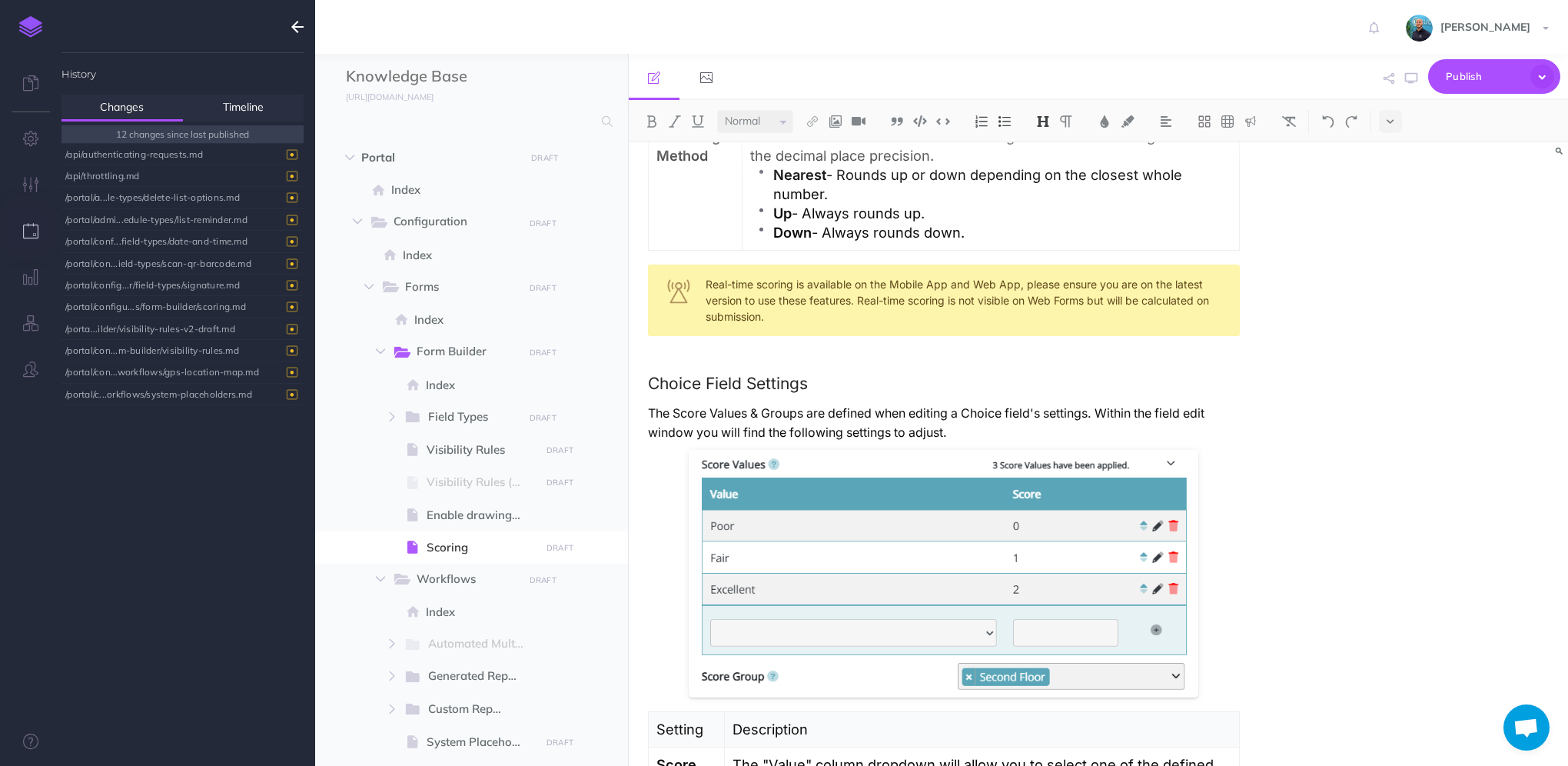
click at [1423, 206] on div "Scoring Overview Scoring lets you assign values to Choice field responses and a…" at bounding box center [1098, 454] width 940 height 624
click at [1544, 79] on icon "button" at bounding box center [1542, 76] width 24 height 24
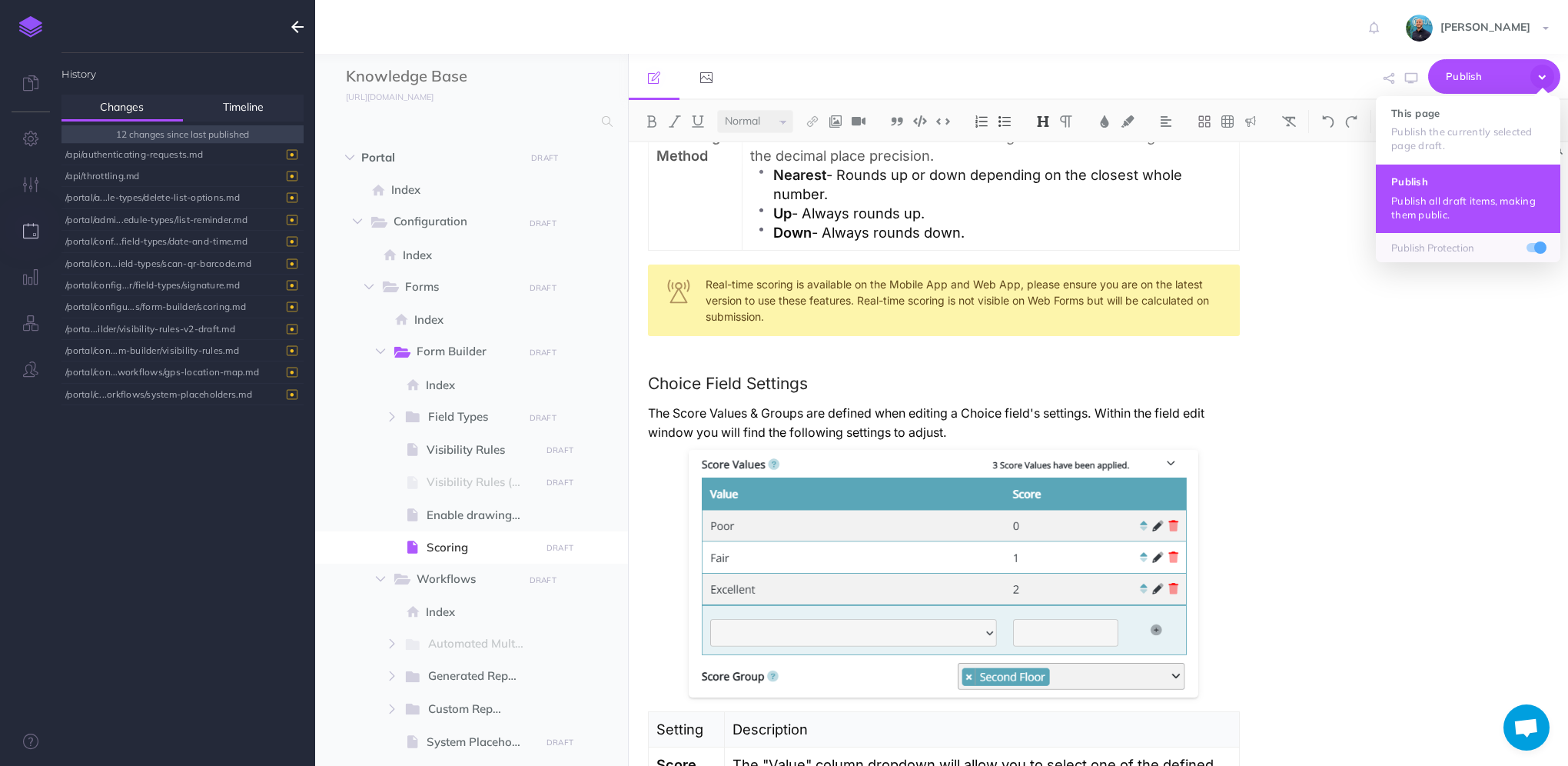
click at [1481, 210] on p "Publish all draft items, making them public." at bounding box center [1468, 208] width 154 height 28
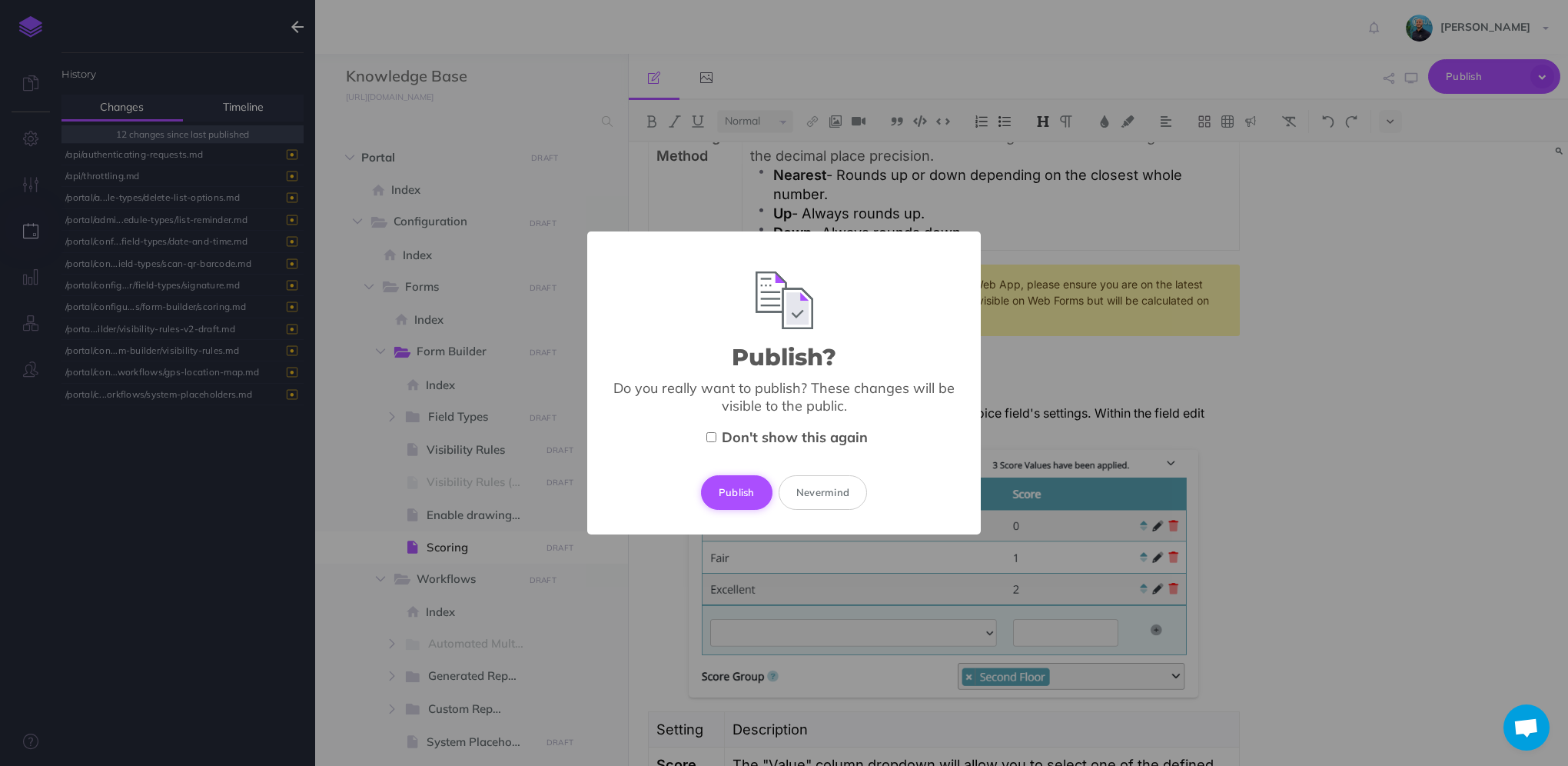
click at [739, 500] on button "Publish" at bounding box center [737, 491] width 71 height 34
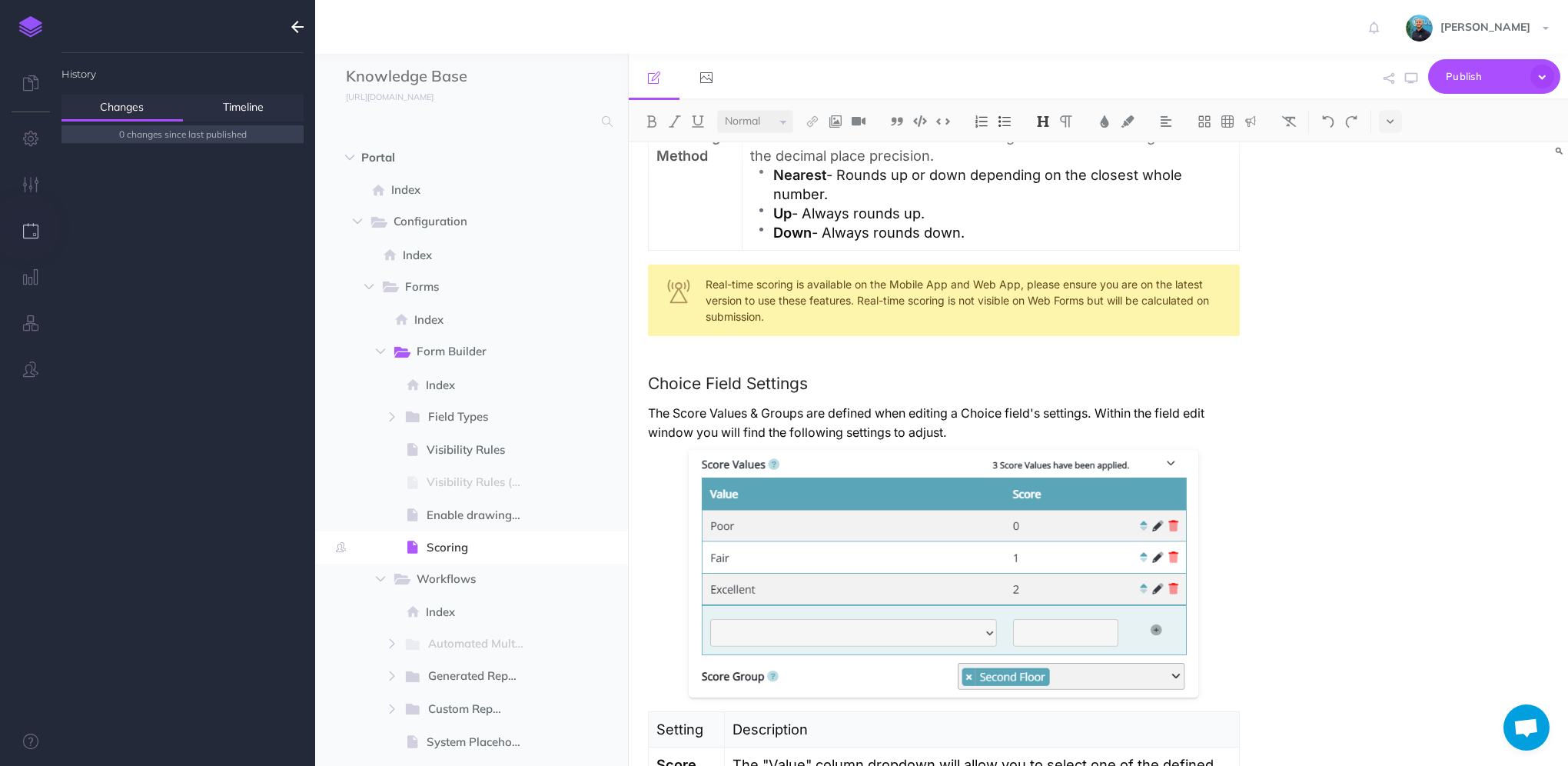
click at [293, 31] on icon "button" at bounding box center [297, 27] width 12 height 19
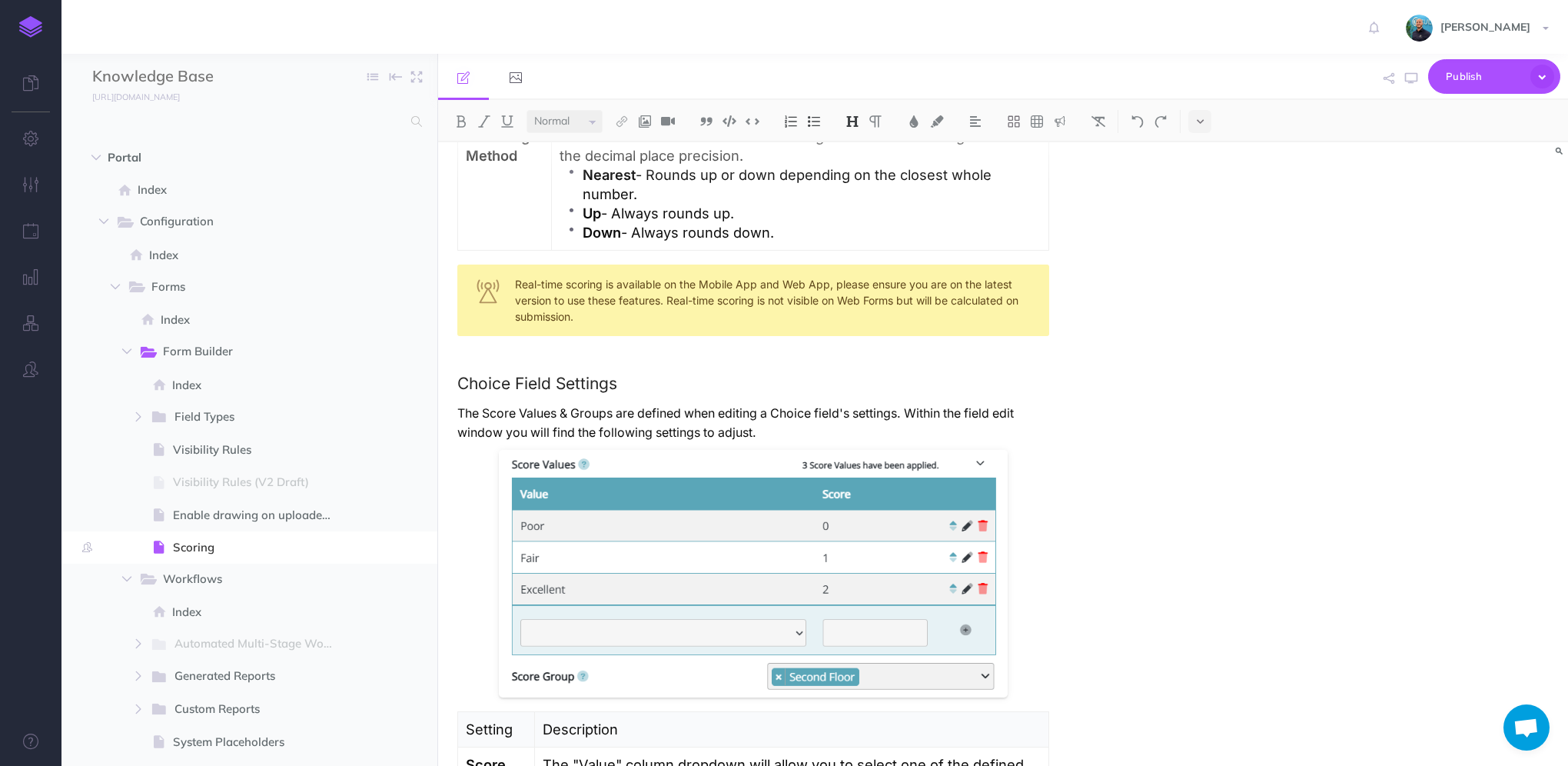
click at [44, 30] on link at bounding box center [30, 27] width 61 height 54
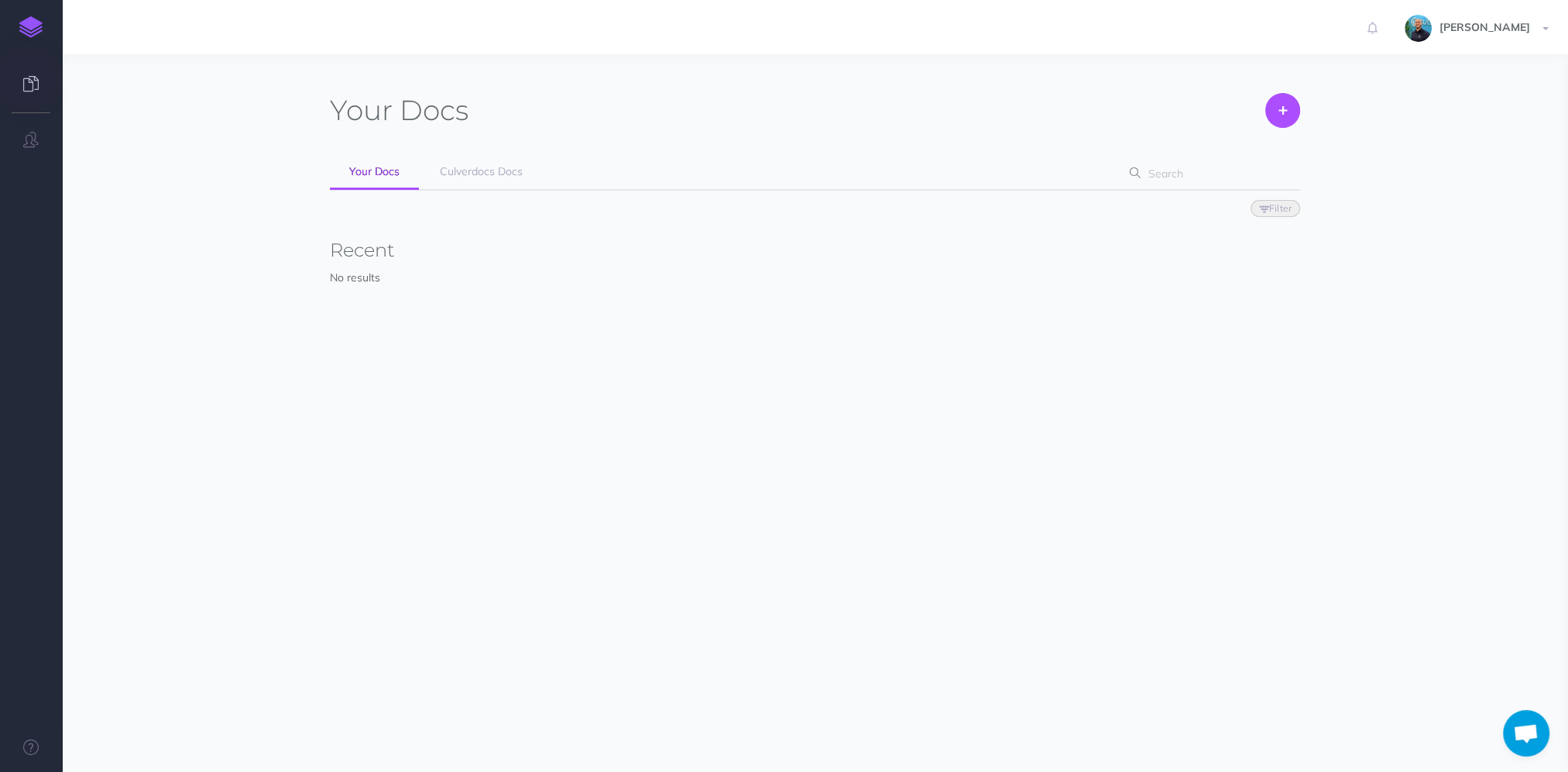
scroll to position [746, 0]
click at [481, 174] on span "Culverdocs Docs" at bounding box center [481, 171] width 83 height 14
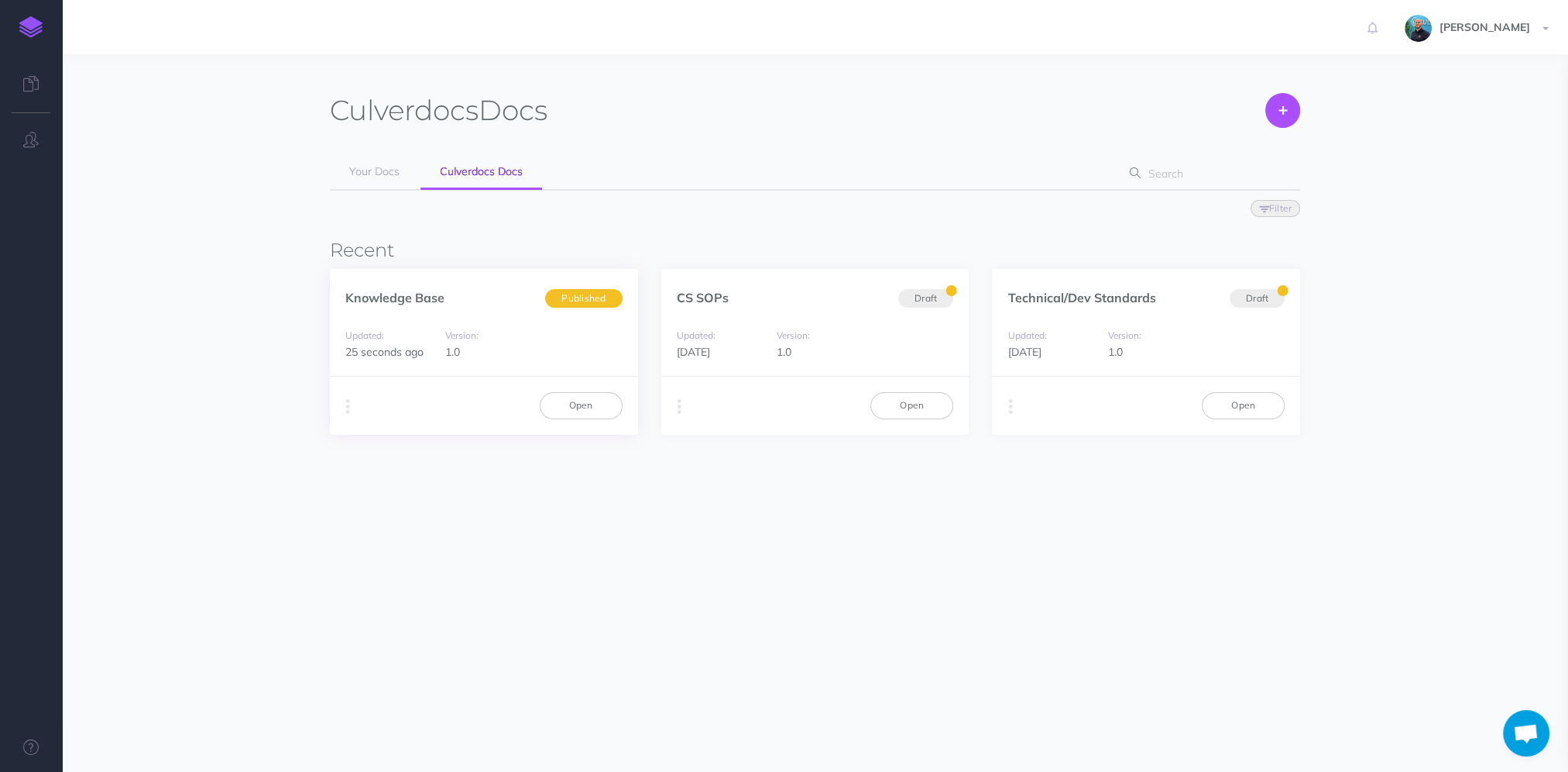
scroll to position [746, 0]
click at [579, 407] on link "Open" at bounding box center [581, 405] width 83 height 26
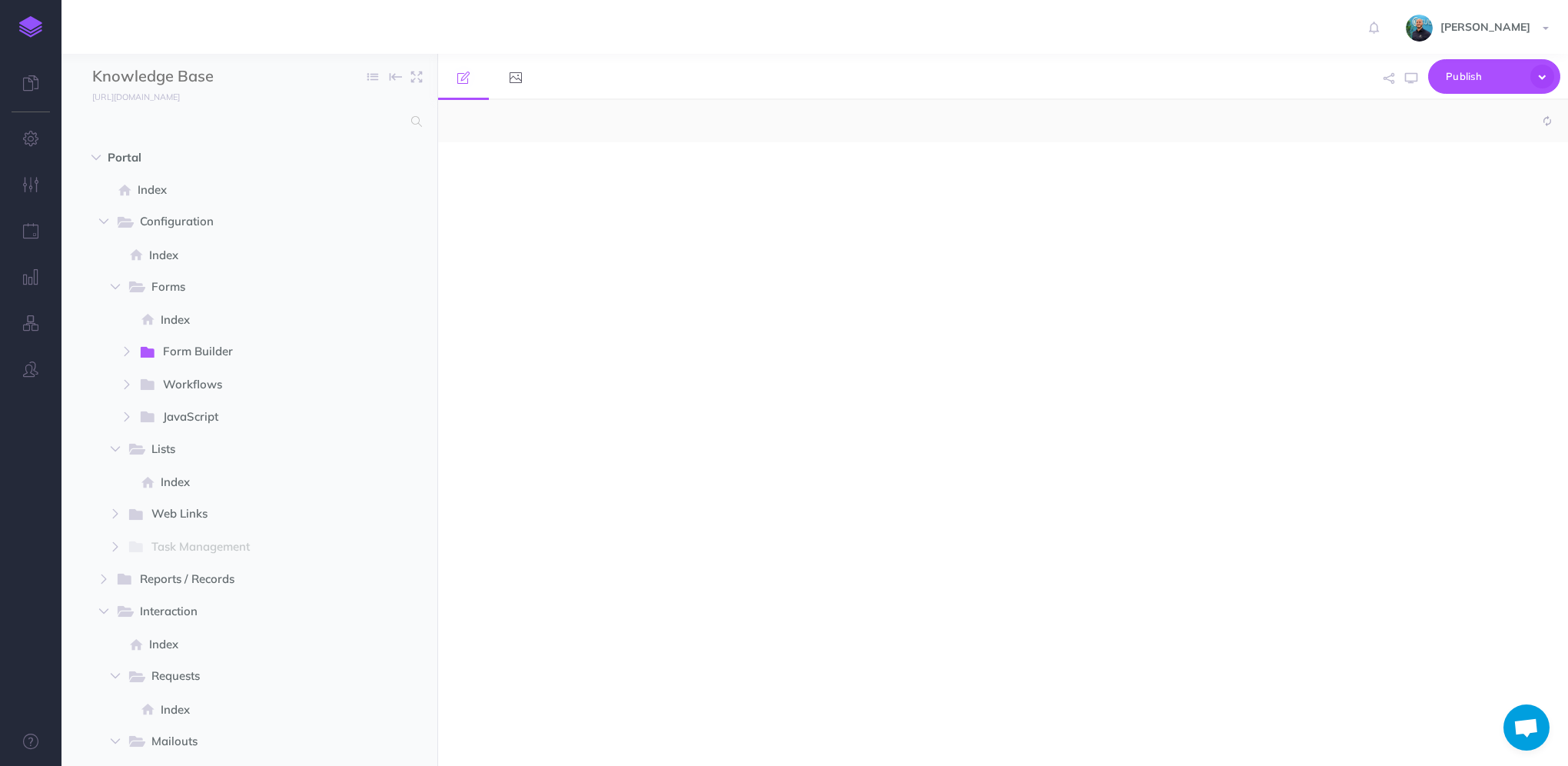
select select "null"
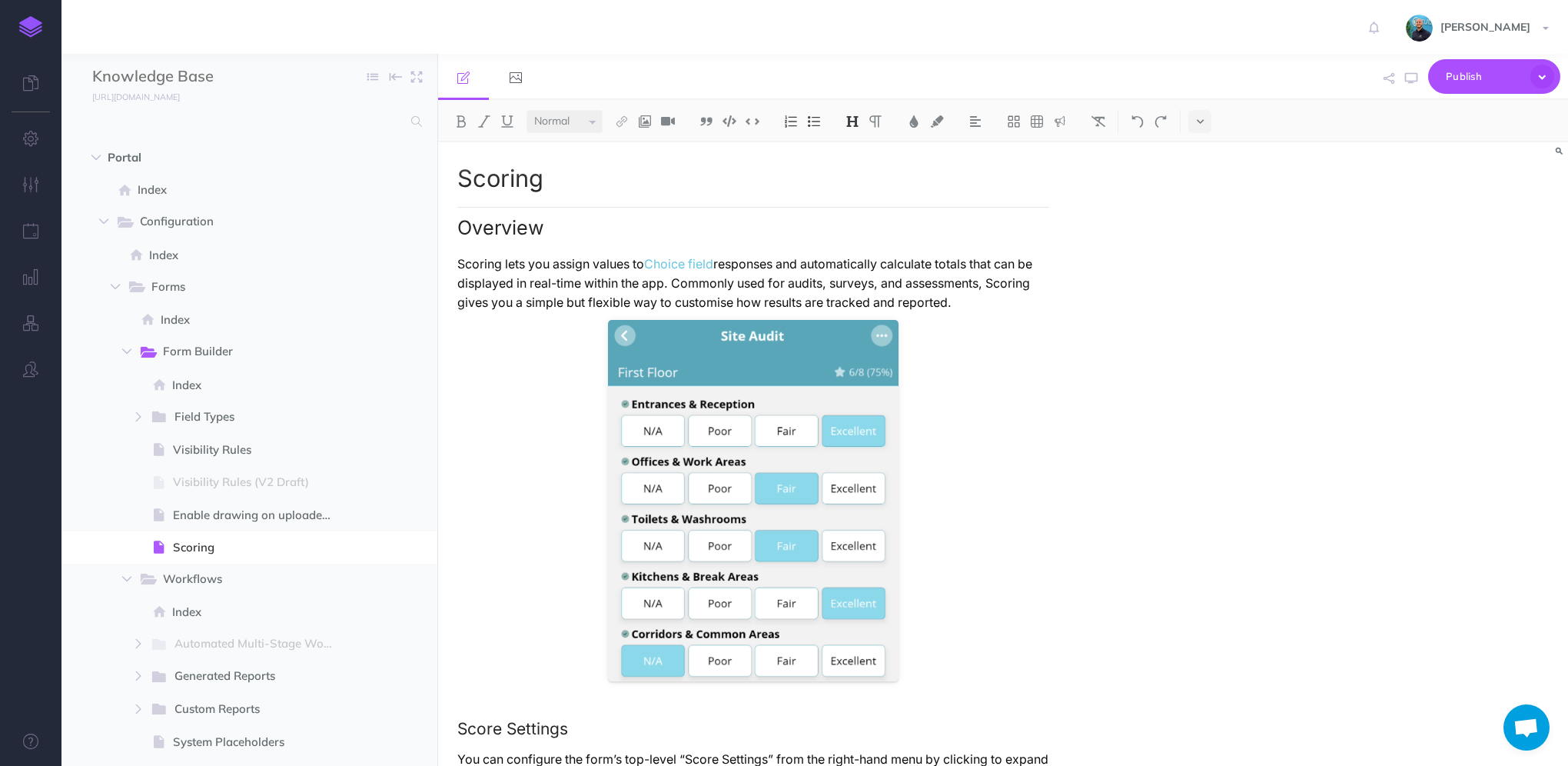
scroll to position [741, 0]
click at [29, 373] on icon "button" at bounding box center [30, 368] width 16 height 16
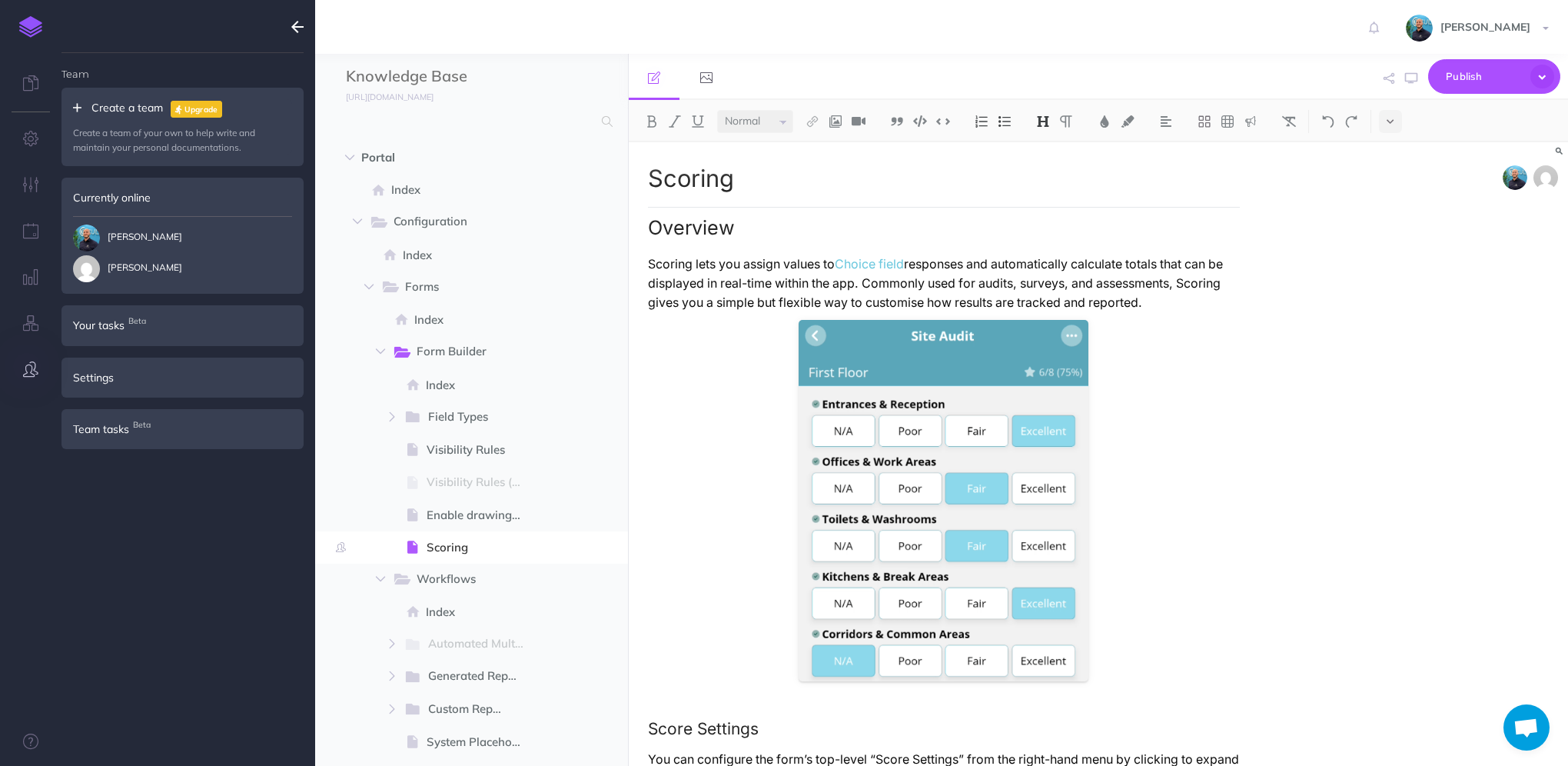
click at [29, 373] on icon "button" at bounding box center [30, 368] width 16 height 16
click at [36, 228] on icon "button" at bounding box center [31, 230] width 16 height 16
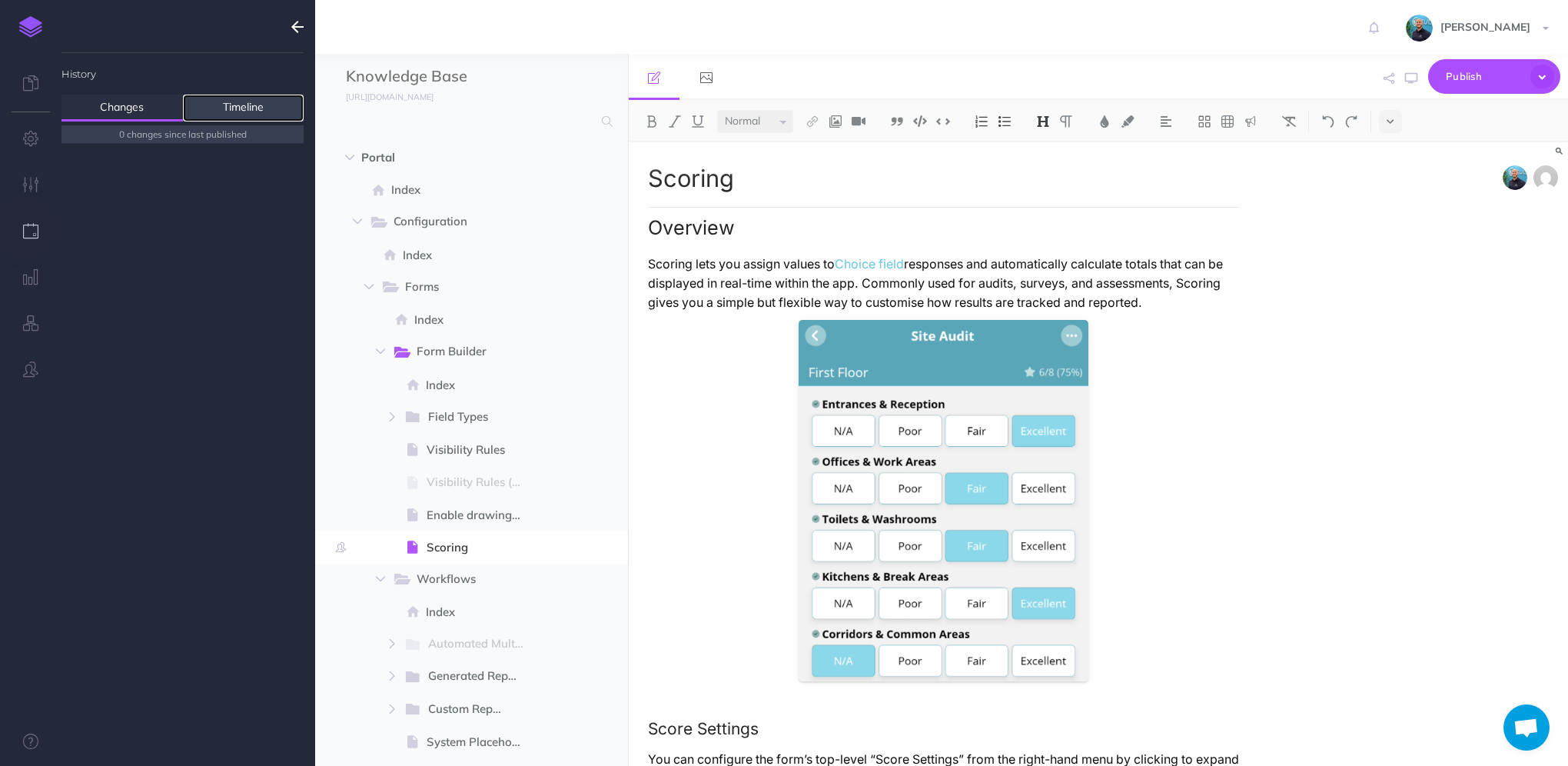
click at [253, 103] on link "Timeline" at bounding box center [244, 108] width 121 height 27
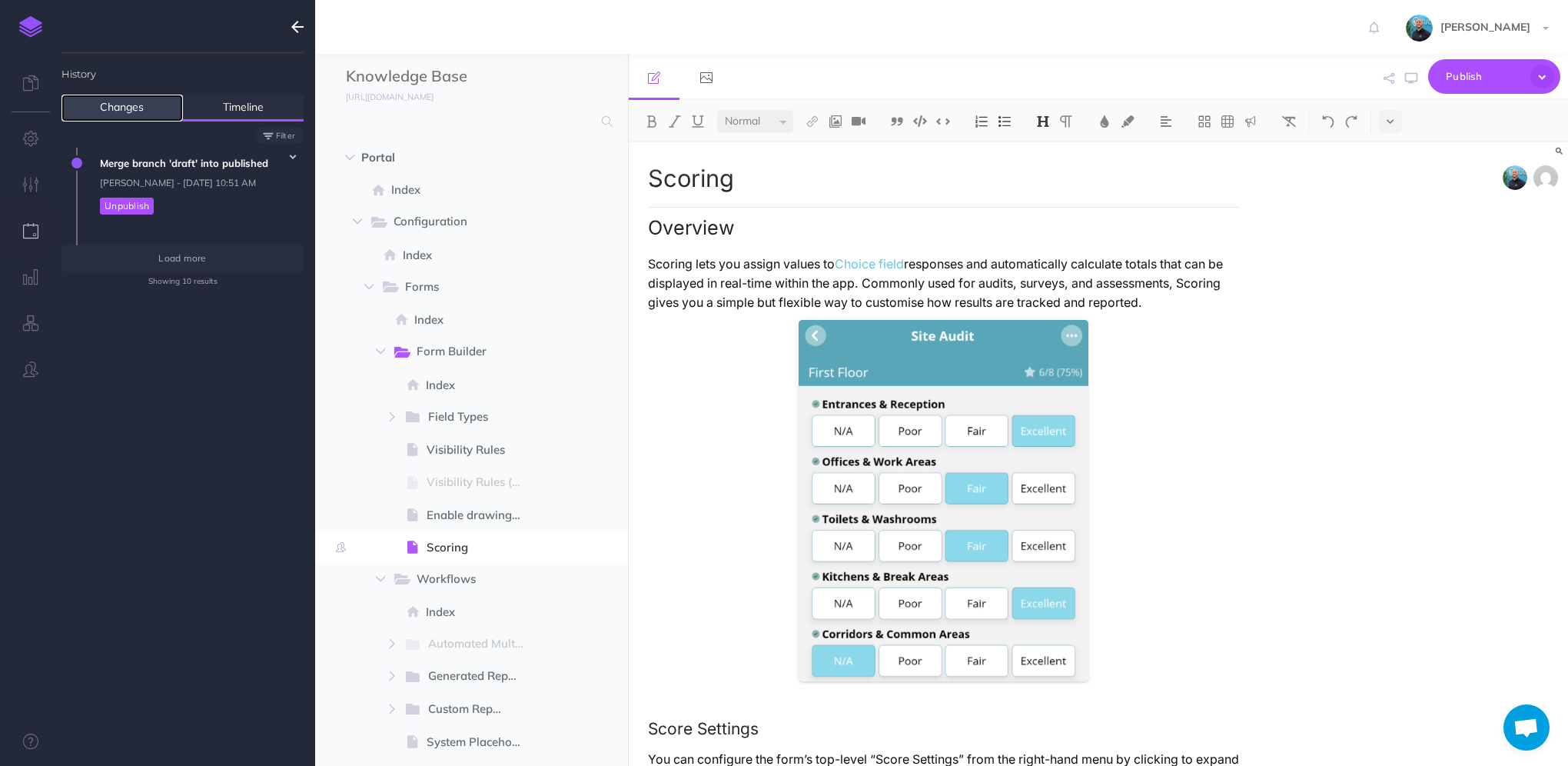
click at [146, 106] on link "Changes" at bounding box center [122, 108] width 121 height 27
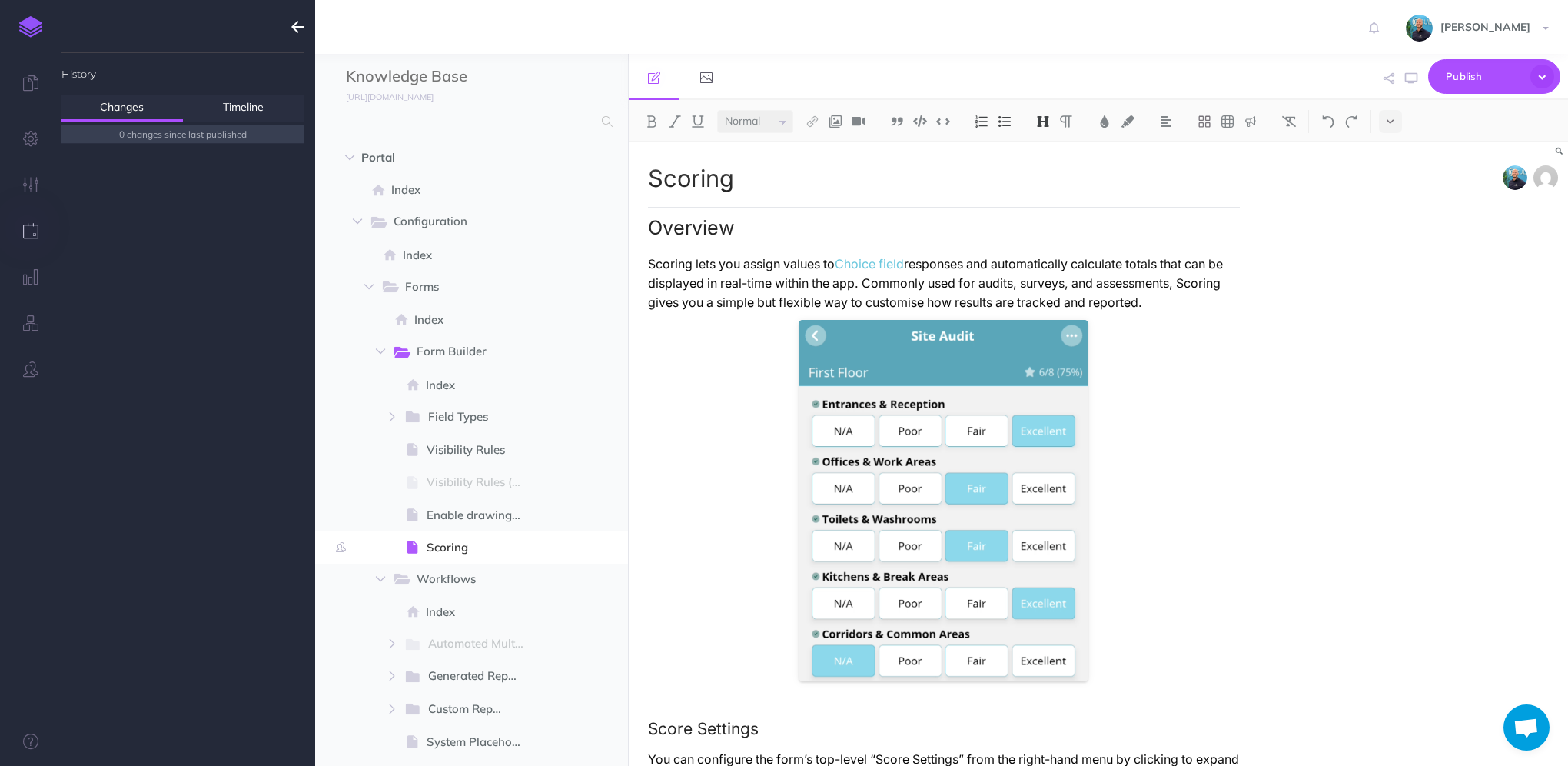
click at [300, 23] on icon "button" at bounding box center [297, 27] width 12 height 19
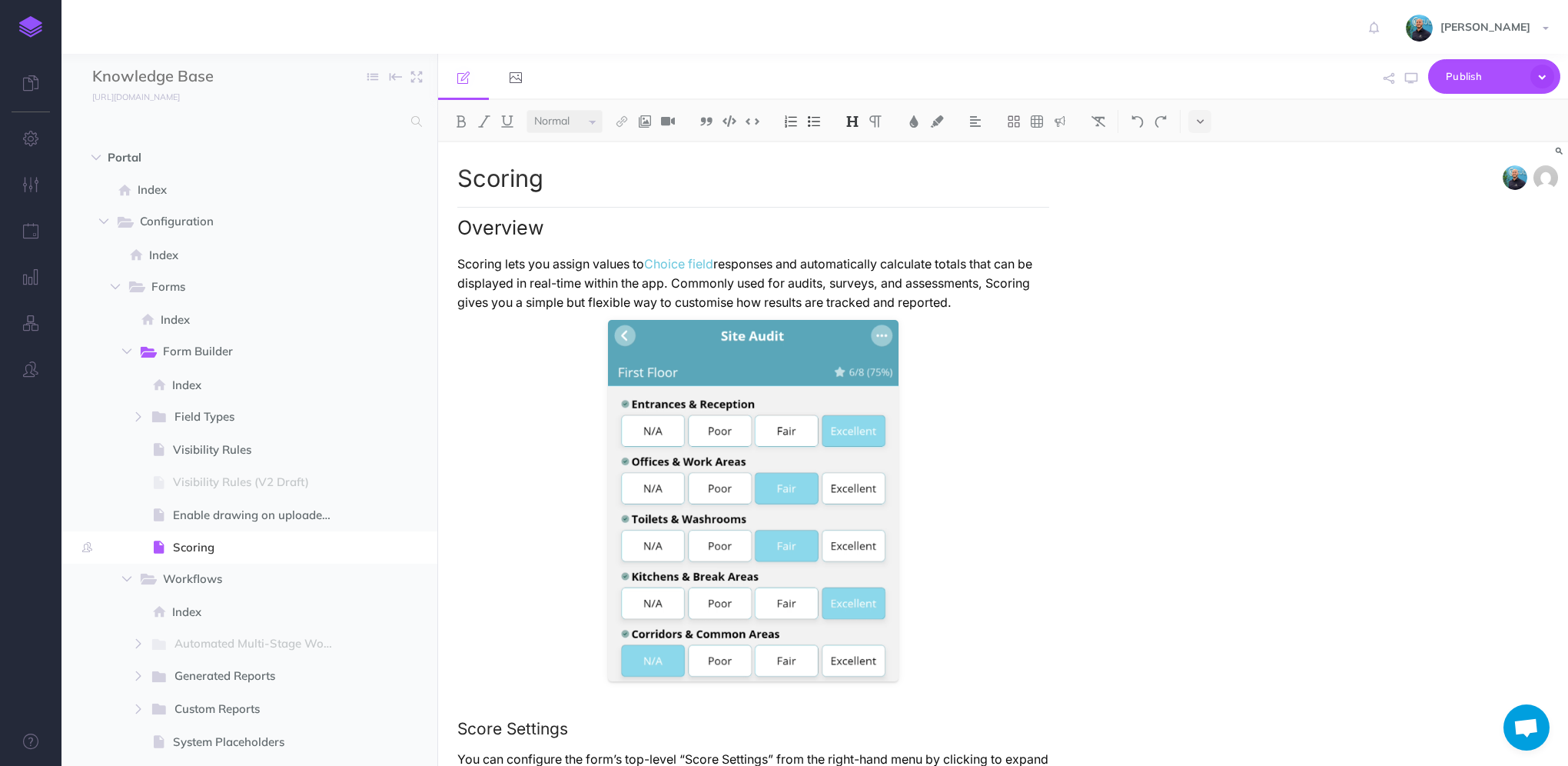
click at [33, 33] on img at bounding box center [30, 27] width 23 height 21
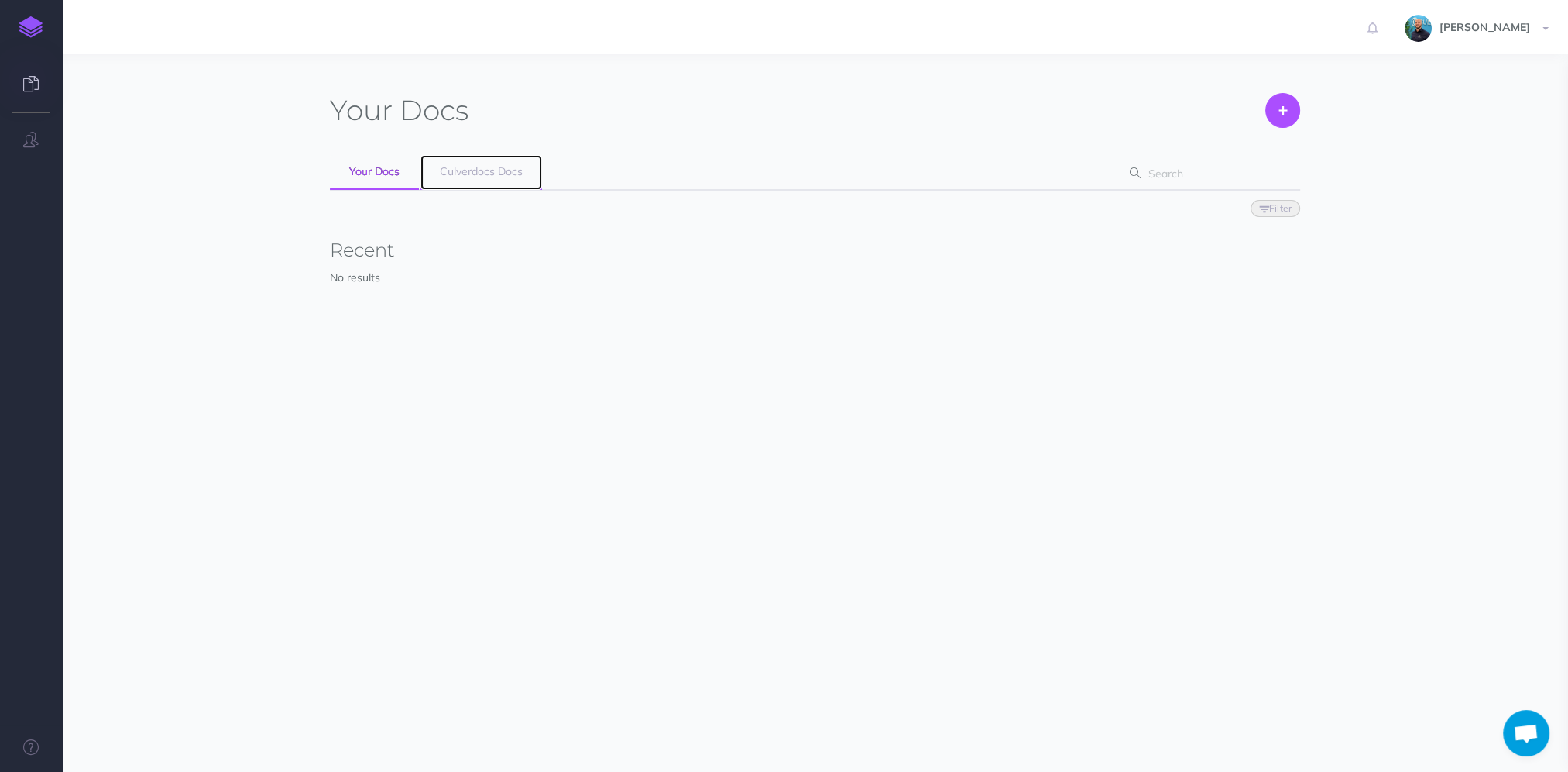
scroll to position [746, 0]
click at [461, 172] on span "Culverdocs Docs" at bounding box center [481, 171] width 83 height 14
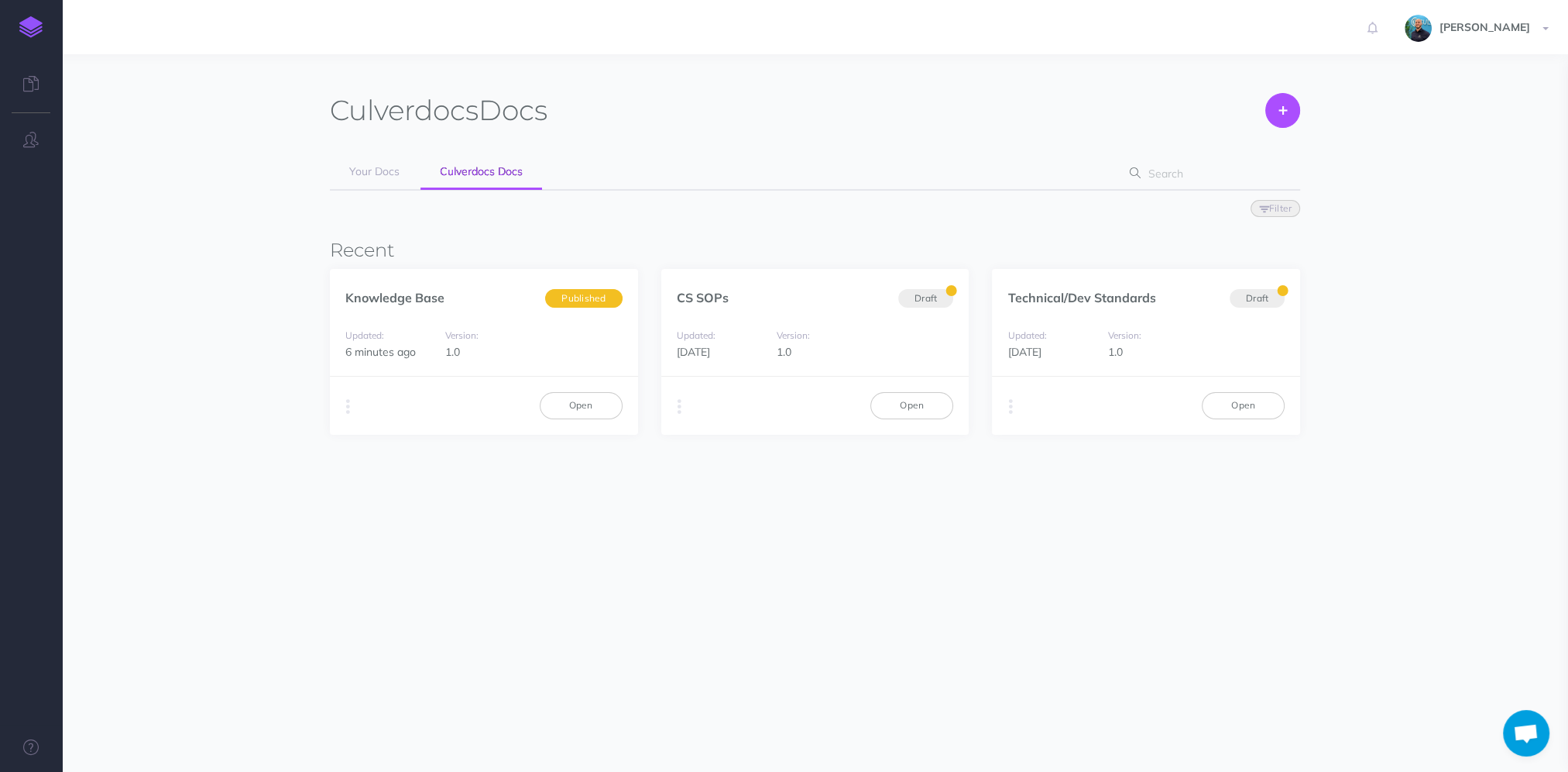
scroll to position [746, 0]
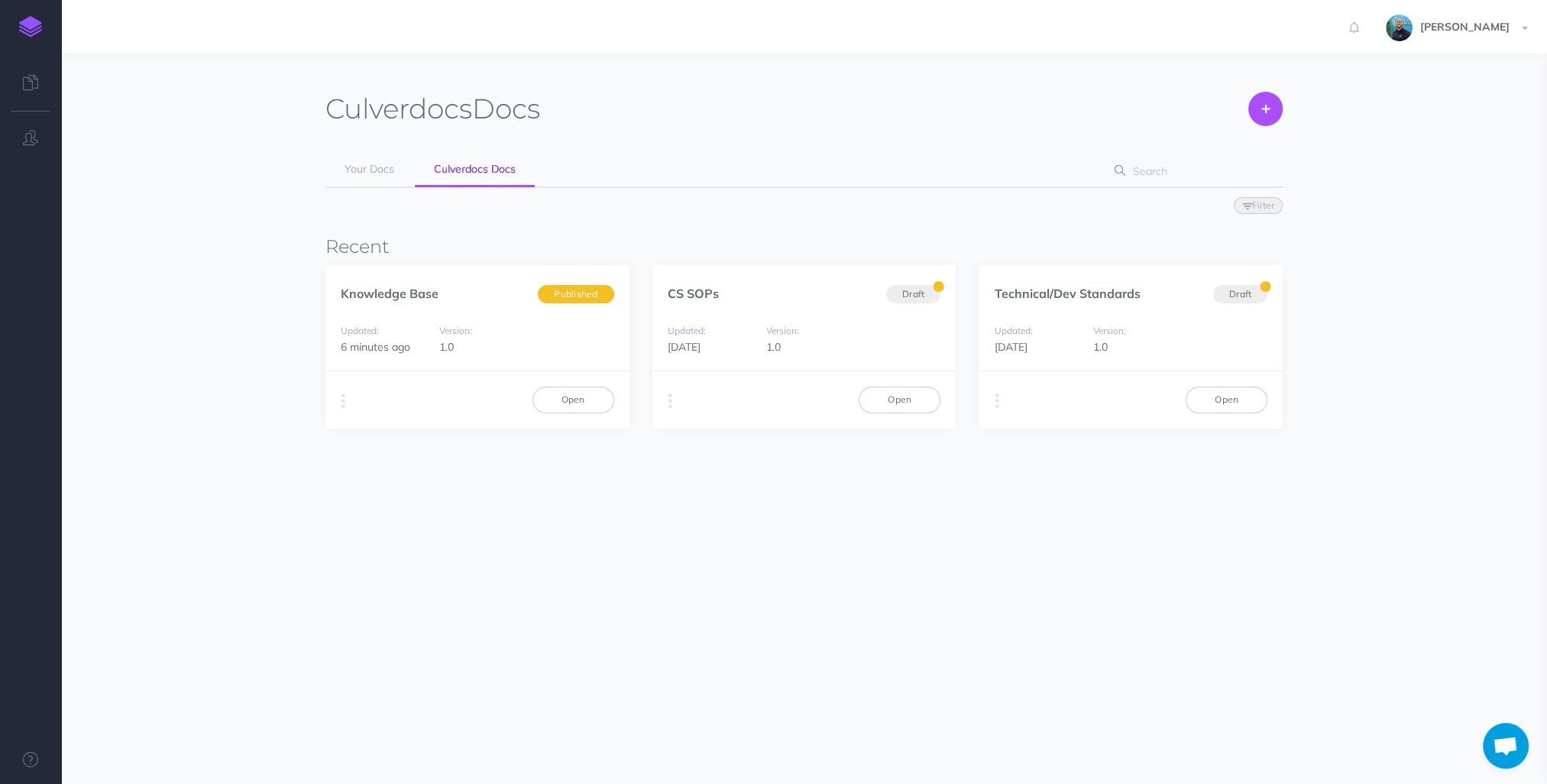
scroll to position [736, 0]
click at [581, 405] on link "Open" at bounding box center [573, 399] width 82 height 26
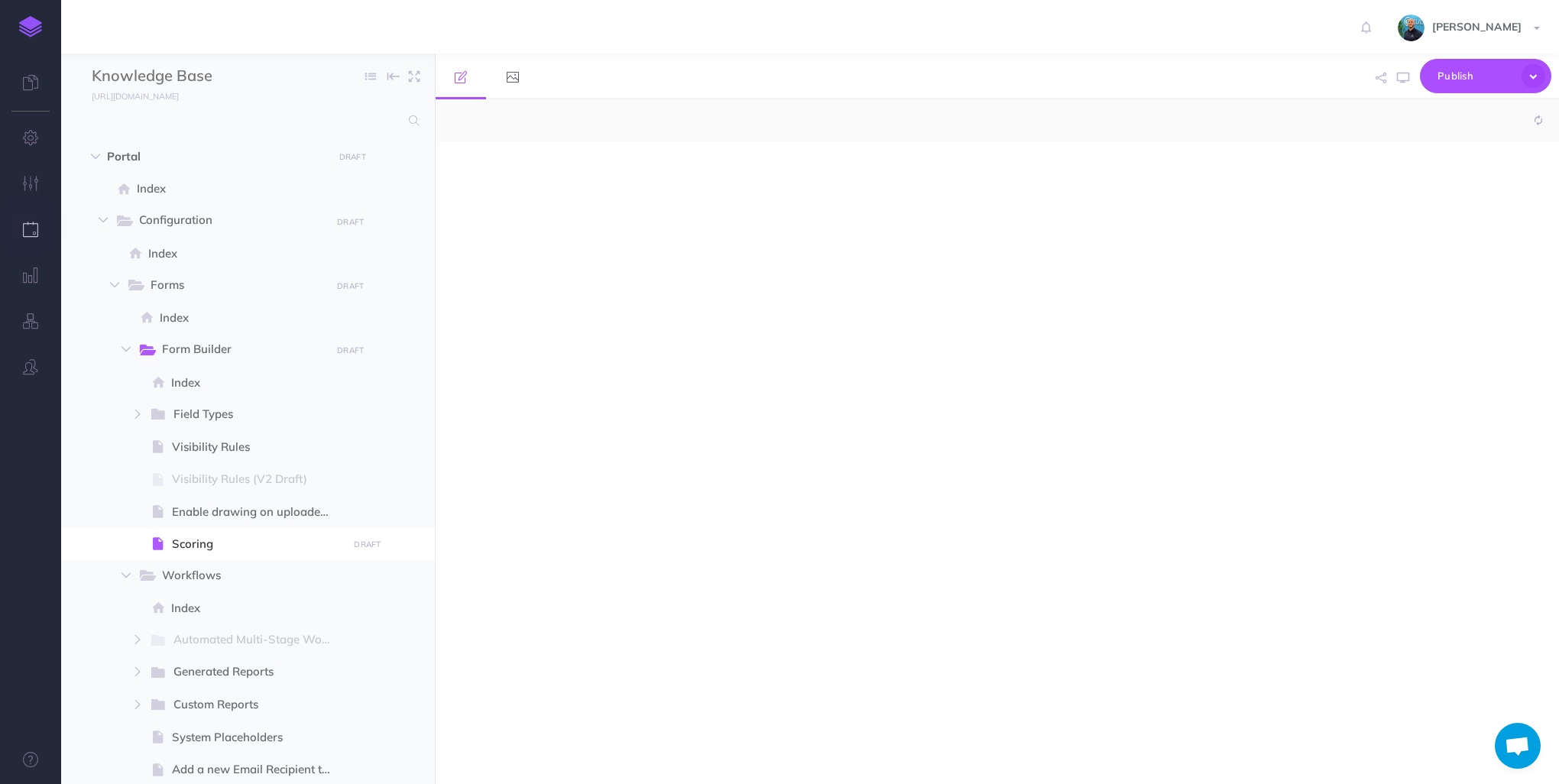
scroll to position [736, 0]
click at [31, 227] on icon "button" at bounding box center [31, 229] width 16 height 15
select select "null"
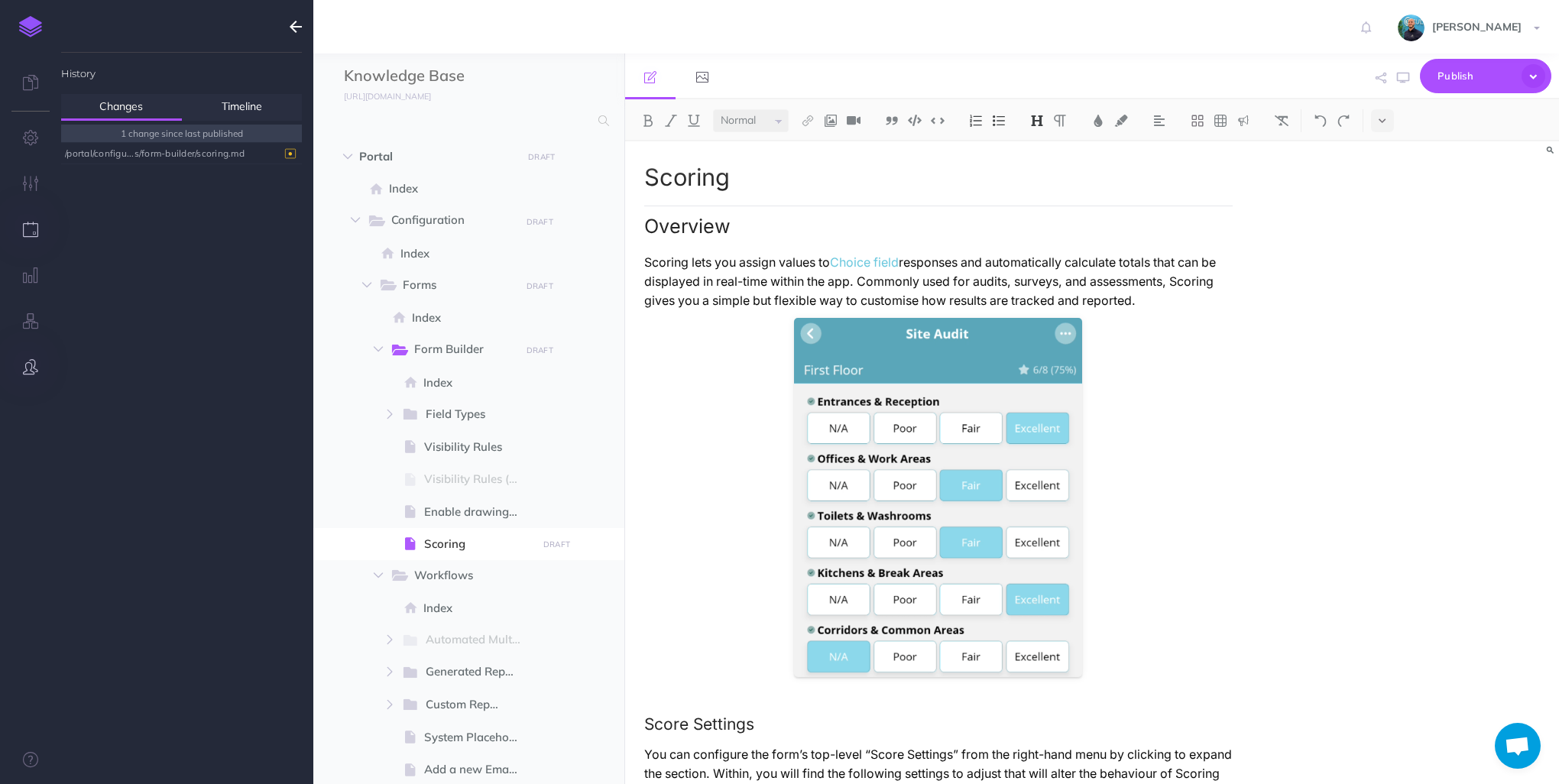
click at [37, 375] on button "button" at bounding box center [30, 368] width 61 height 46
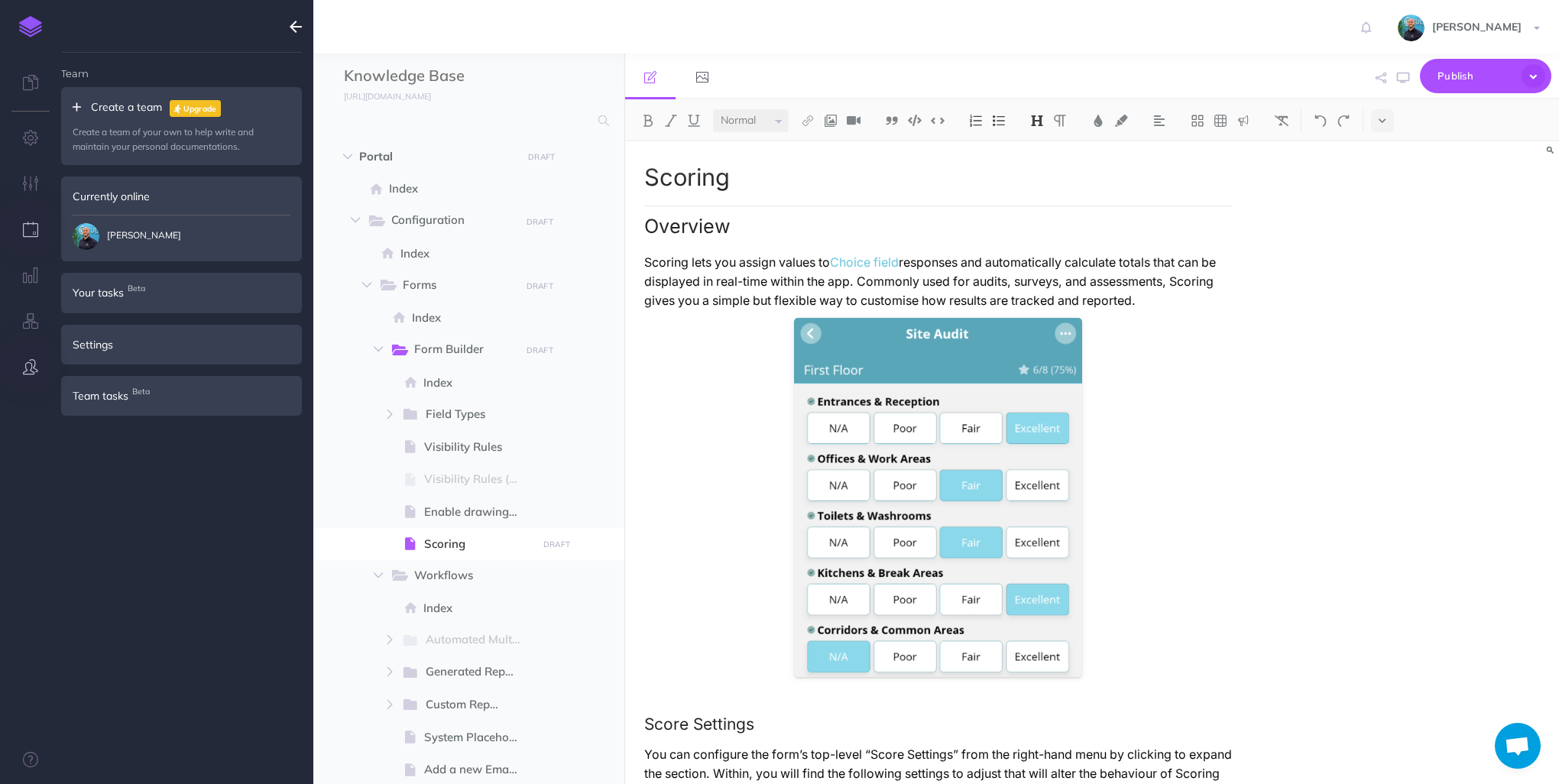
click at [30, 228] on icon "button" at bounding box center [31, 229] width 16 height 15
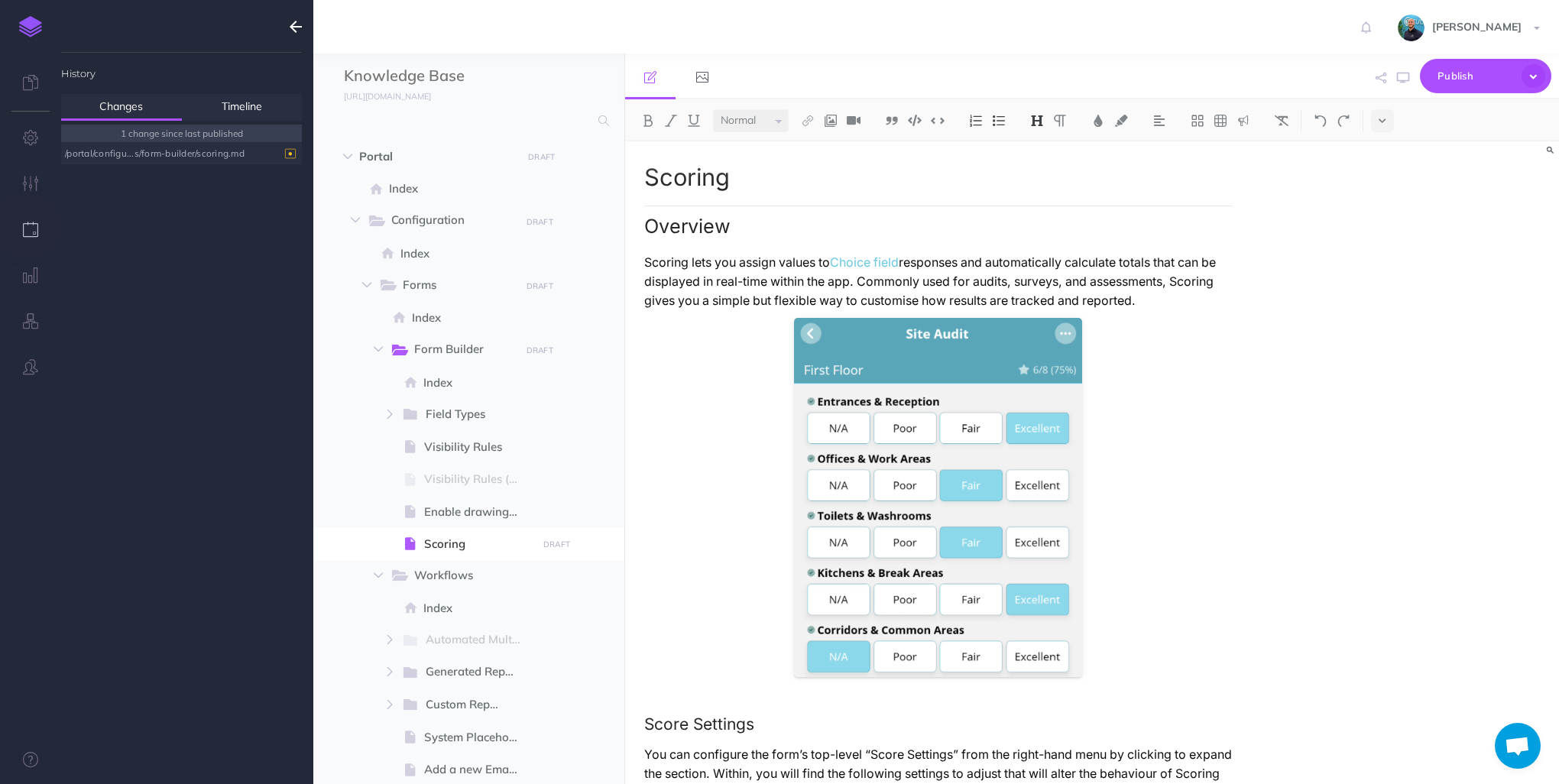
click at [207, 151] on div "/portal/configu...s/form-builder/scoring.md" at bounding box center [177, 153] width 225 height 20
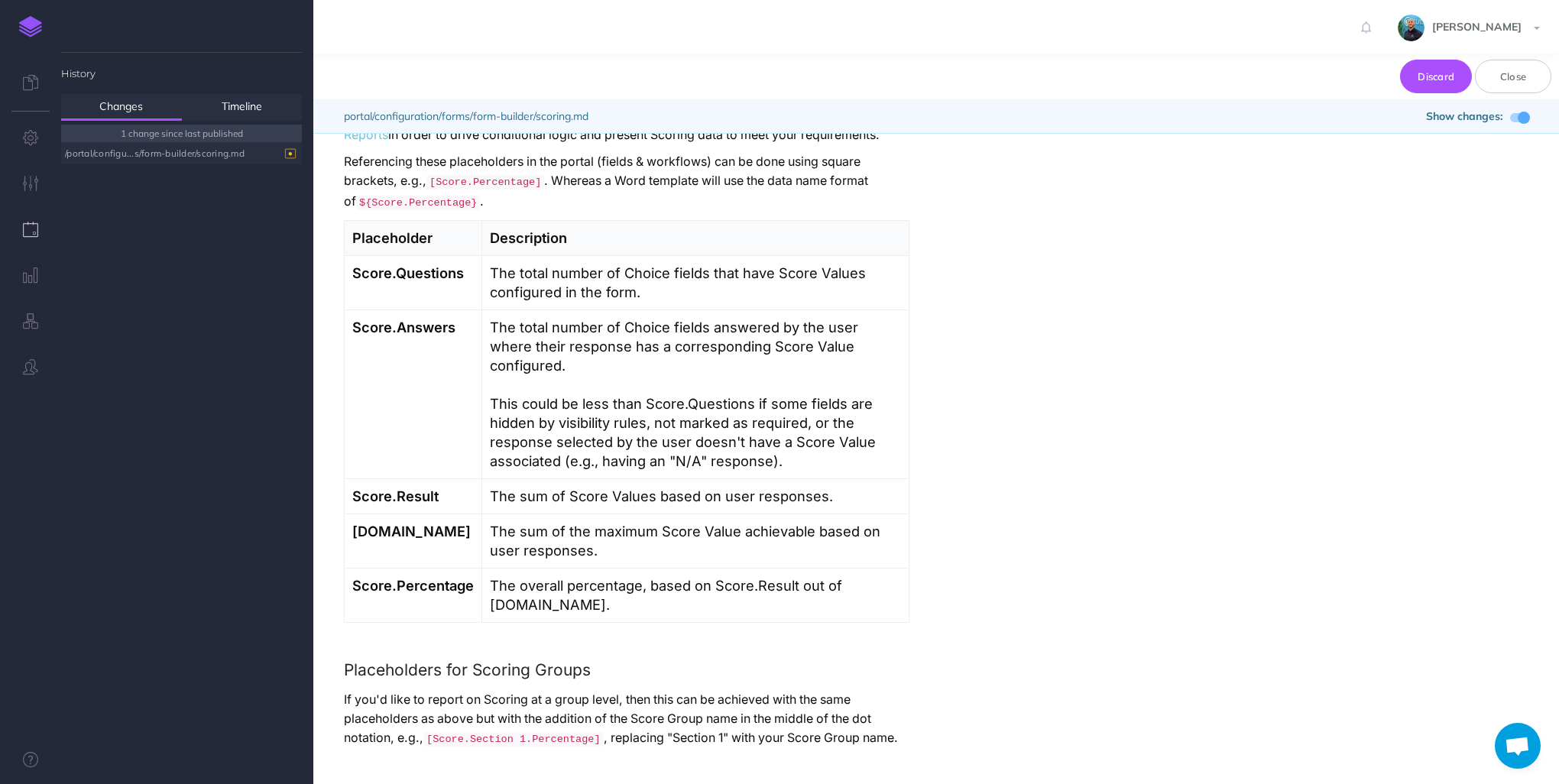
scroll to position [4261, 0]
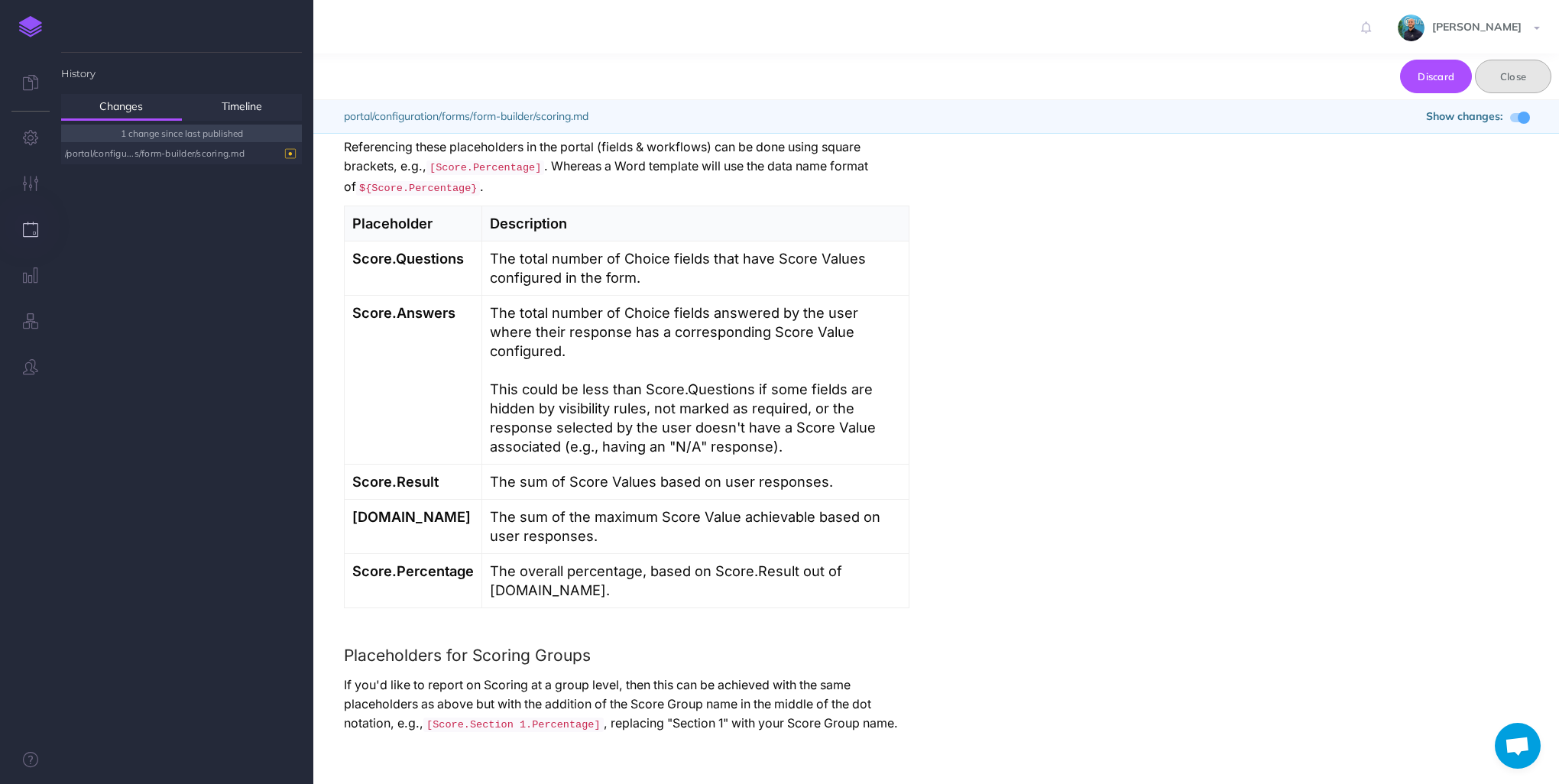
click at [1519, 82] on button "Close" at bounding box center [1513, 76] width 76 height 33
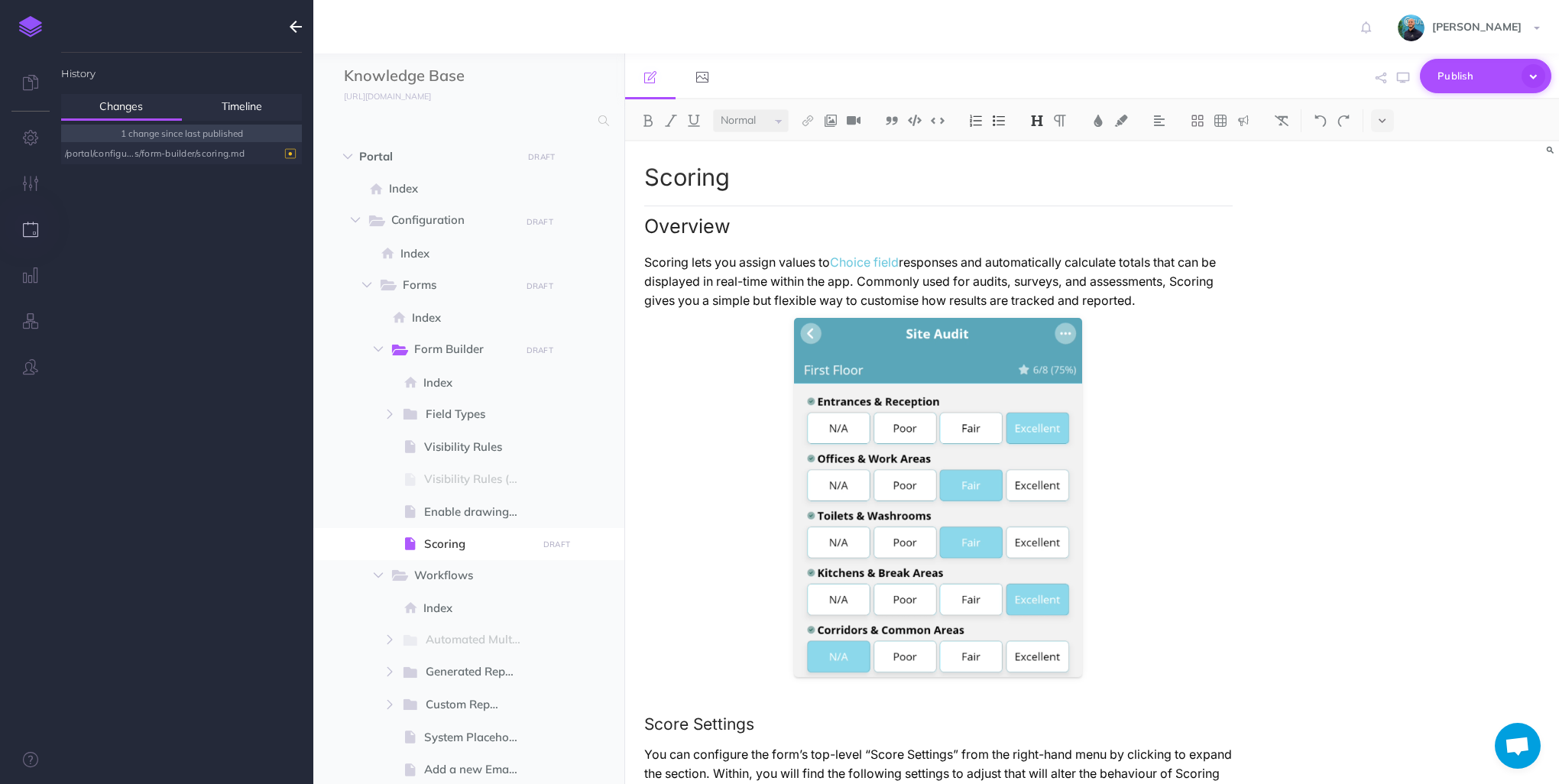
click at [1500, 75] on span "Publish" at bounding box center [1476, 76] width 76 height 24
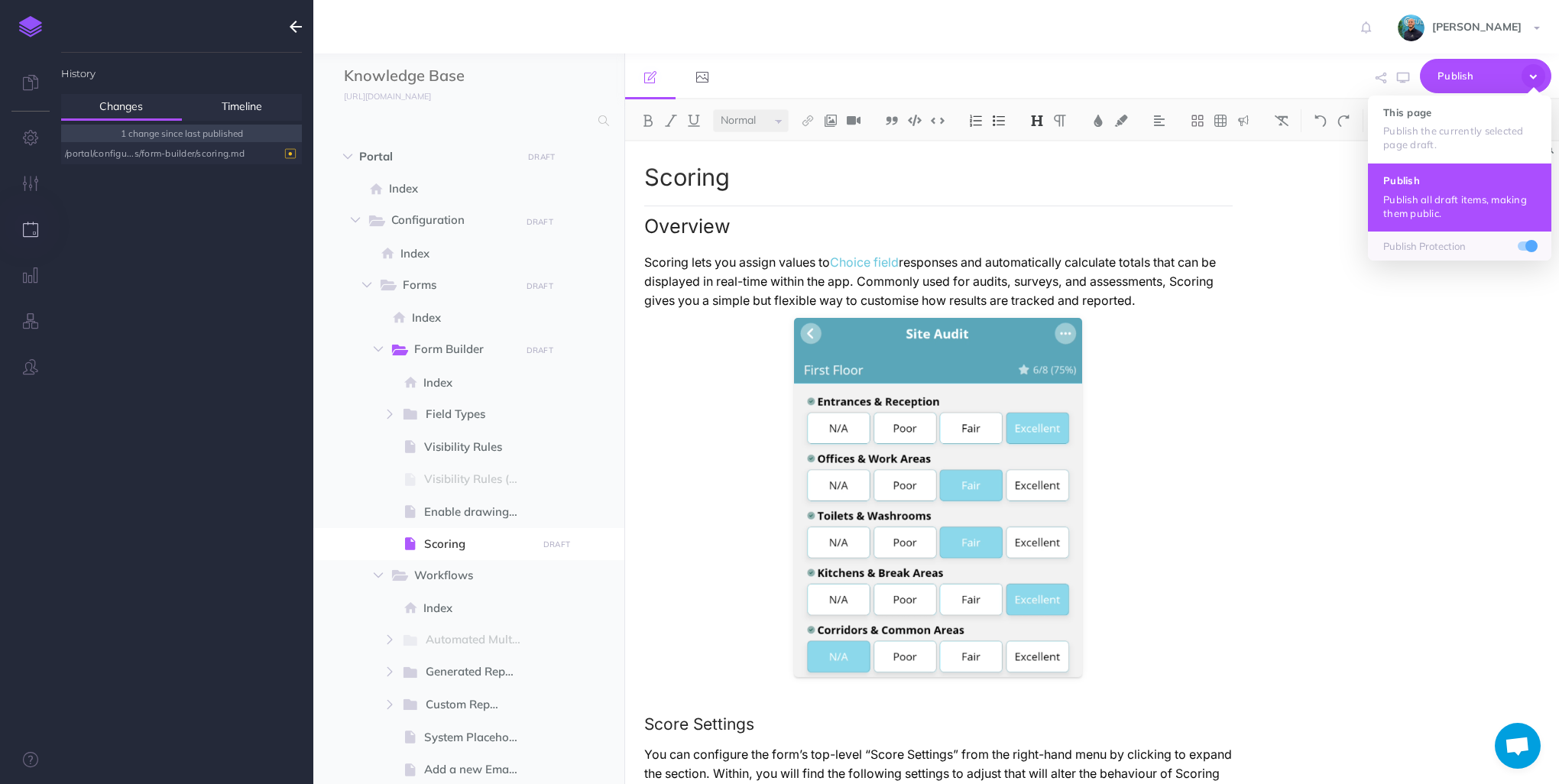
click at [1461, 179] on h4 "Publish" at bounding box center [1460, 180] width 153 height 11
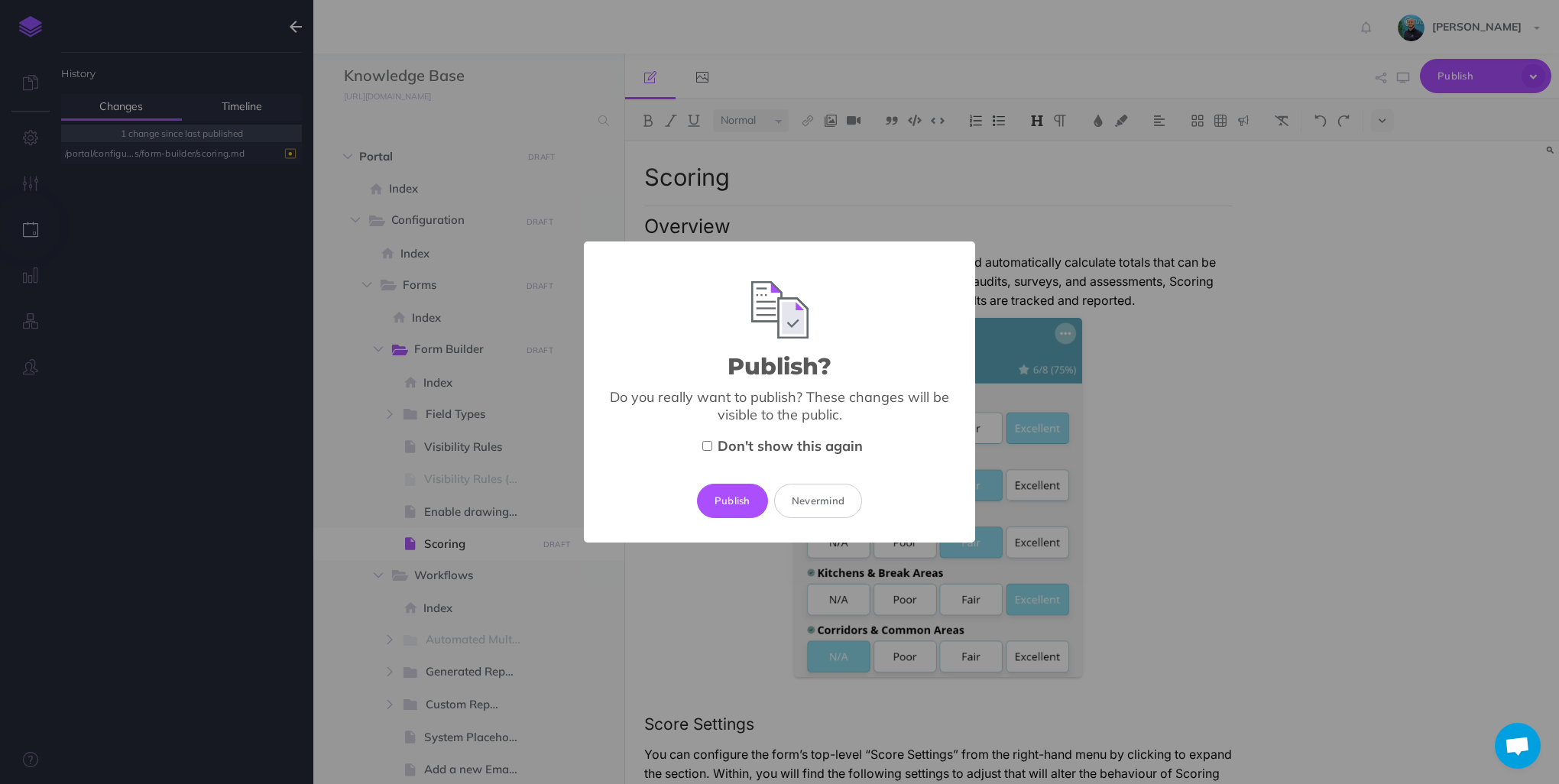
drag, startPoint x: 744, startPoint y: 499, endPoint x: 767, endPoint y: 501, distance: 23.1
click at [743, 501] on button "Publish" at bounding box center [732, 500] width 71 height 33
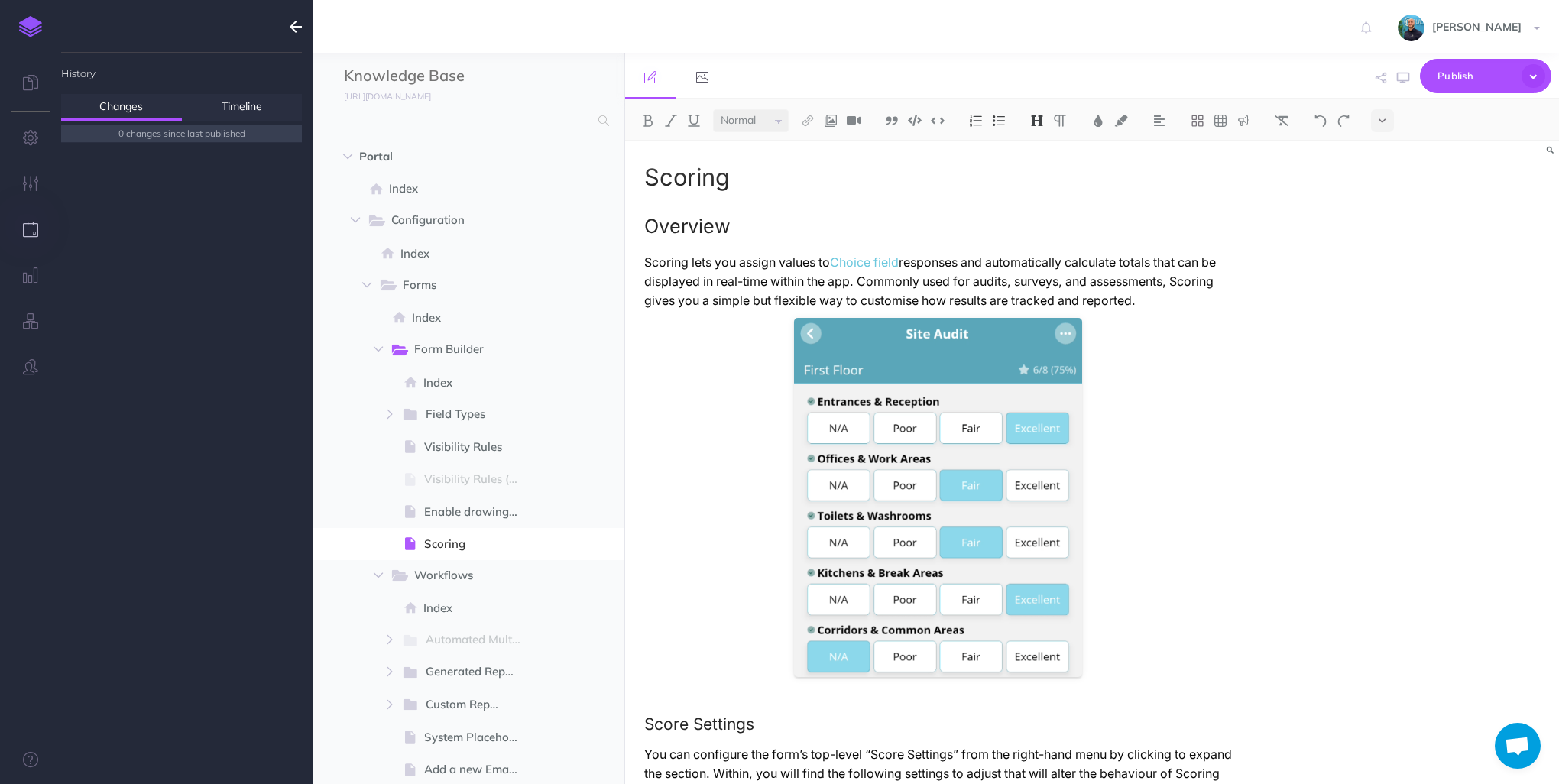
click at [40, 29] on img at bounding box center [30, 27] width 23 height 21
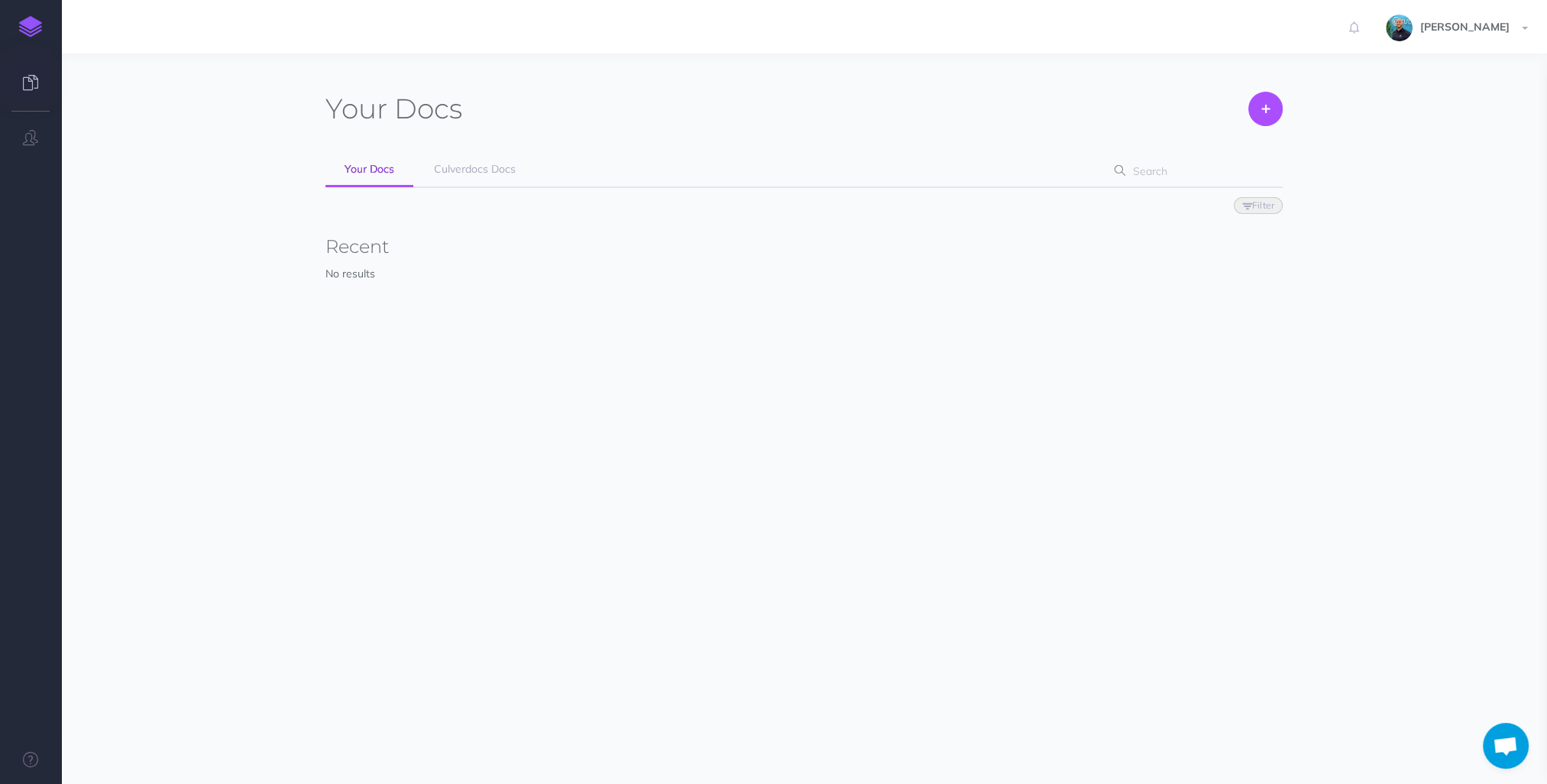
scroll to position [736, 0]
click at [515, 168] on link "Culverdocs Docs" at bounding box center [474, 170] width 120 height 34
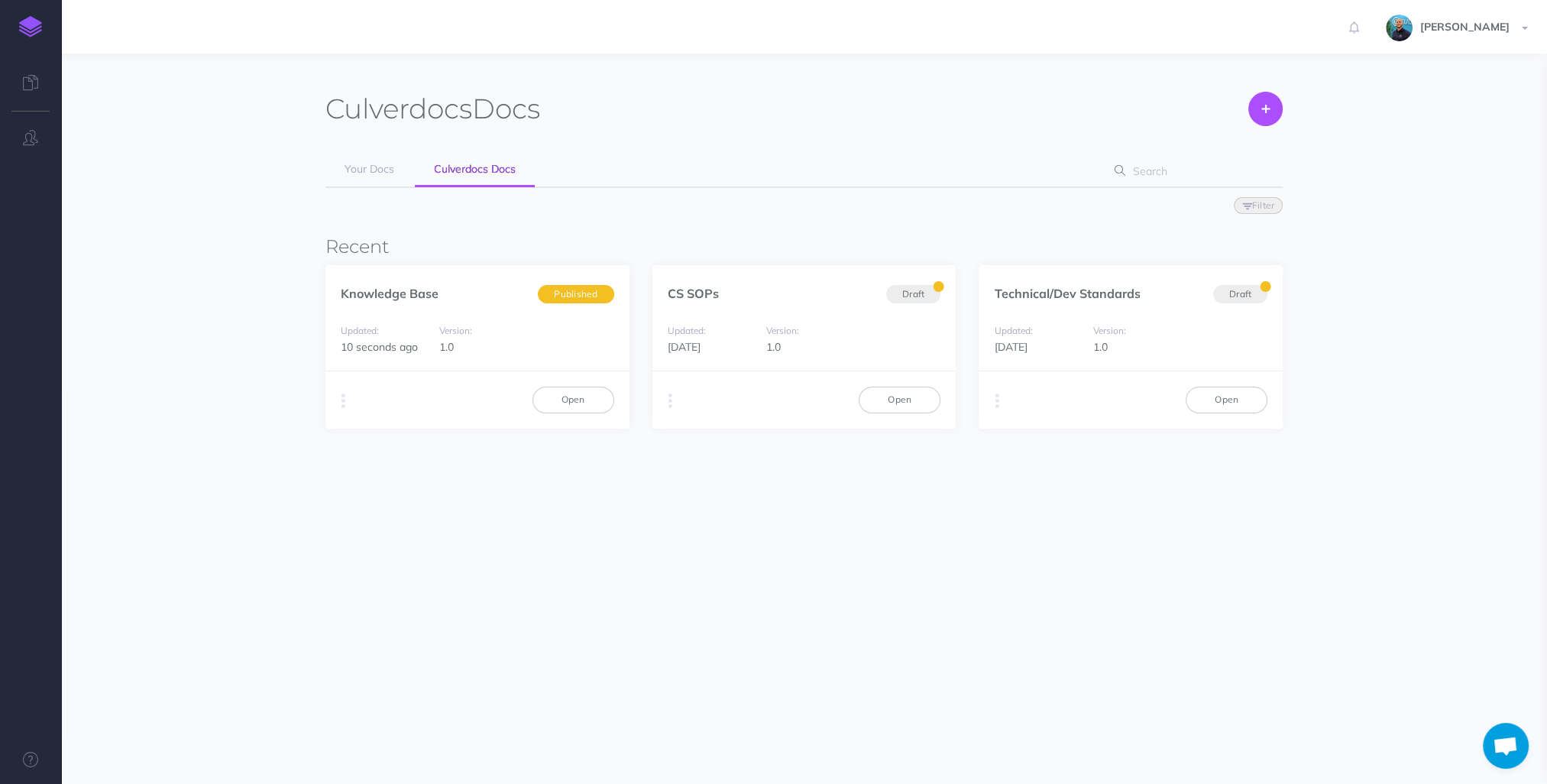
scroll to position [736, 0]
